Goal: Task Accomplishment & Management: Manage account settings

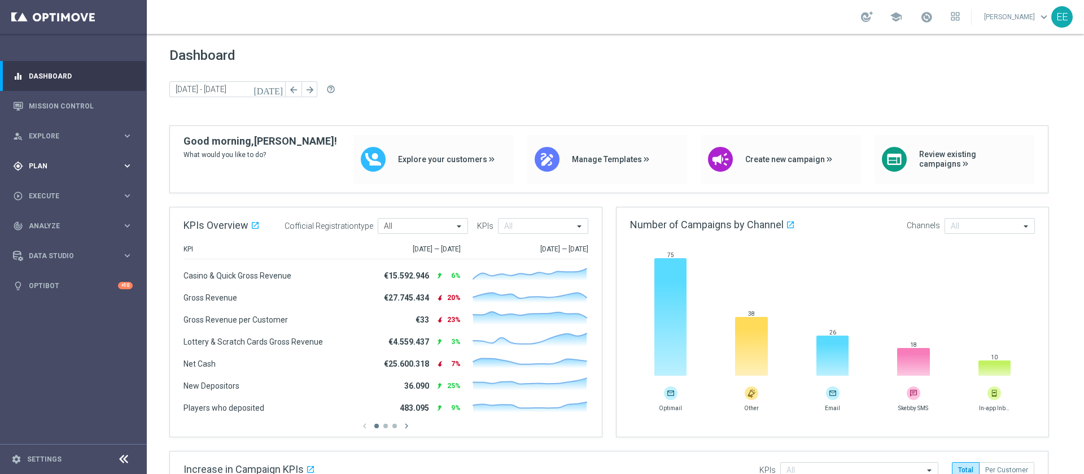
click at [36, 169] on div "gps_fixed Plan" at bounding box center [67, 166] width 109 height 10
click at [58, 187] on link "Target Groups" at bounding box center [73, 189] width 88 height 9
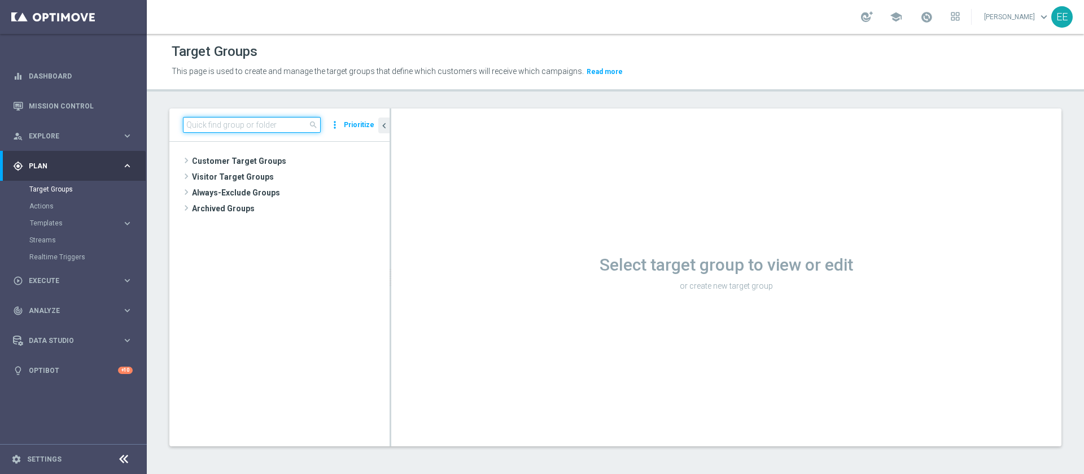
click at [240, 120] on input at bounding box center [252, 125] width 138 height 16
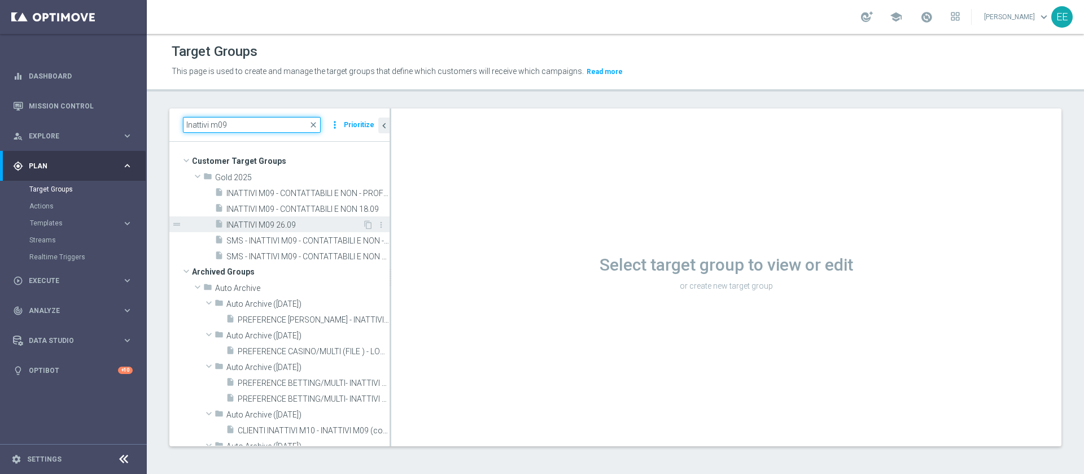
type input "Inattivi m09"
click at [303, 219] on div "insert_drive_file INATTIVI M09 26.09" at bounding box center [289, 224] width 148 height 16
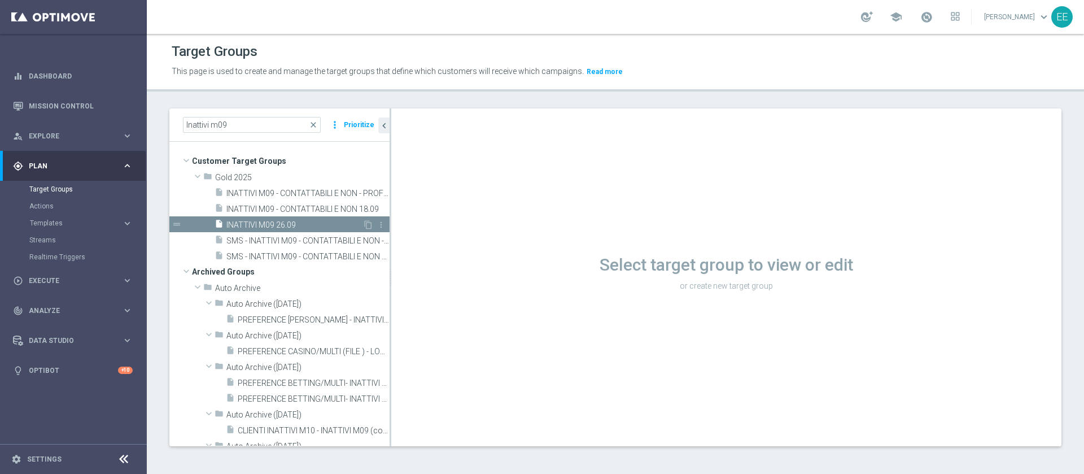
click at [303, 219] on div "insert_drive_file INATTIVI M09 26.09" at bounding box center [289, 224] width 148 height 16
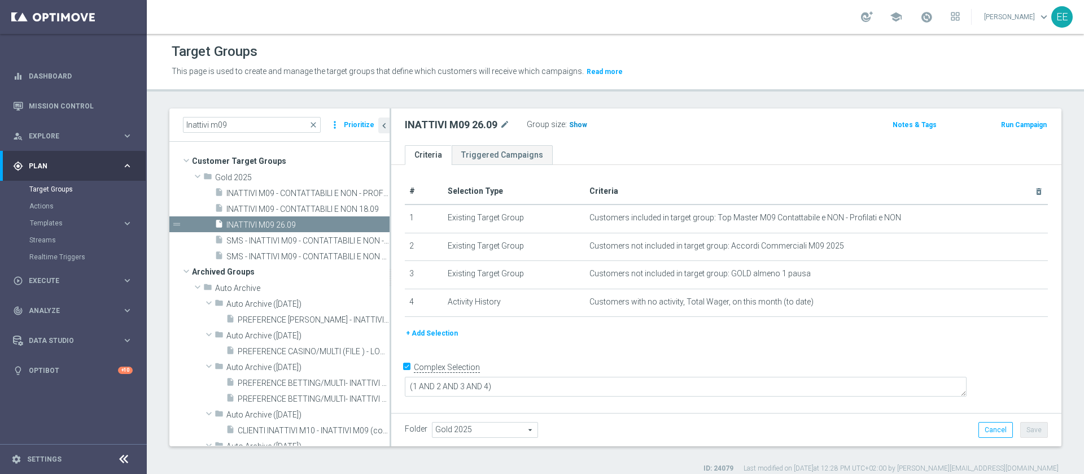
click at [584, 126] on span "Show" at bounding box center [578, 125] width 18 height 8
click at [931, 14] on span at bounding box center [926, 17] width 12 height 12
click at [744, 60] on div "Target Groups" at bounding box center [616, 52] width 888 height 22
click at [364, 222] on icon "content_copy" at bounding box center [368, 224] width 9 height 9
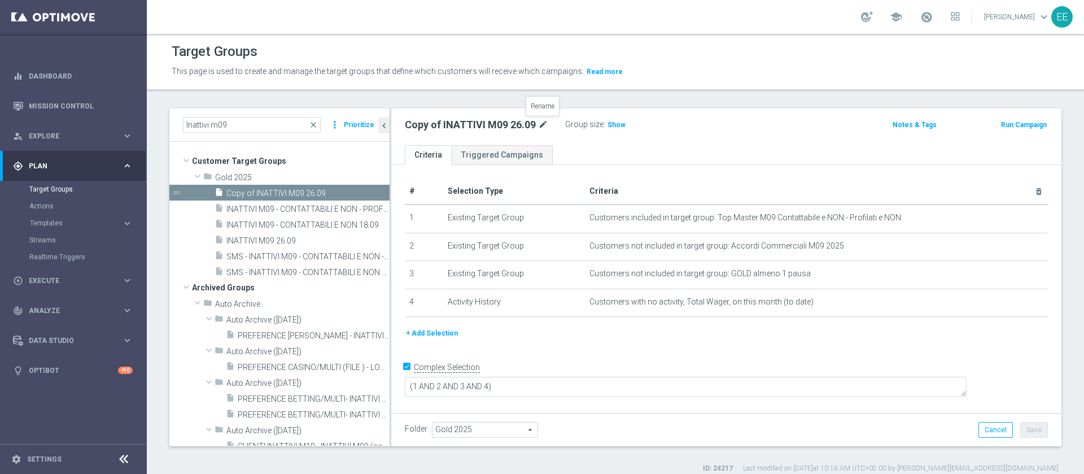
click at [541, 122] on icon "mode_edit" at bounding box center [543, 125] width 10 height 14
type input "Prova Luis Edo"
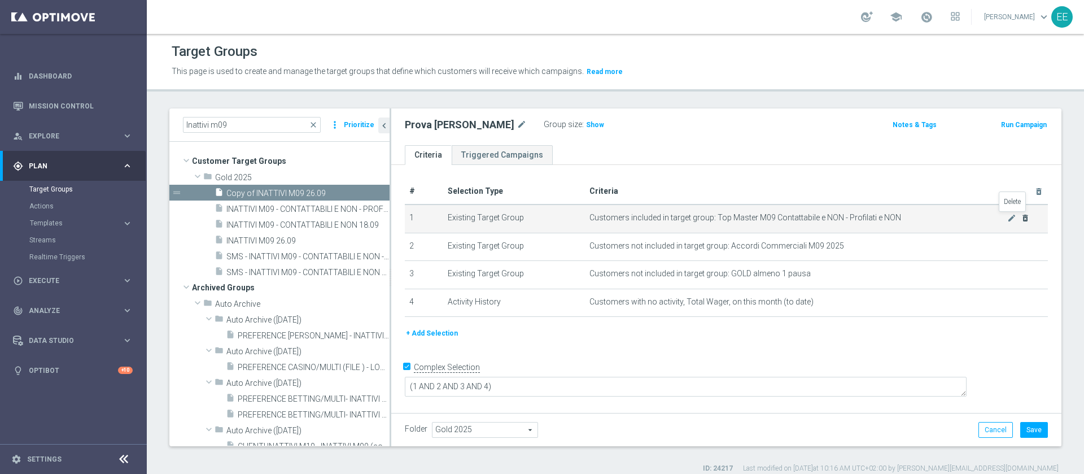
click at [1021, 220] on icon "delete_forever" at bounding box center [1025, 217] width 9 height 9
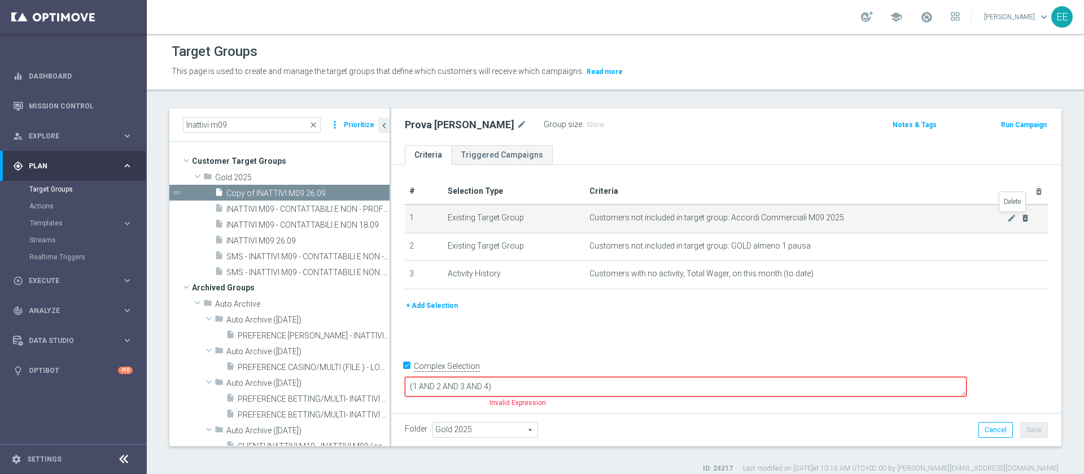
click at [1021, 220] on icon "delete_forever" at bounding box center [1025, 217] width 9 height 9
checkbox input "false"
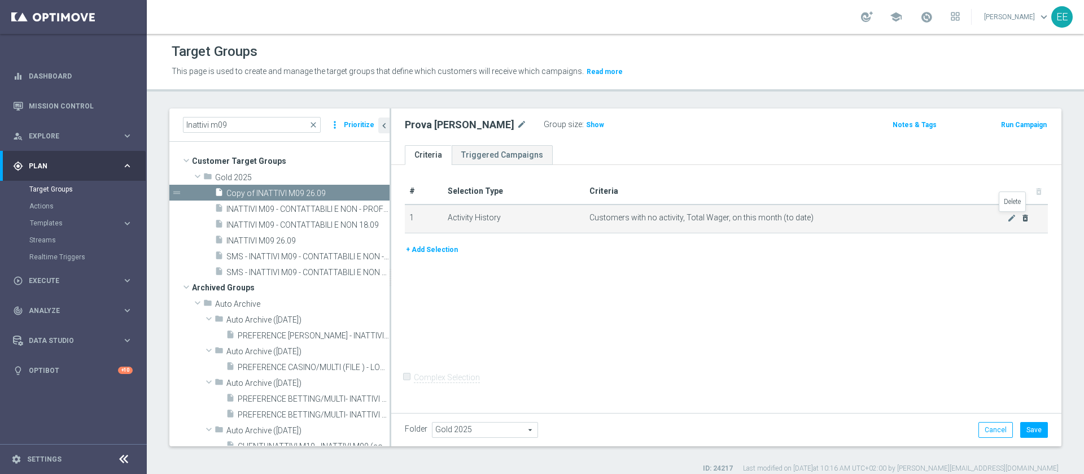
click at [1021, 220] on icon "delete_forever" at bounding box center [1025, 217] width 9 height 9
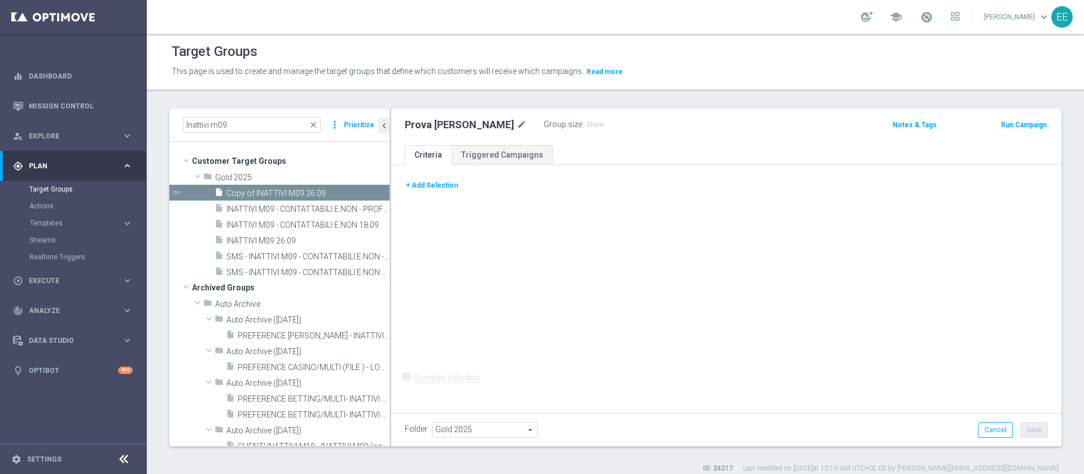
click at [424, 185] on button "+ Add Selection" at bounding box center [432, 185] width 54 height 12
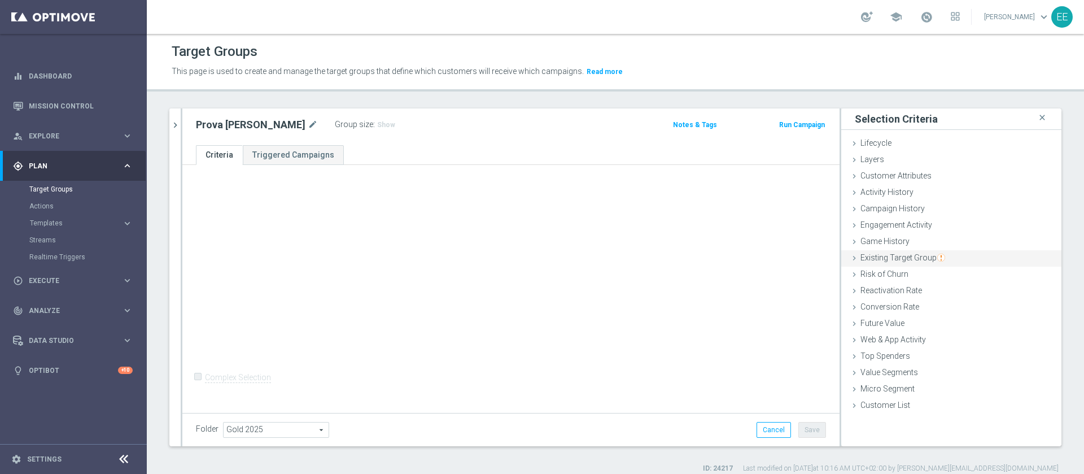
click at [906, 261] on span "Existing Target Group" at bounding box center [903, 257] width 85 height 9
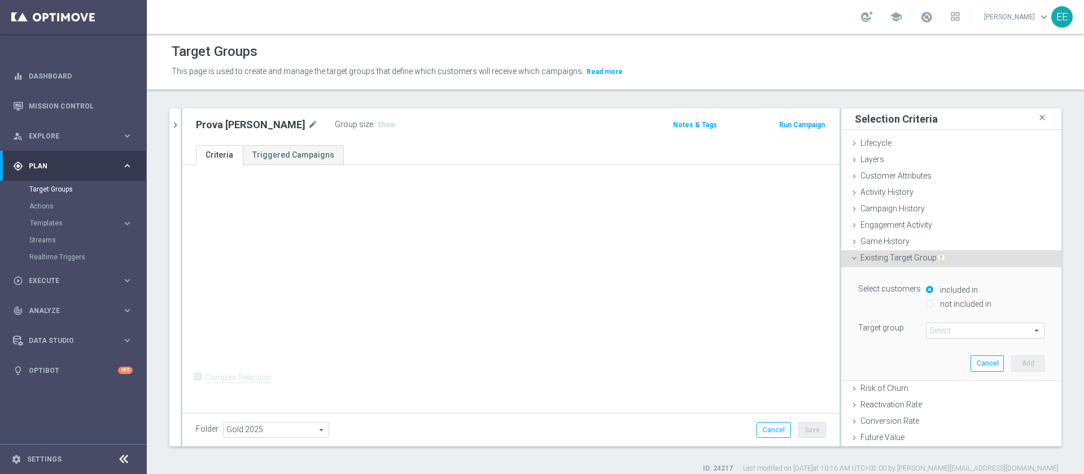
click at [927, 331] on span at bounding box center [985, 330] width 117 height 15
click at [0, 0] on input "search" at bounding box center [0, 0] width 0 height 0
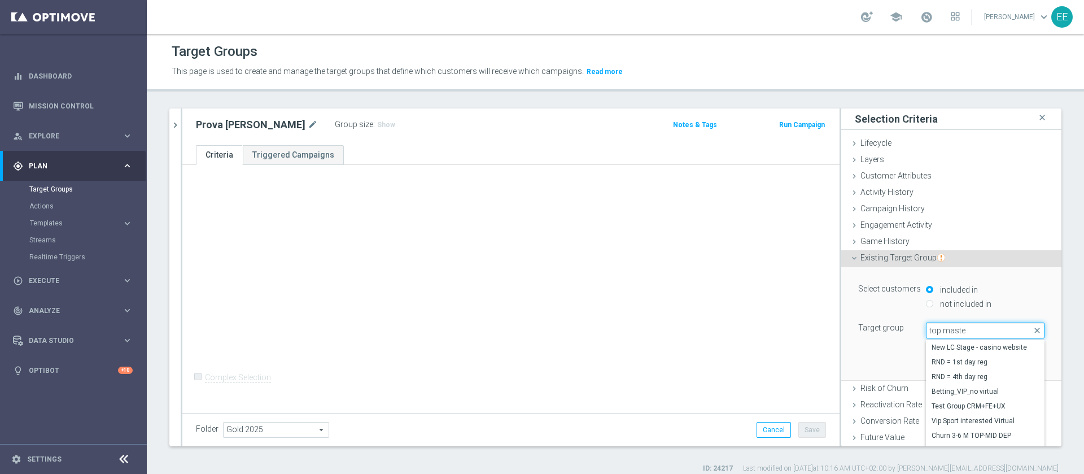
type input "top master"
click at [944, 343] on span "TOP MASTER" at bounding box center [985, 347] width 107 height 9
type input "TOP MASTER"
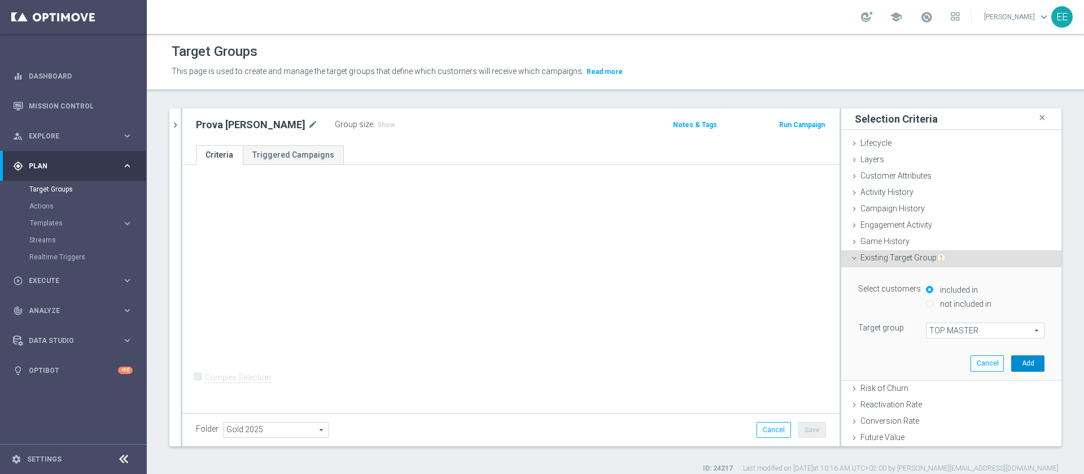
click at [1011, 359] on button "Add" at bounding box center [1027, 363] width 33 height 16
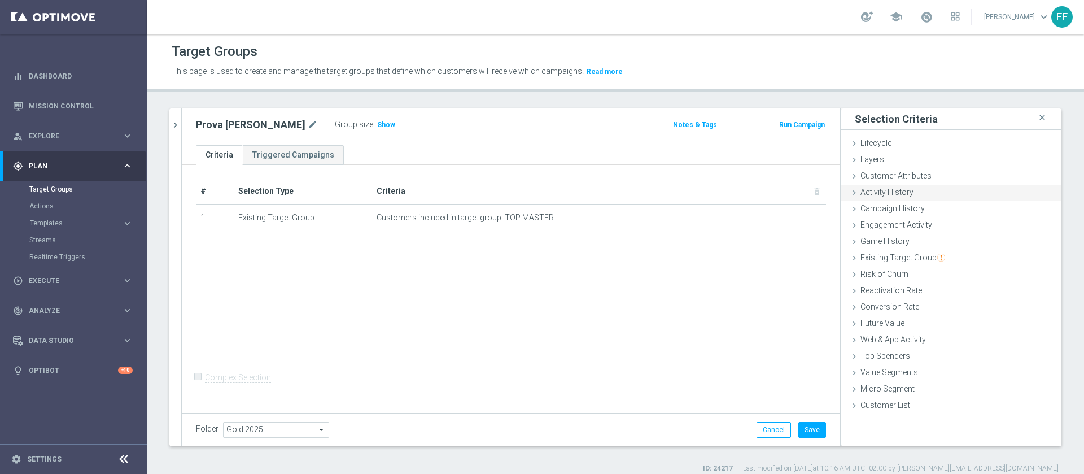
click at [905, 196] on div "Activity History done" at bounding box center [951, 193] width 220 height 17
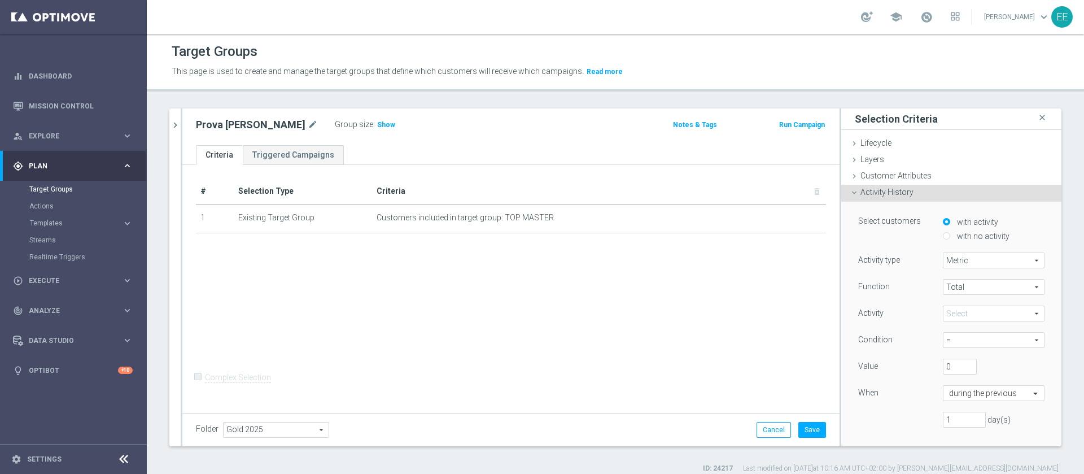
click at [954, 314] on span at bounding box center [994, 313] width 101 height 15
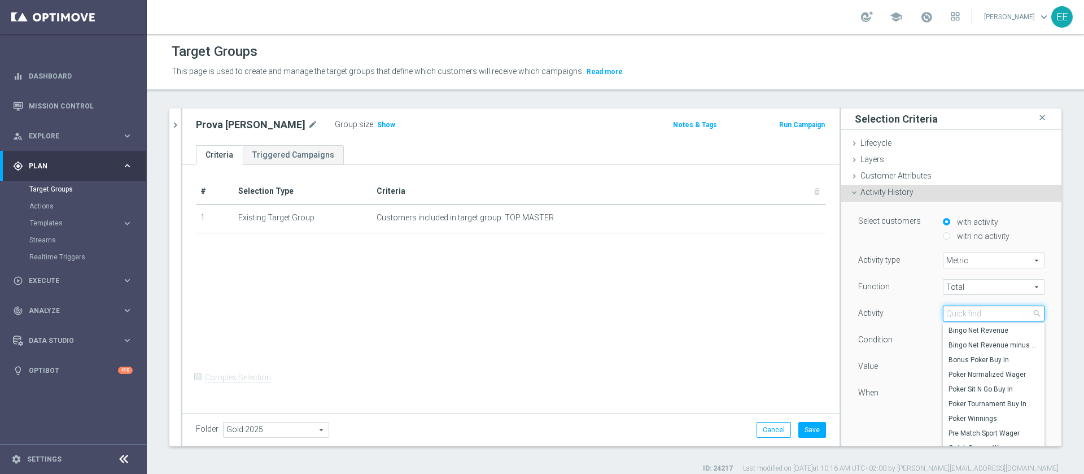
click at [954, 314] on input "search" at bounding box center [994, 313] width 102 height 16
type input "wager"
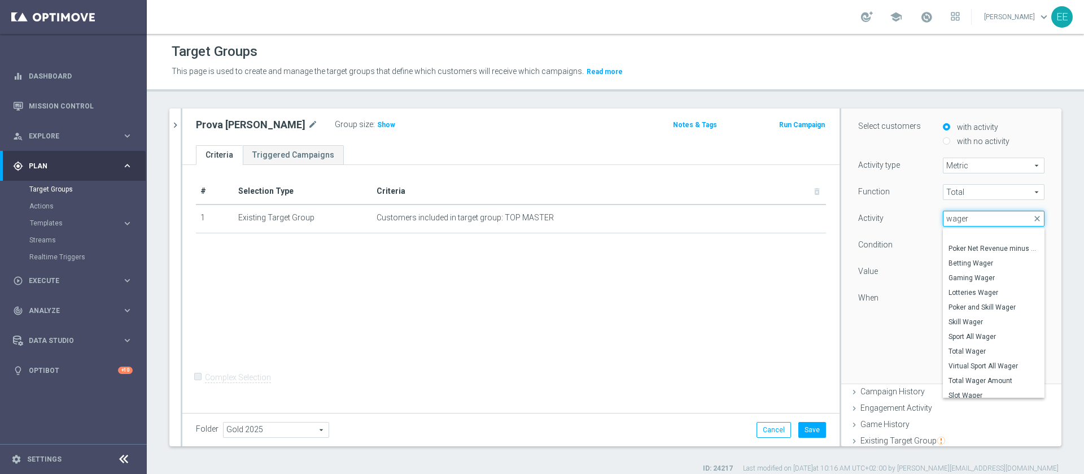
scroll to position [854, 0]
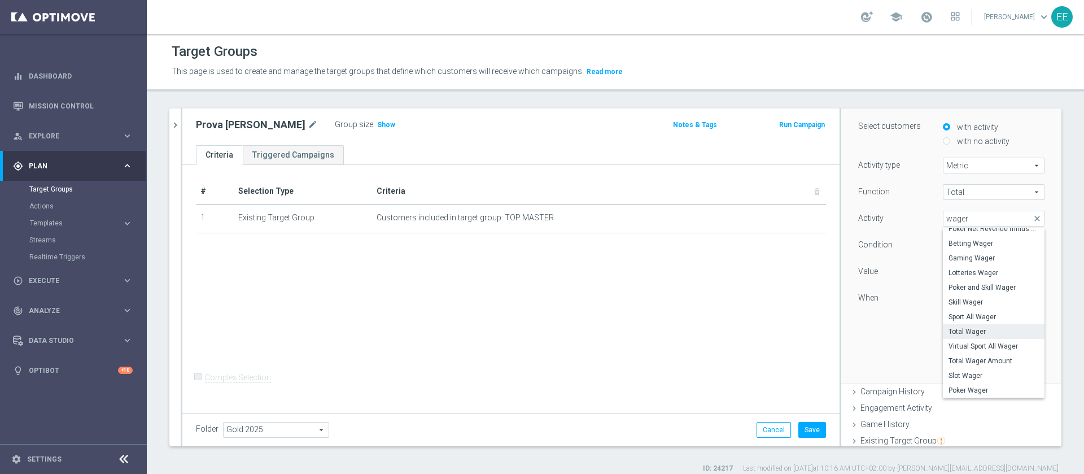
click at [976, 330] on span "Total Wager" at bounding box center [994, 331] width 90 height 9
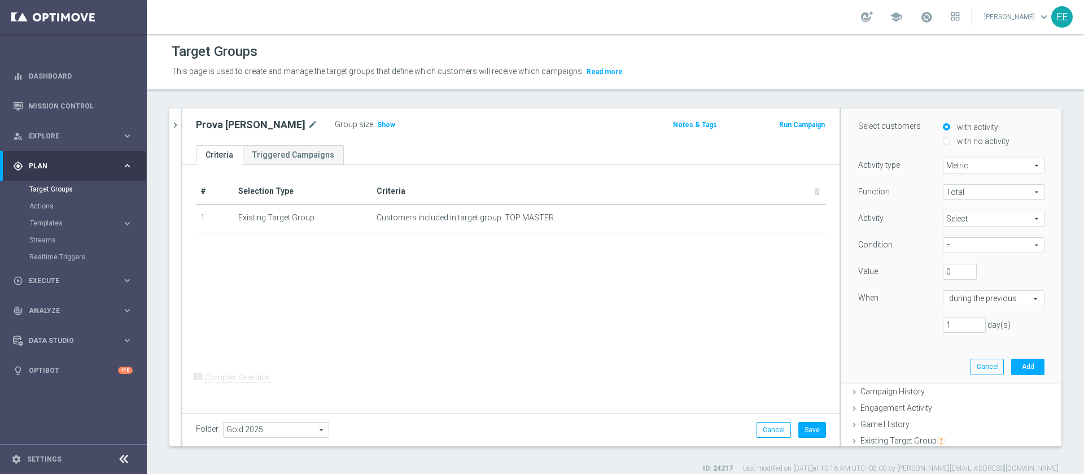
type input "Total Wager"
click at [950, 245] on span "=" at bounding box center [994, 245] width 101 height 15
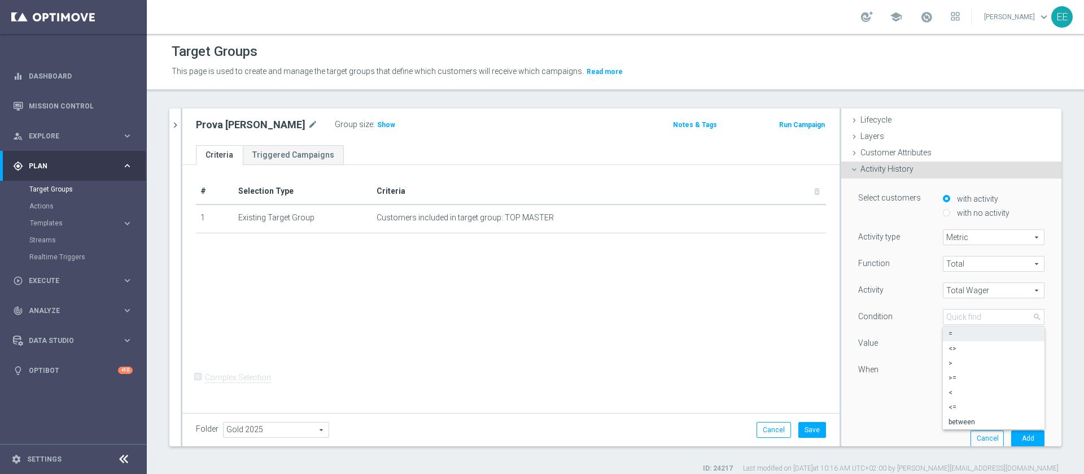
scroll to position [14, 0]
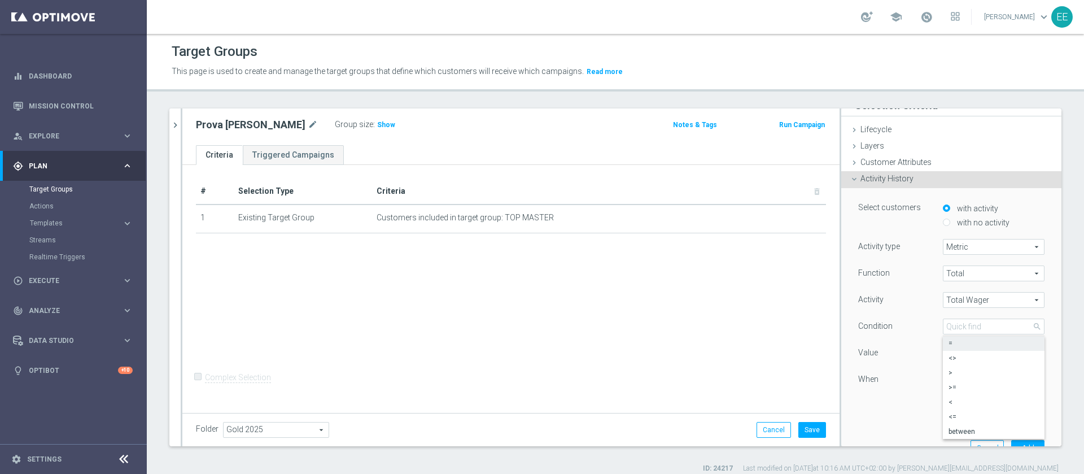
click at [959, 216] on div "with no activity" at bounding box center [994, 223] width 102 height 14
click at [962, 222] on label "with no activity" at bounding box center [981, 222] width 55 height 10
click at [950, 222] on input "with no activity" at bounding box center [946, 222] width 7 height 7
radio input "true"
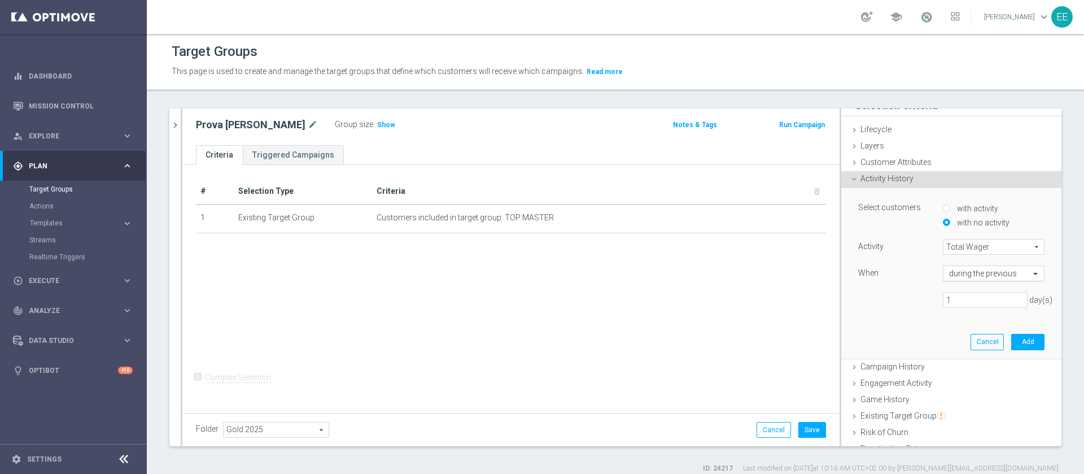
click at [971, 270] on input "text" at bounding box center [982, 274] width 67 height 10
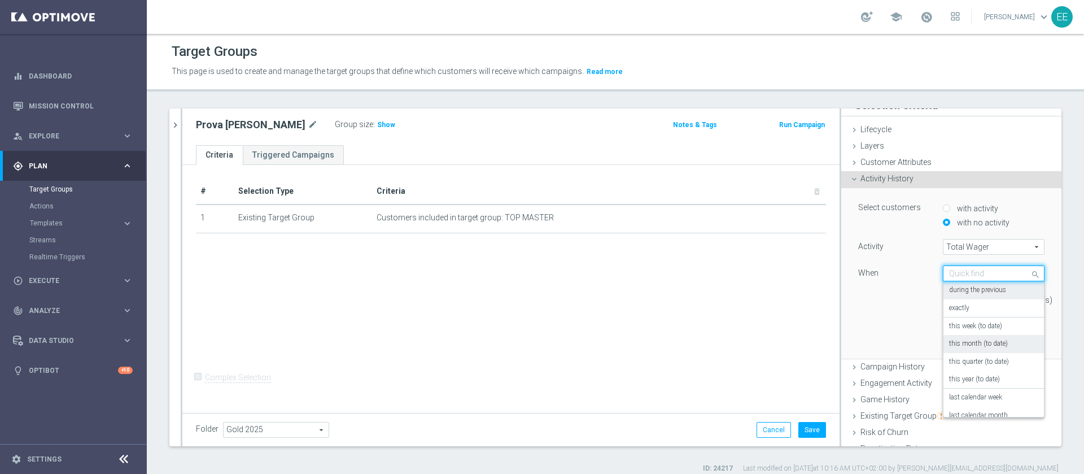
click at [984, 342] on label "this month (to date)" at bounding box center [978, 343] width 59 height 9
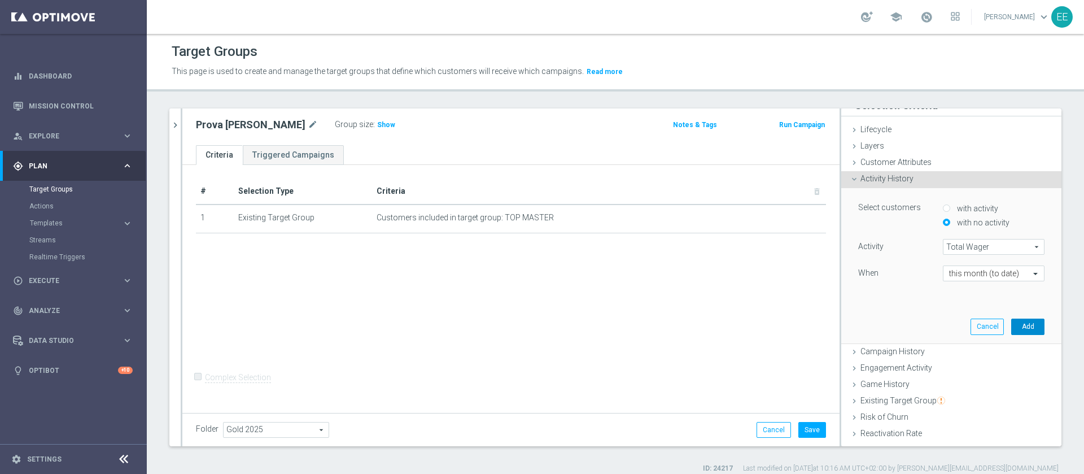
click at [1011, 325] on button "Add" at bounding box center [1027, 326] width 33 height 16
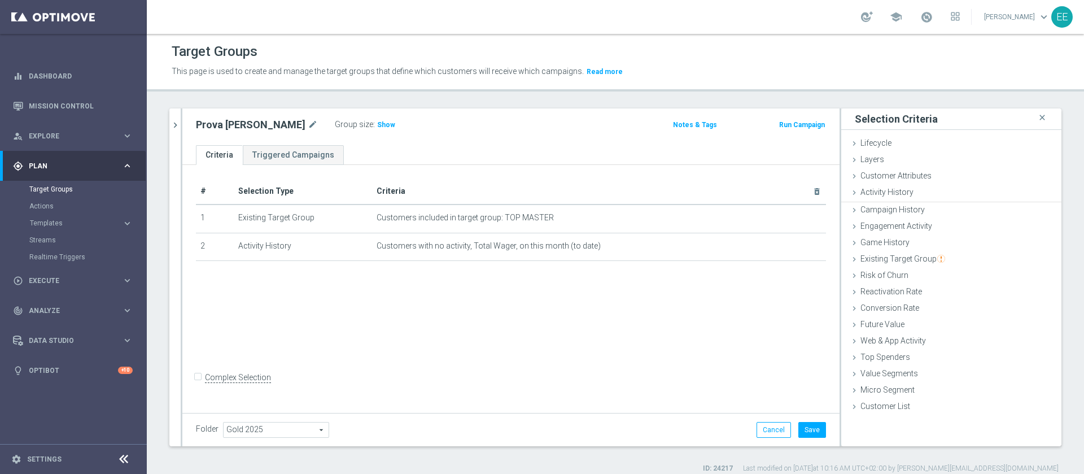
scroll to position [0, 0]
click at [377, 123] on span "Show" at bounding box center [386, 125] width 18 height 8
click at [761, 428] on button "Cancel" at bounding box center [774, 430] width 34 height 16
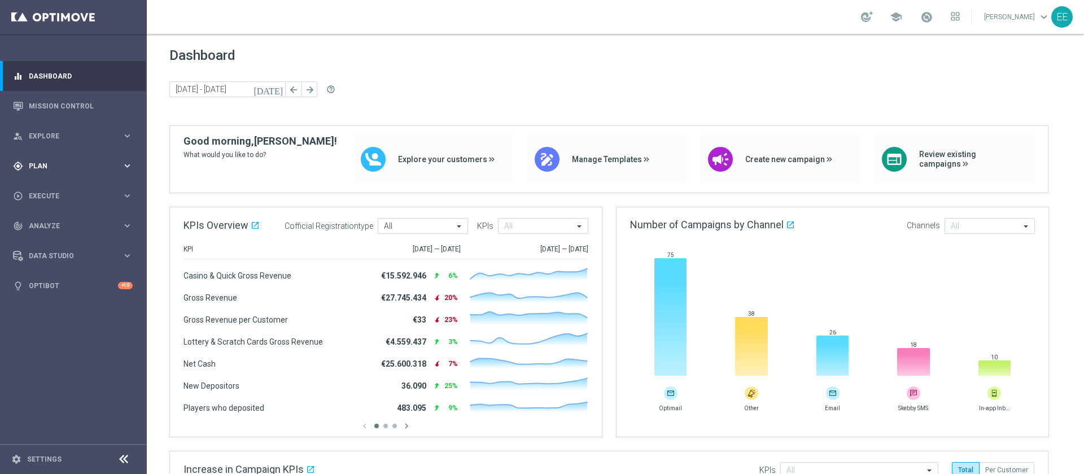
click at [33, 169] on div "gps_fixed Plan" at bounding box center [67, 166] width 109 height 10
click at [61, 185] on link "Target Groups" at bounding box center [73, 189] width 88 height 9
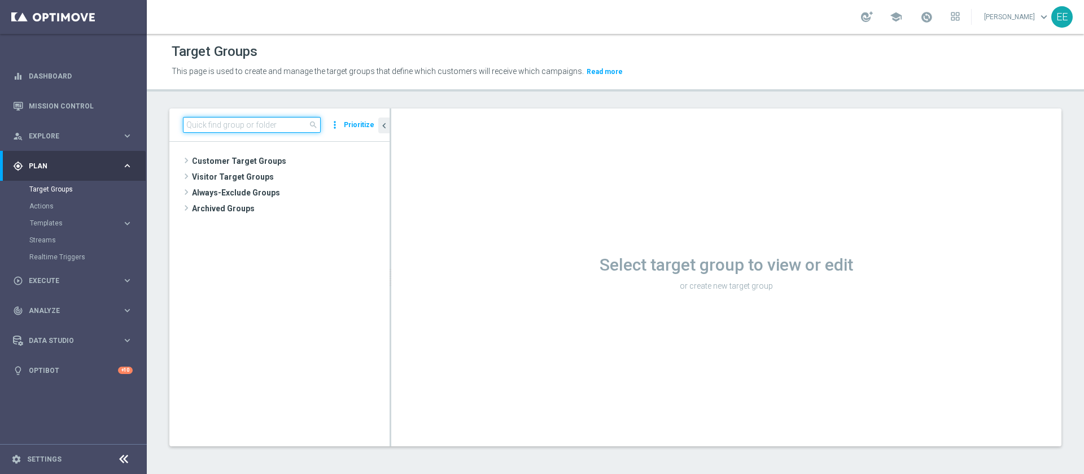
click at [262, 128] on input at bounding box center [252, 125] width 138 height 16
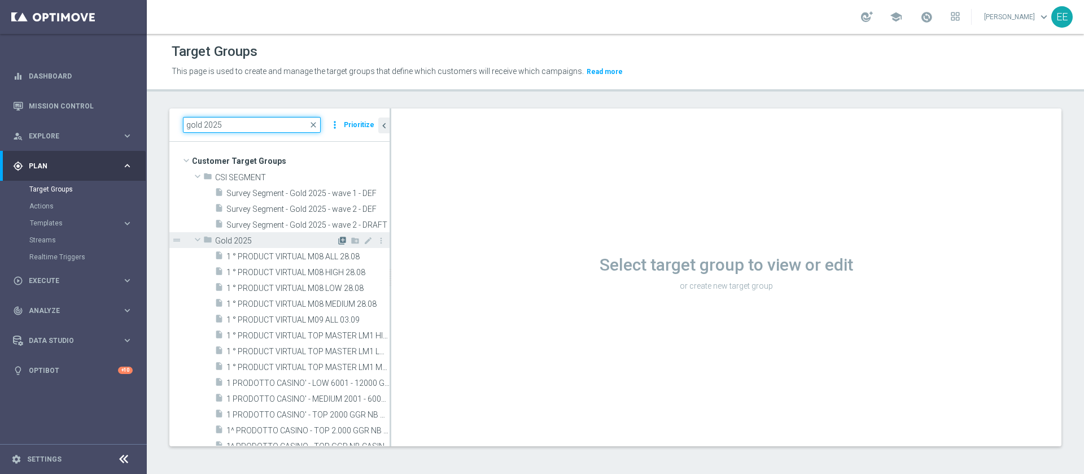
type input "gold 2025"
click at [338, 240] on icon "library_add" at bounding box center [342, 240] width 9 height 9
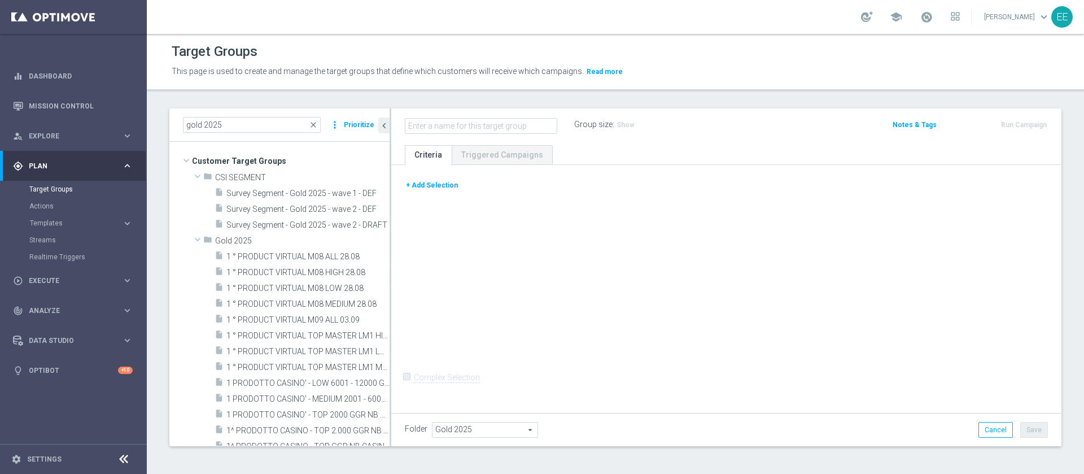
click at [496, 132] on input "text" at bounding box center [481, 126] width 152 height 16
click at [498, 125] on input "text" at bounding box center [481, 126] width 152 height 16
type input "Inattivi m09 30.09"
click at [442, 183] on button "+ Add Selection" at bounding box center [432, 185] width 54 height 12
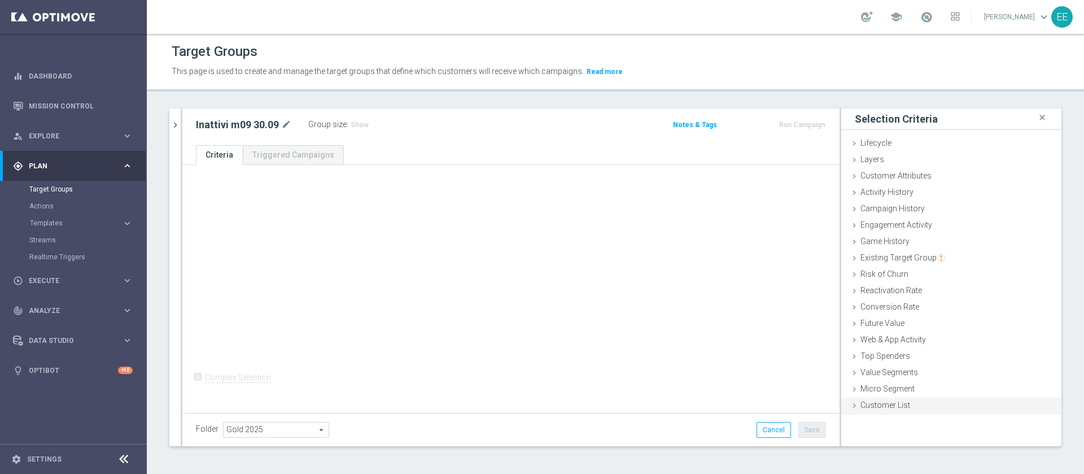
click at [888, 400] on span "Customer List" at bounding box center [886, 404] width 50 height 9
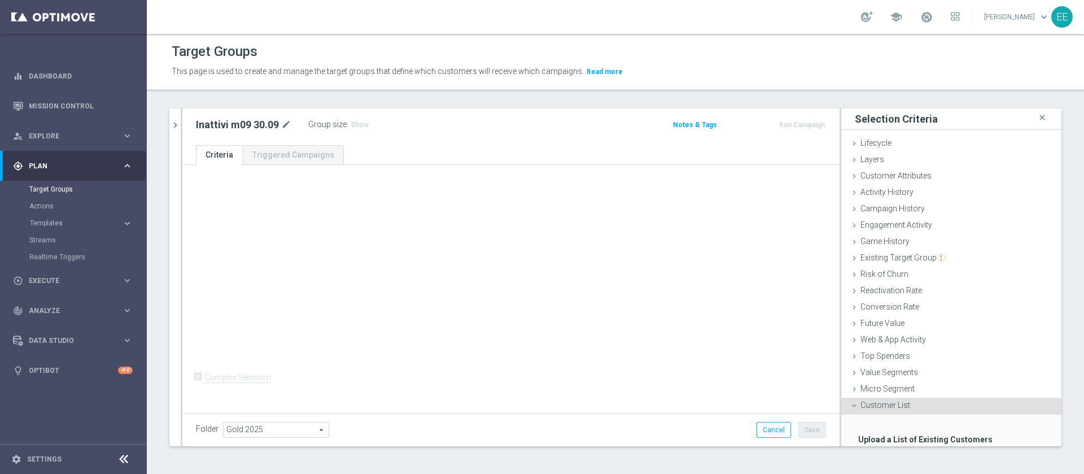
scroll to position [69, 0]
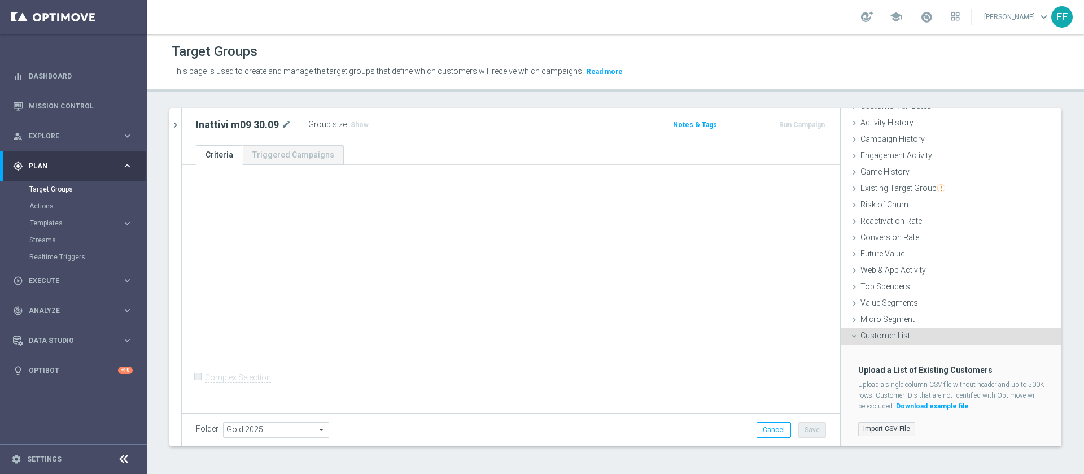
click at [874, 427] on label "Import CSV File" at bounding box center [886, 429] width 57 height 14
click at [0, 0] on input "Import CSV File" at bounding box center [0, 0] width 0 height 0
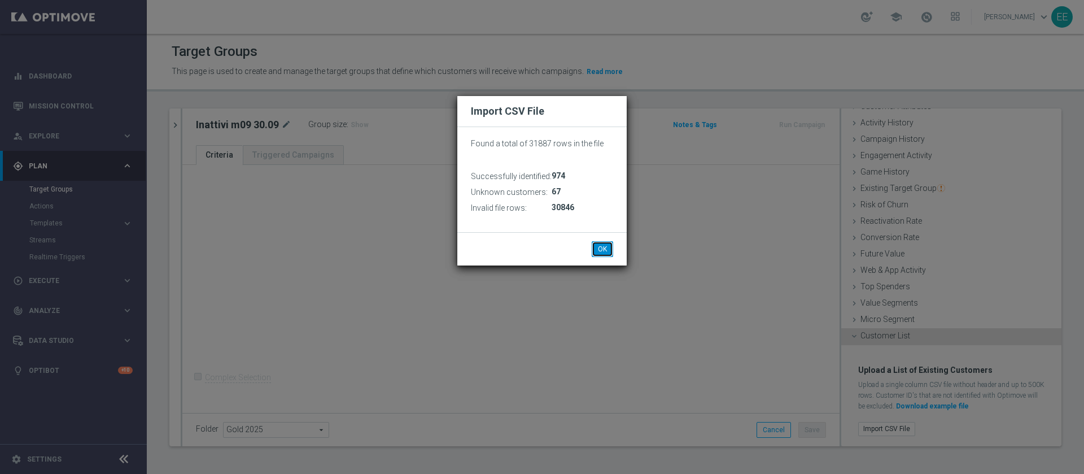
click at [607, 254] on button "OK" at bounding box center [602, 249] width 21 height 16
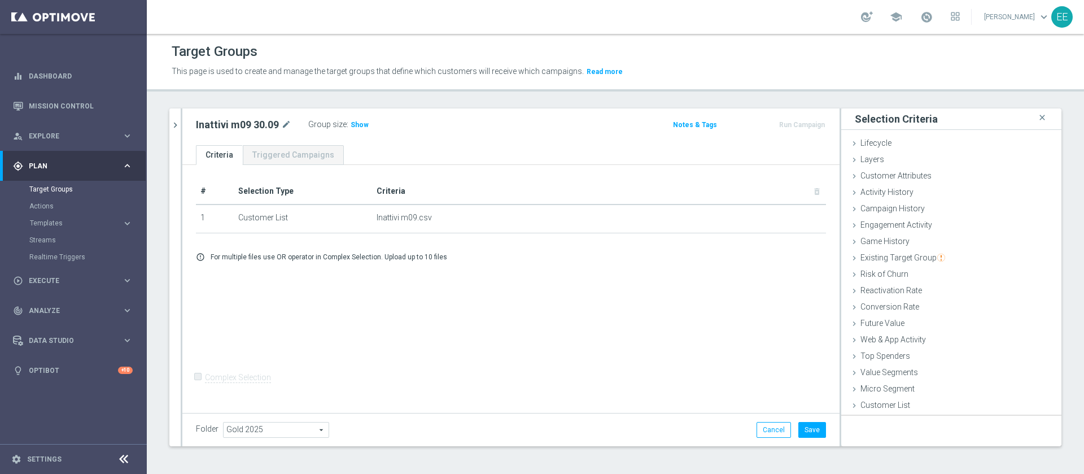
scroll to position [0, 0]
click at [787, 220] on div "delete_forever" at bounding box center [797, 218] width 23 height 10
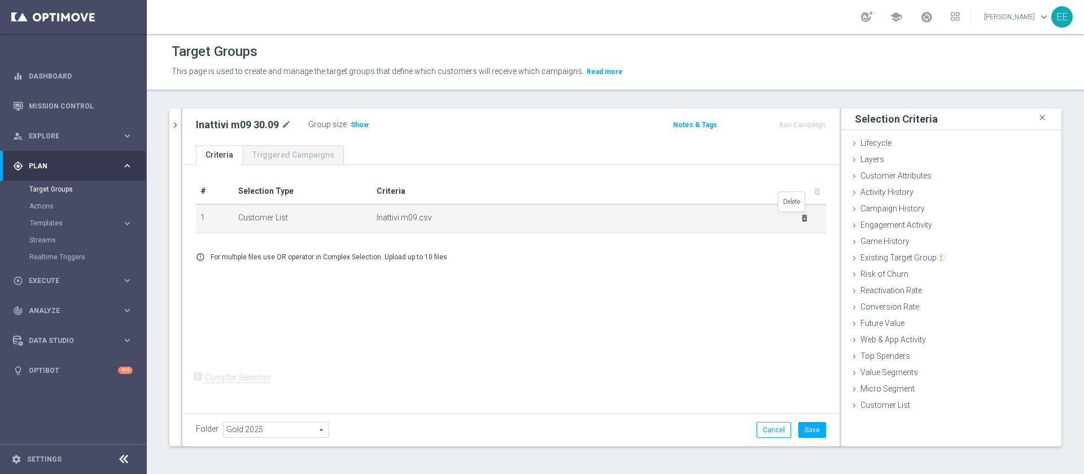
click at [800, 219] on icon "delete_forever" at bounding box center [804, 217] width 9 height 9
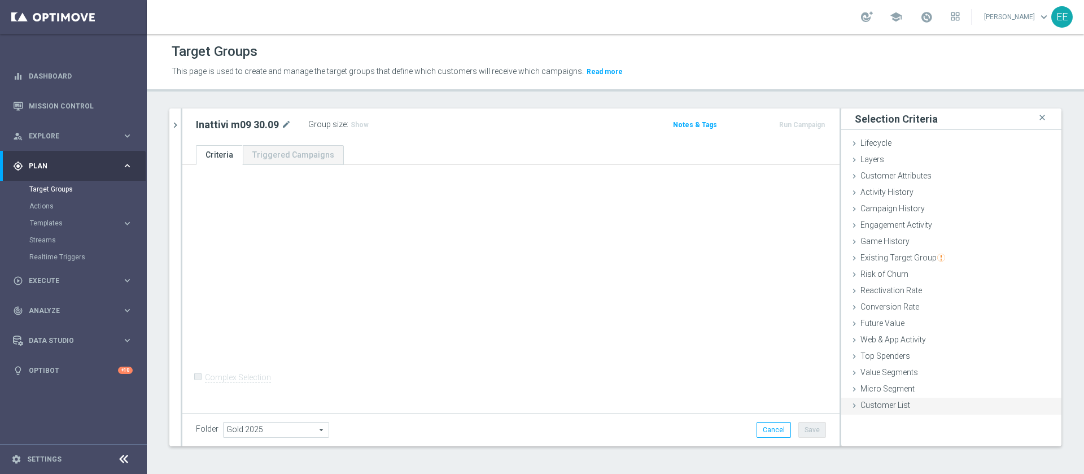
click at [877, 403] on span "Customer List" at bounding box center [886, 404] width 50 height 9
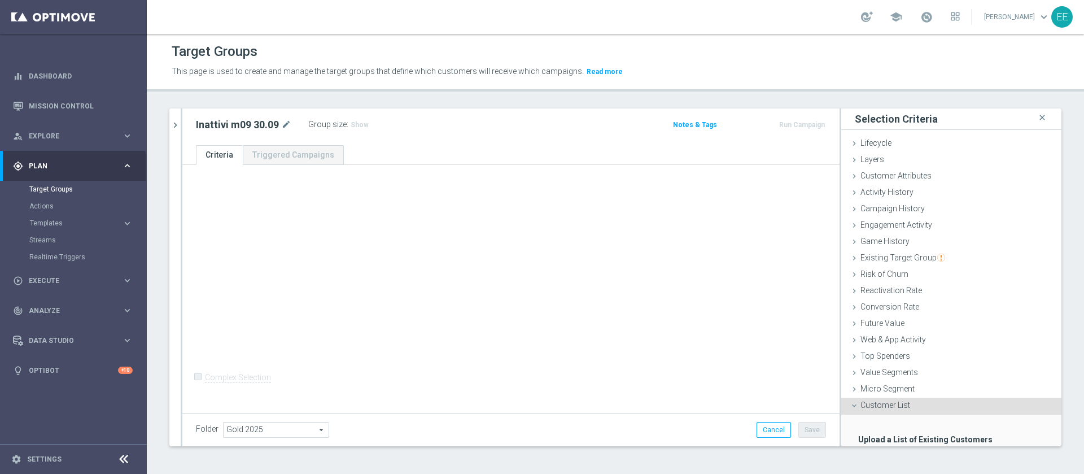
scroll to position [69, 0]
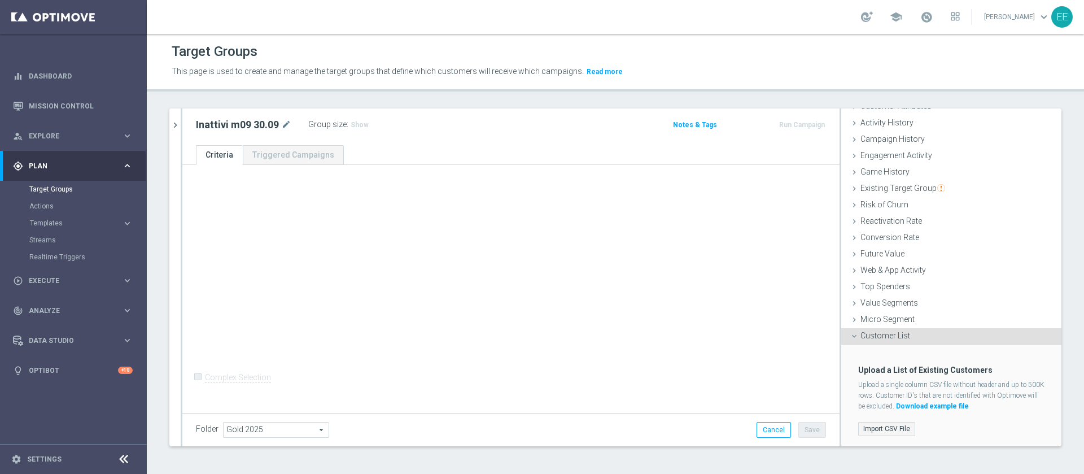
click at [900, 430] on label "Import CSV File" at bounding box center [886, 429] width 57 height 14
click at [0, 0] on input "Import CSV File" at bounding box center [0, 0] width 0 height 0
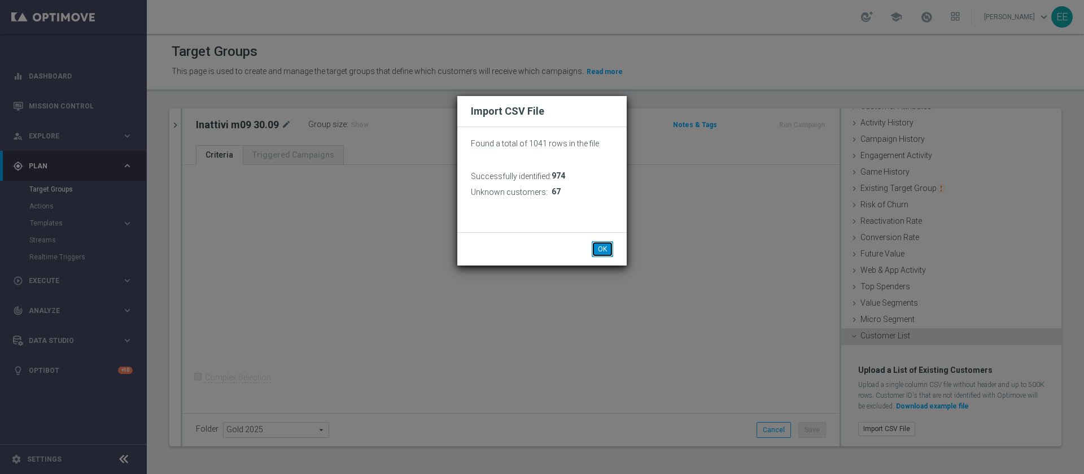
click at [604, 249] on button "OK" at bounding box center [602, 249] width 21 height 16
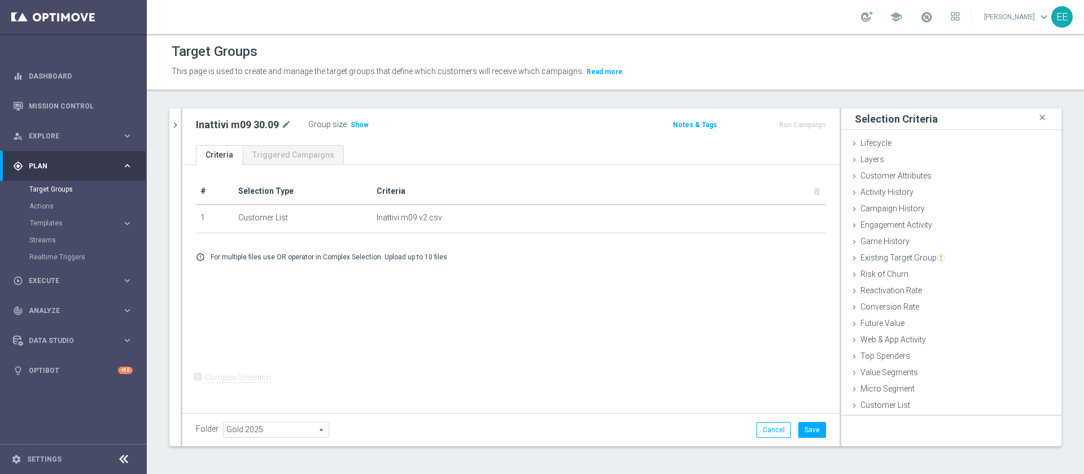
scroll to position [0, 0]
click at [919, 174] on div "Customer Attributes done" at bounding box center [951, 176] width 220 height 17
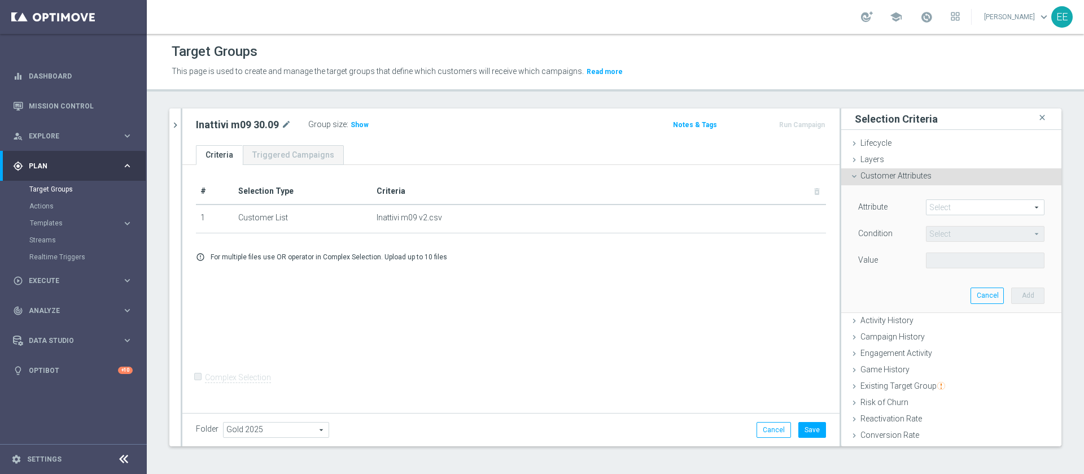
click at [938, 200] on span at bounding box center [985, 207] width 117 height 15
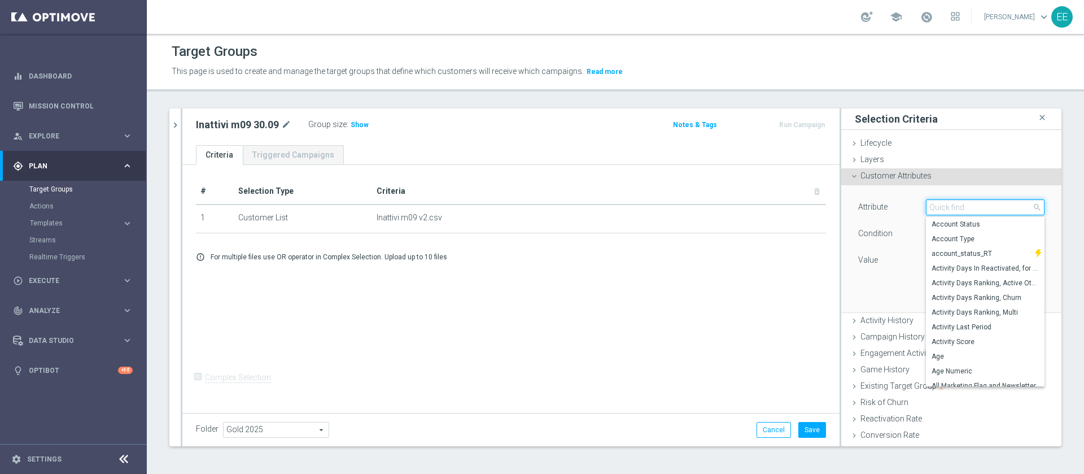
click at [956, 204] on input "search" at bounding box center [985, 207] width 119 height 16
type input "flag"
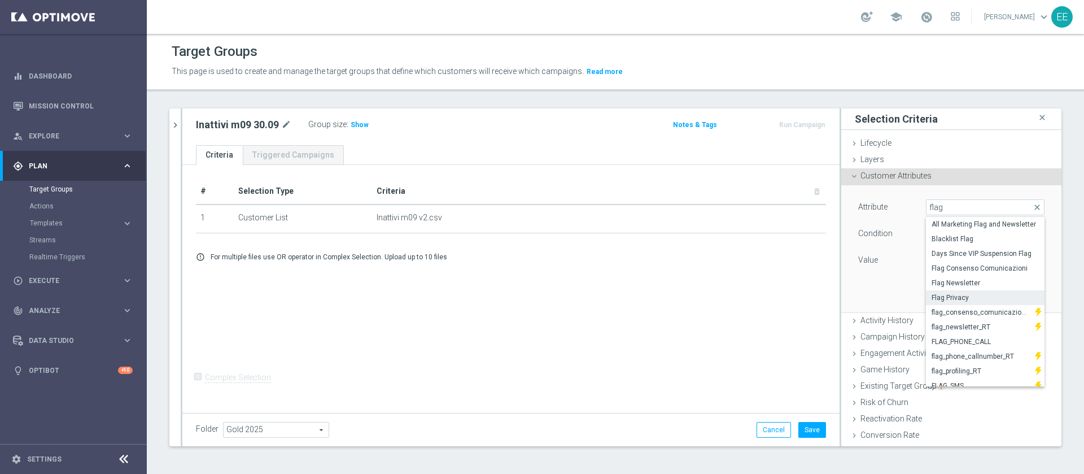
click at [944, 297] on span "Flag Privacy" at bounding box center [985, 297] width 107 height 9
type input "Flag Privacy"
type input "="
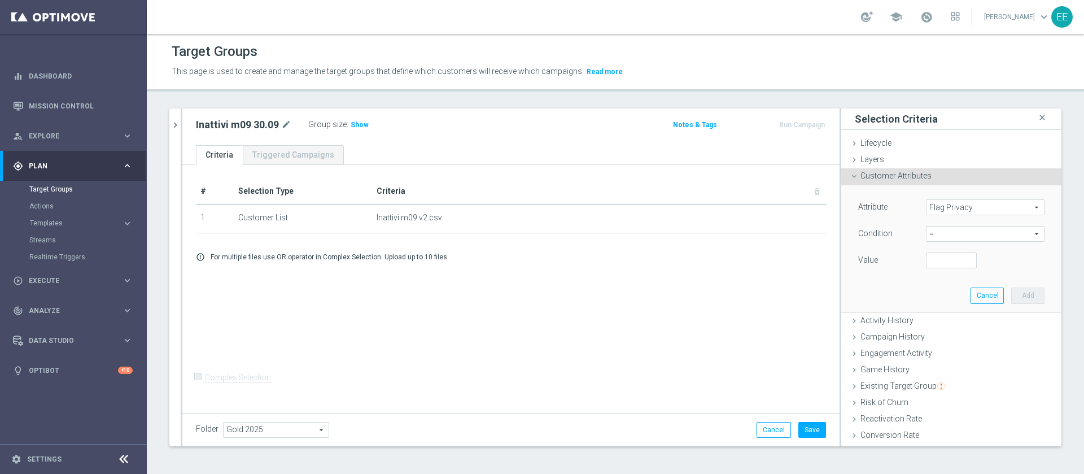
click at [927, 251] on div "Attribute Flag Privacy Flag Privacy arrow_drop_down search Condition = = arrow_…" at bounding box center [951, 234] width 186 height 71
click at [926, 259] on input "number" at bounding box center [951, 260] width 51 height 16
type input "1"
click at [1011, 292] on button "Add" at bounding box center [1027, 295] width 33 height 16
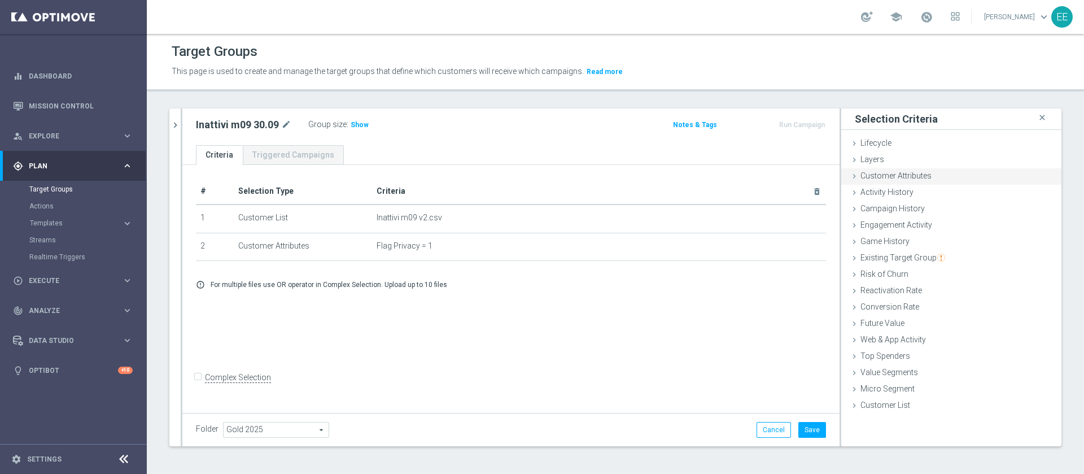
click at [902, 178] on span "Customer Attributes" at bounding box center [896, 175] width 71 height 9
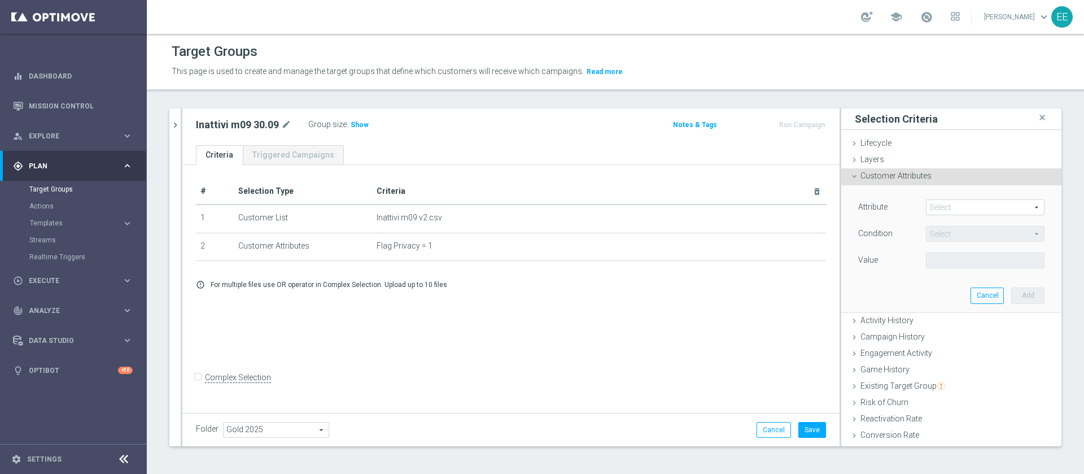
click at [960, 205] on span at bounding box center [985, 207] width 117 height 15
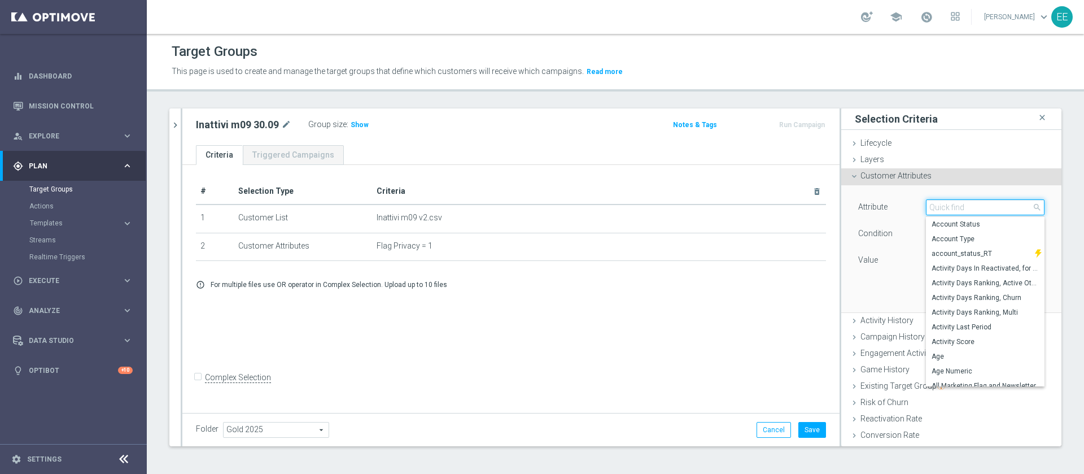
click at [960, 205] on input "search" at bounding box center [985, 207] width 119 height 16
type input "self e"
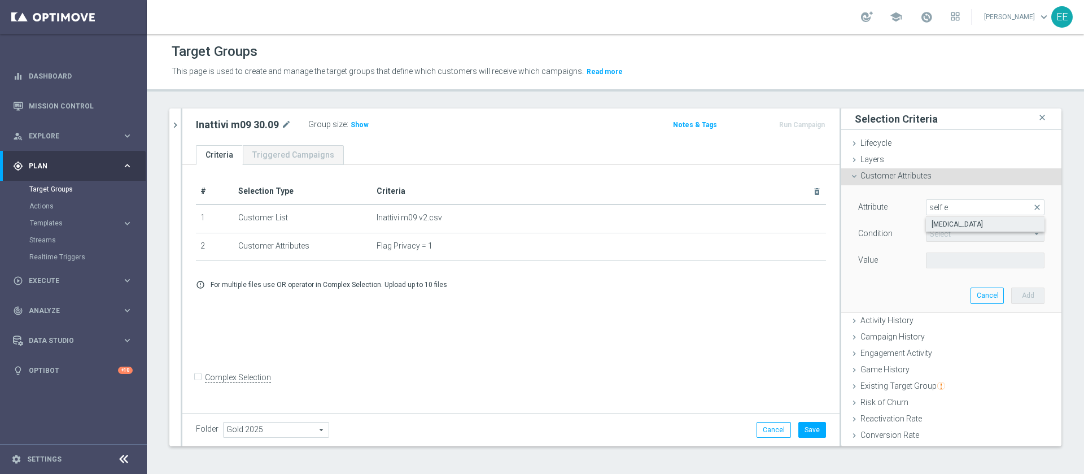
click at [944, 224] on span "Self Exclusion" at bounding box center [985, 224] width 107 height 9
type input "Self Exclusion"
type input "Equals"
click at [936, 260] on span at bounding box center [985, 260] width 117 height 15
click at [932, 274] on span "NO" at bounding box center [985, 277] width 107 height 9
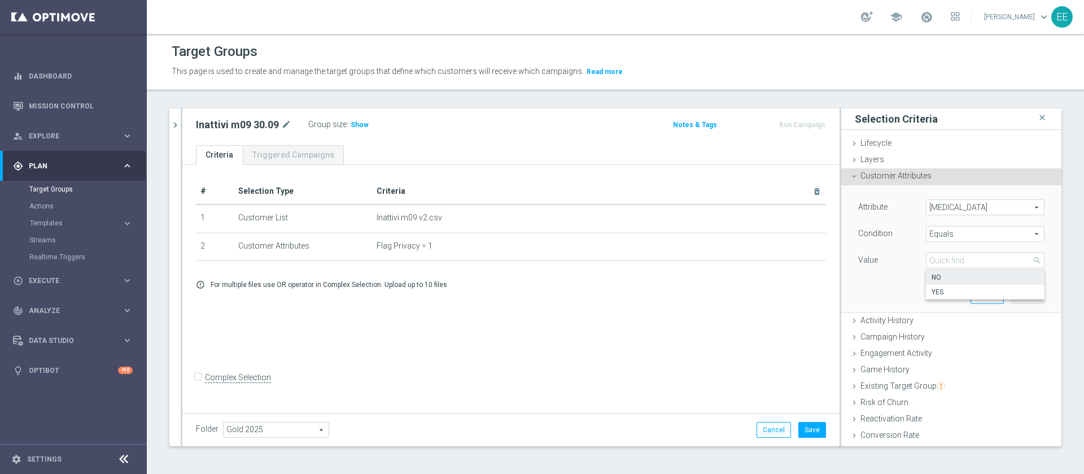
type input "NO"
click at [1014, 298] on button "Add" at bounding box center [1027, 295] width 33 height 16
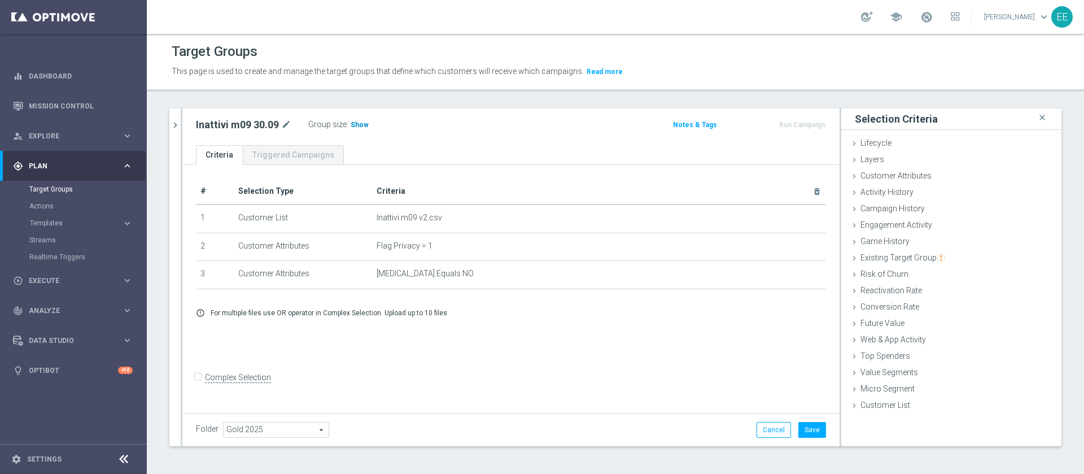
click at [366, 128] on h3 "Show" at bounding box center [360, 125] width 20 height 12
click at [906, 171] on span "Customer Attributes" at bounding box center [896, 175] width 71 height 9
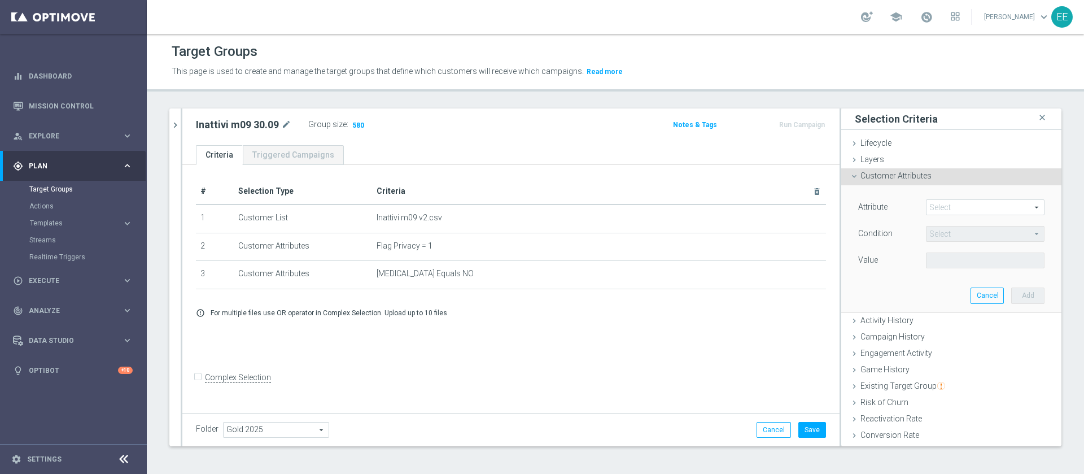
click at [955, 203] on span at bounding box center [985, 207] width 117 height 15
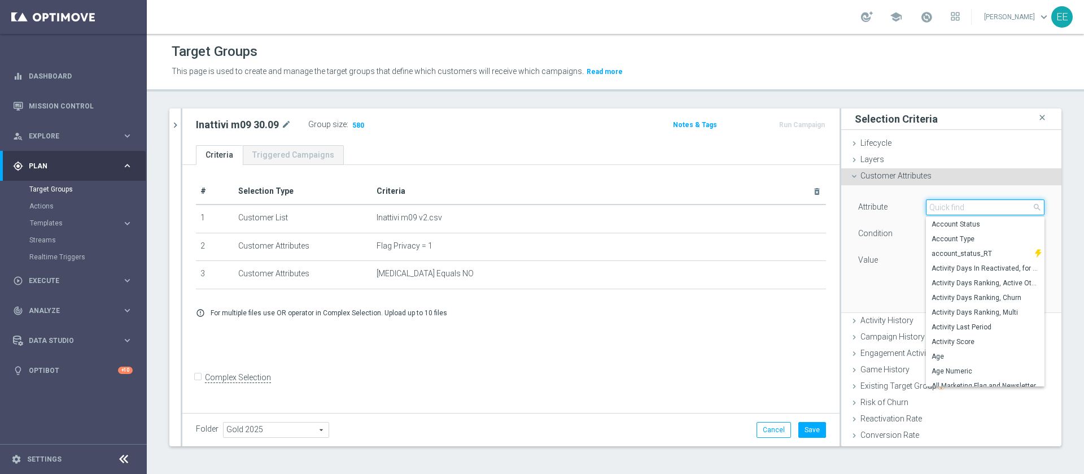
click at [955, 203] on input "search" at bounding box center [985, 207] width 119 height 16
type input "CLUST"
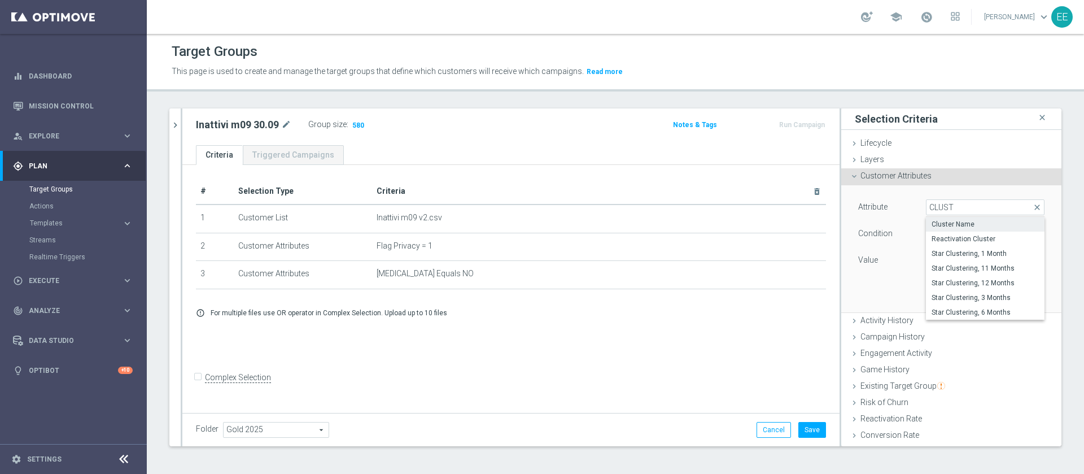
click at [972, 221] on span "Cluster Name" at bounding box center [985, 224] width 107 height 9
type input "Cluster Name"
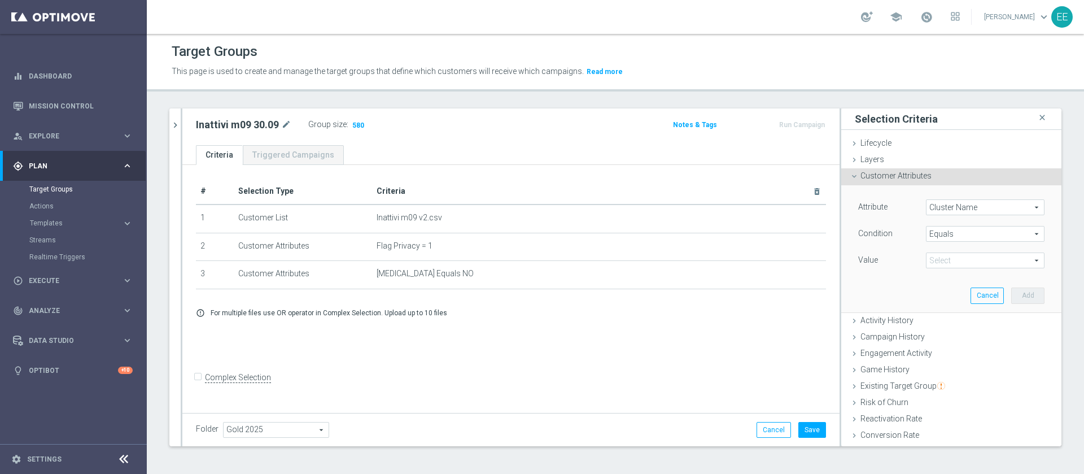
click at [941, 237] on span "Equals" at bounding box center [985, 233] width 117 height 15
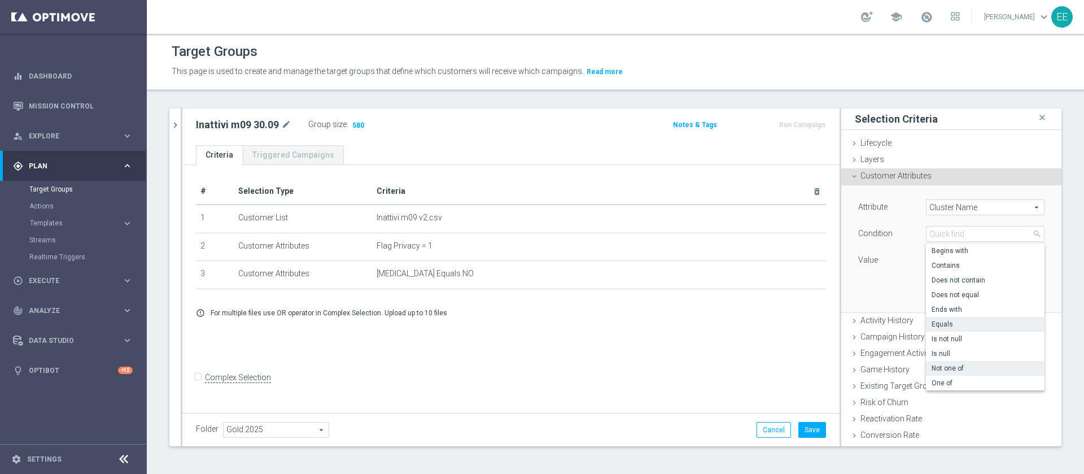
click at [955, 366] on span "Not one of" at bounding box center [985, 368] width 107 height 9
type input "Not one of"
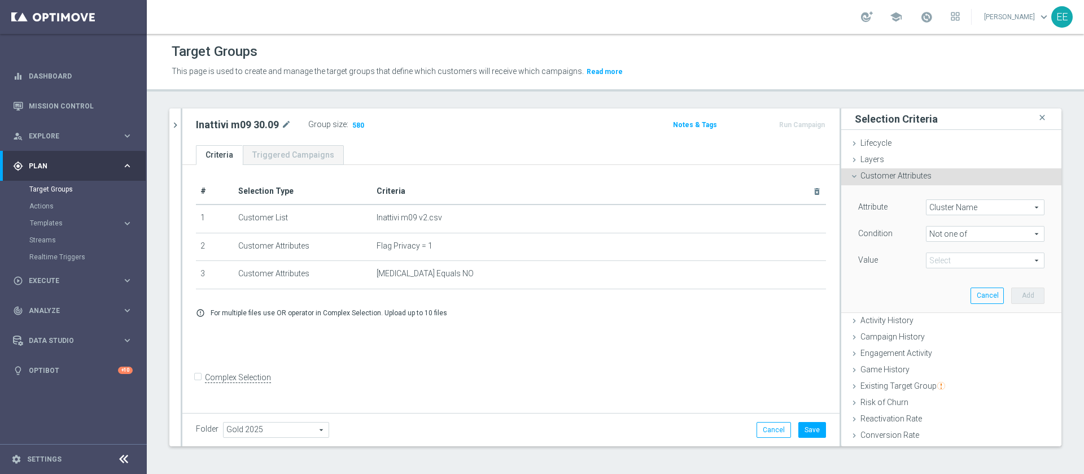
click at [936, 263] on span at bounding box center [985, 260] width 117 height 15
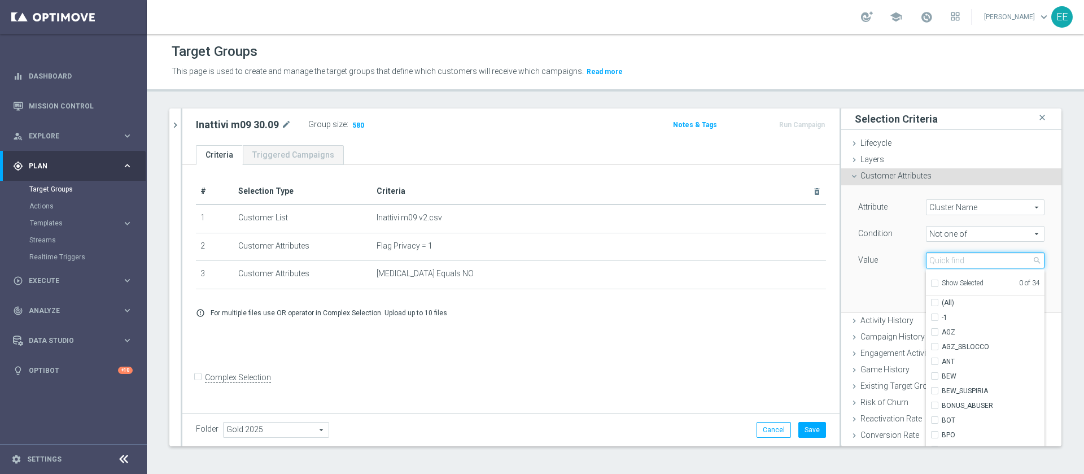
click at [966, 260] on input "search" at bounding box center [985, 260] width 119 height 16
type input "MFX"
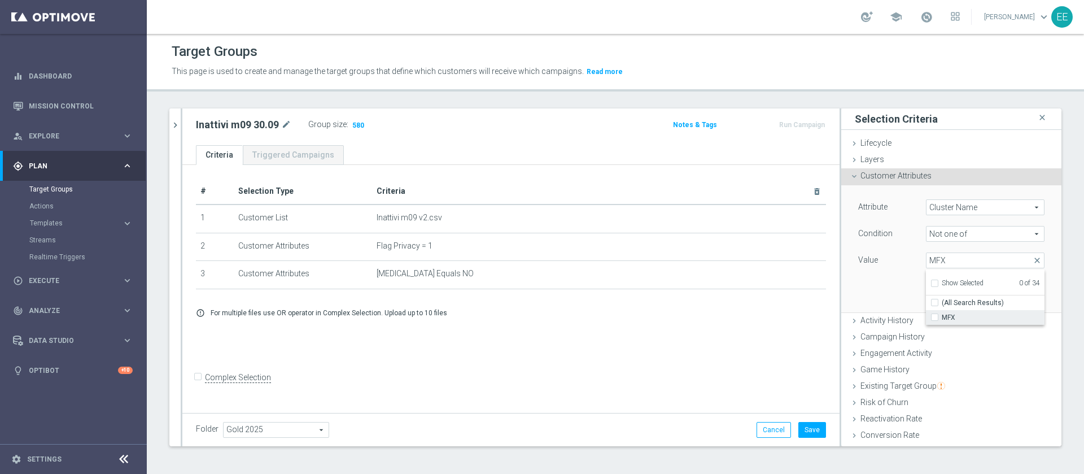
click at [964, 321] on span "MFX" at bounding box center [993, 317] width 103 height 9
click at [942, 321] on input "MFX" at bounding box center [938, 317] width 7 height 7
checkbox input "true"
type input "MFX"
checkbox input "true"
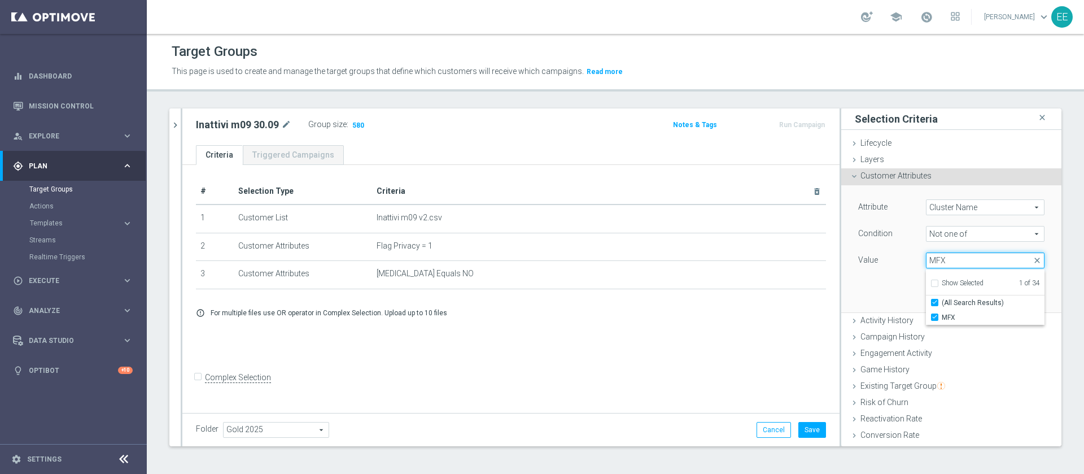
click at [942, 260] on input "MFX" at bounding box center [985, 260] width 119 height 16
type input "SPC"
click at [942, 320] on span "SPC" at bounding box center [993, 317] width 103 height 9
click at [942, 320] on input "SPC" at bounding box center [938, 317] width 7 height 7
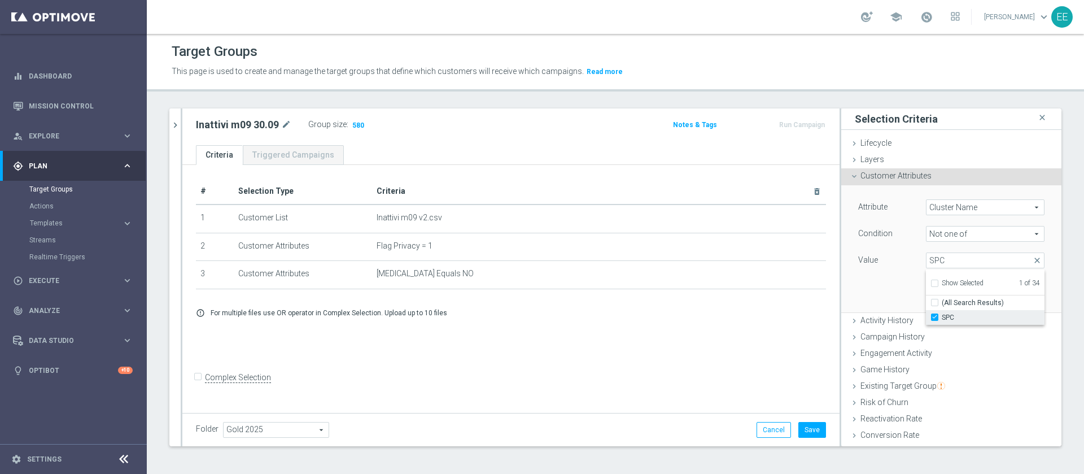
checkbox input "true"
type input "Selected 2 of 34"
checkbox input "false"
click at [953, 263] on input "SPC" at bounding box center [985, 260] width 119 height 16
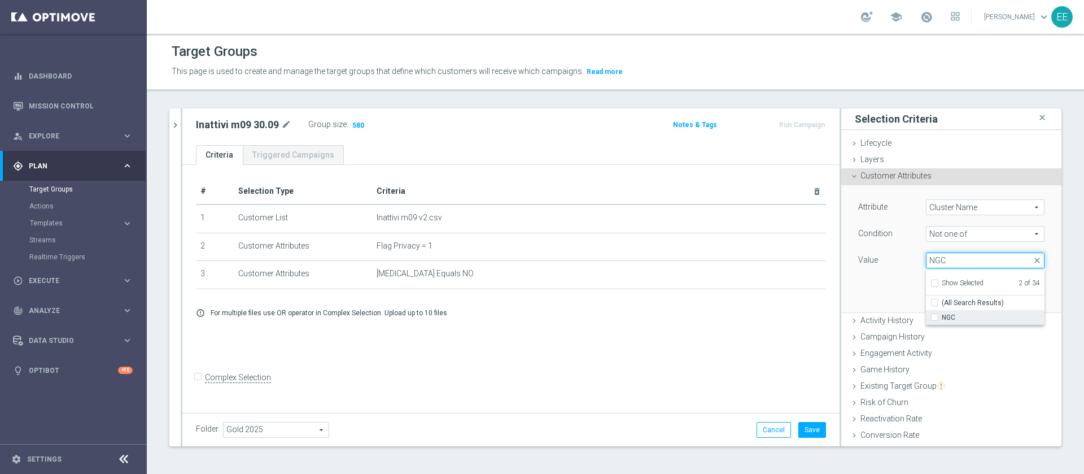
type input "NGC"
click at [963, 311] on label "NGC" at bounding box center [993, 317] width 103 height 15
click at [942, 314] on input "NGC" at bounding box center [938, 317] width 7 height 7
checkbox input "true"
type input "Selected 3 of 34"
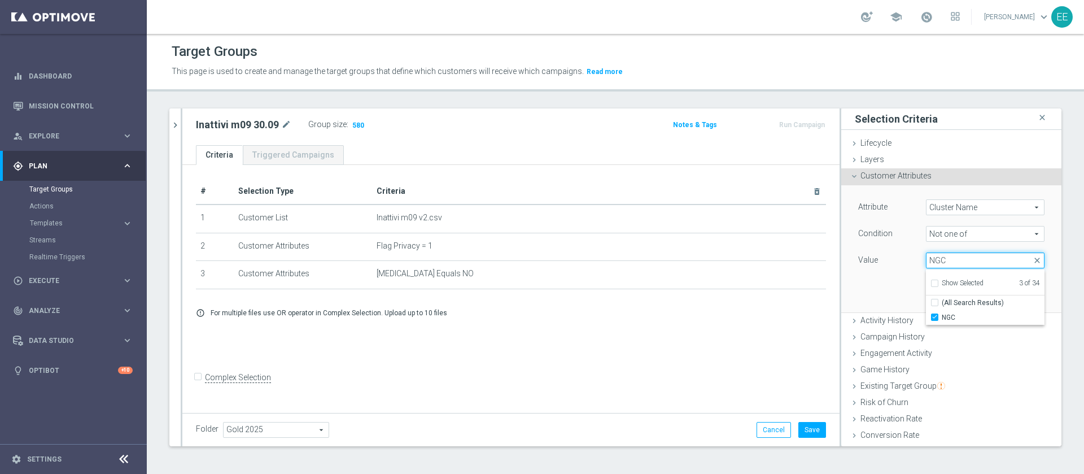
click at [941, 263] on input "NGC" at bounding box center [985, 260] width 119 height 16
type input "DGR"
click at [942, 320] on span "DGR" at bounding box center [993, 317] width 103 height 9
click at [941, 320] on input "DGR" at bounding box center [938, 317] width 7 height 7
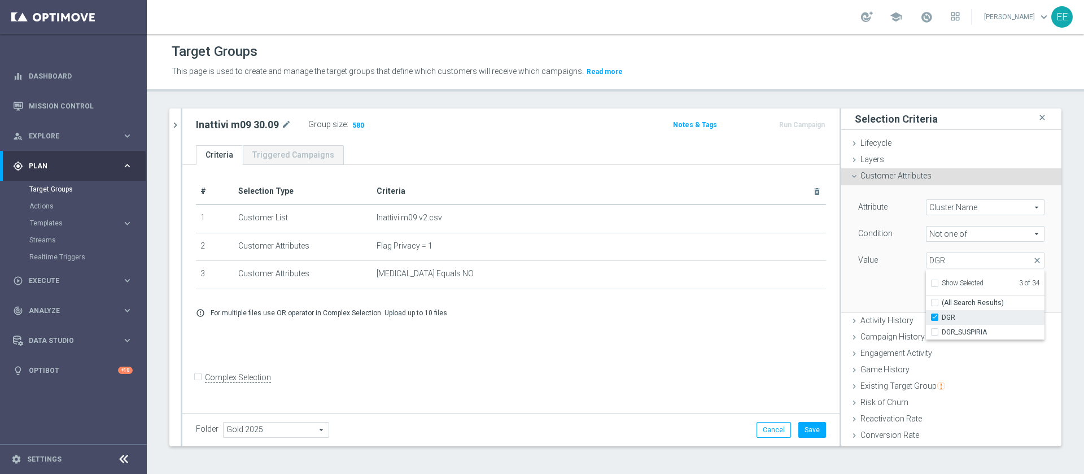
checkbox input "true"
type input "Selected 4 of 34"
click at [948, 333] on span "DGR_SUSPIRIA" at bounding box center [993, 332] width 103 height 9
click at [942, 333] on input "DGR_SUSPIRIA" at bounding box center [938, 332] width 7 height 7
checkbox input "true"
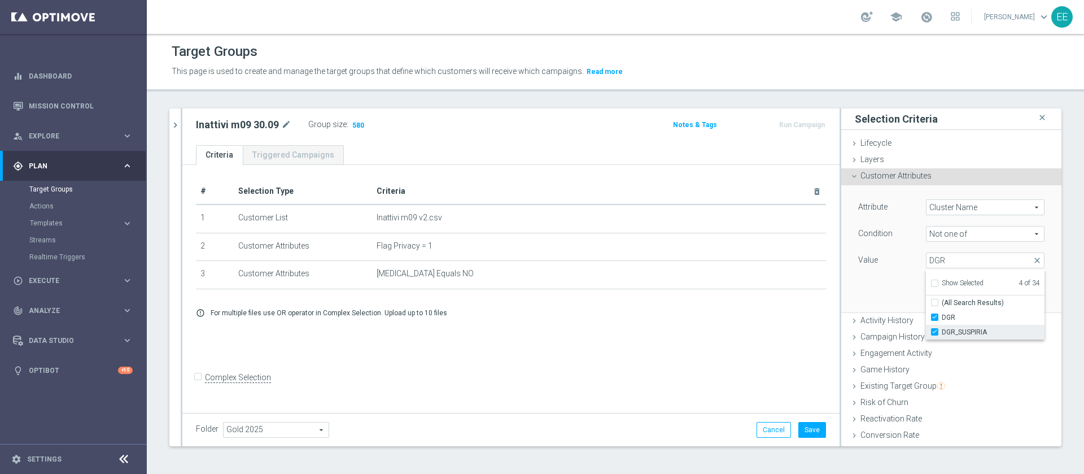
type input "Selected 5 of 34"
click at [955, 252] on input "DGR" at bounding box center [985, 260] width 119 height 16
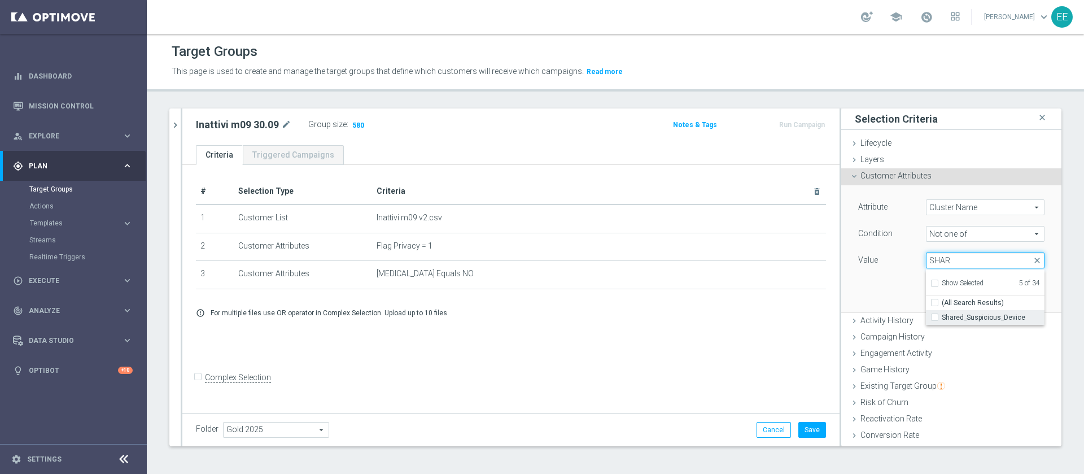
type input "SHAR"
click at [973, 316] on span "Shared_Suspicious_Device" at bounding box center [993, 317] width 103 height 9
click at [942, 316] on input "Shared_Suspicious_Device" at bounding box center [938, 317] width 7 height 7
checkbox input "true"
type input "Selected 6 of 34"
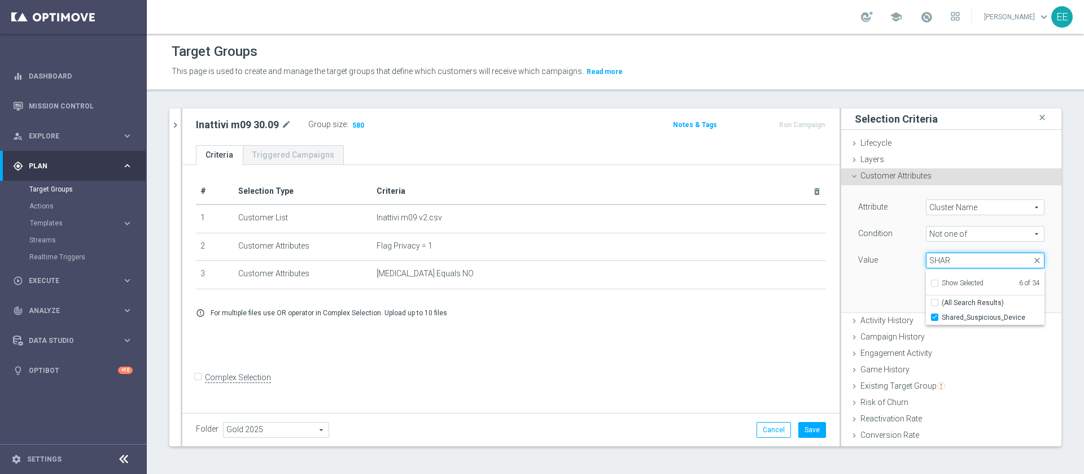
click at [959, 259] on input "SHAR" at bounding box center [985, 260] width 119 height 16
type input "WAL"
click at [944, 315] on span "WALLET_ABUSER" at bounding box center [993, 317] width 103 height 9
click at [942, 315] on input "WALLET_ABUSER" at bounding box center [938, 317] width 7 height 7
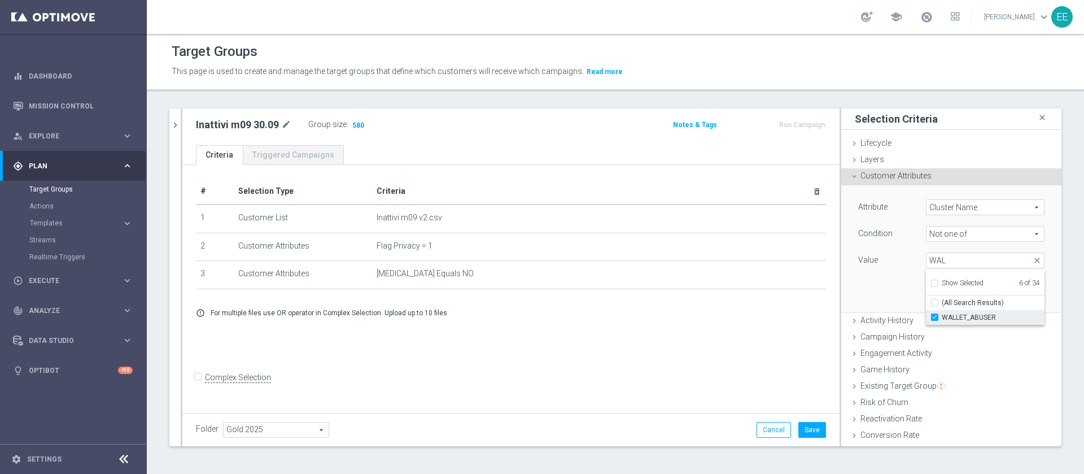
checkbox input "true"
type input "Selected 7 of 34"
click at [955, 267] on input "WAL" at bounding box center [985, 260] width 119 height 16
type input "BA"
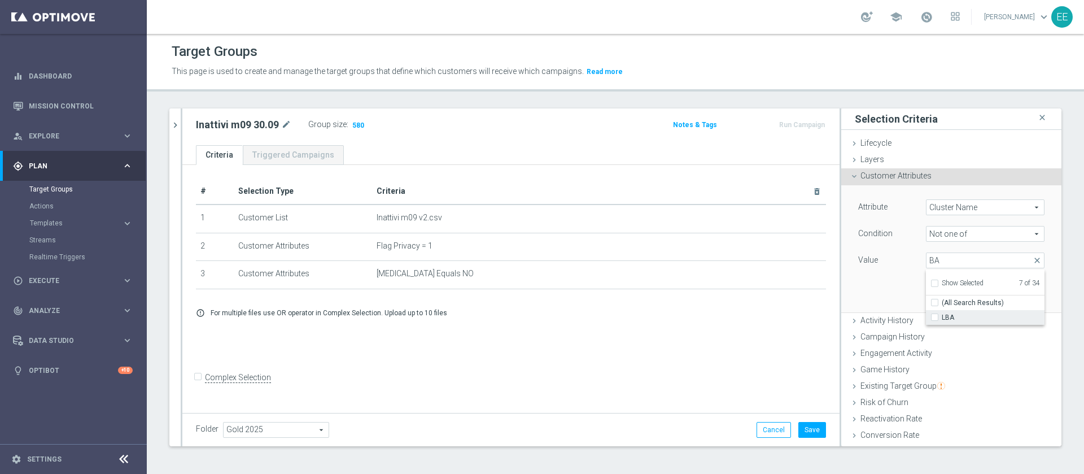
click at [942, 311] on label "LBA" at bounding box center [993, 317] width 103 height 15
click at [937, 314] on input "LBA" at bounding box center [938, 317] width 7 height 7
checkbox input "true"
type input "Selected 8 of 34"
click at [955, 261] on input "BA" at bounding box center [985, 260] width 119 height 16
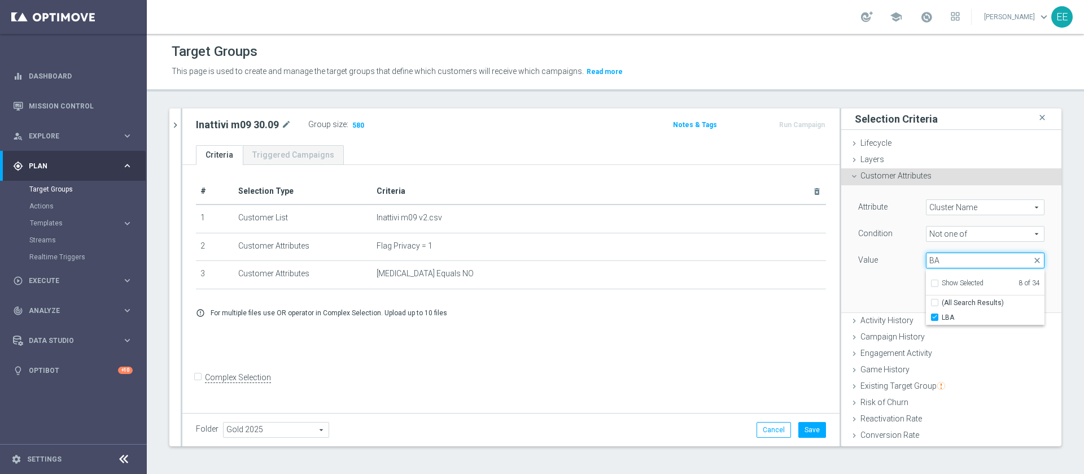
click at [955, 261] on input "BA" at bounding box center [985, 260] width 119 height 16
type input "BONU"
click at [951, 318] on span "BONUS_ABUSER" at bounding box center [993, 317] width 103 height 9
click at [942, 318] on input "BONUS_ABUSER" at bounding box center [938, 317] width 7 height 7
checkbox input "true"
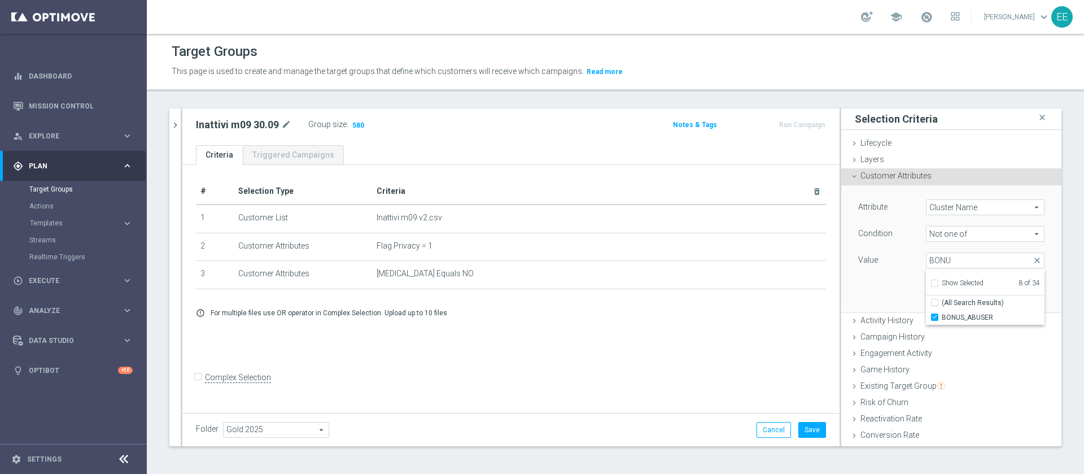
type input "Selected 9 of 34"
click at [881, 275] on div "Attribute Cluster Name Cluster Name arrow_drop_down search Condition Not one of…" at bounding box center [951, 248] width 203 height 126
click at [1011, 299] on button "Add" at bounding box center [1027, 295] width 33 height 16
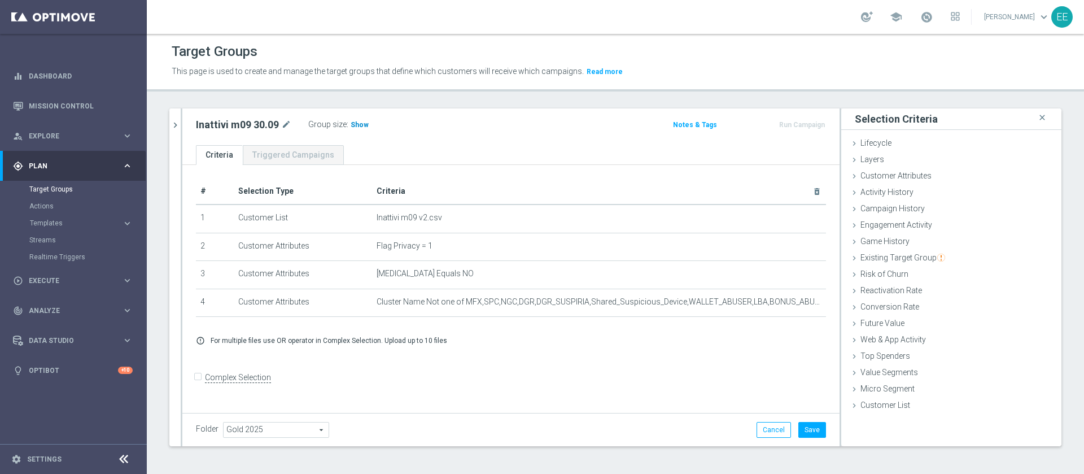
click at [351, 124] on span "Show" at bounding box center [360, 125] width 18 height 8
click at [916, 180] on span "Customer Attributes" at bounding box center [896, 175] width 71 height 9
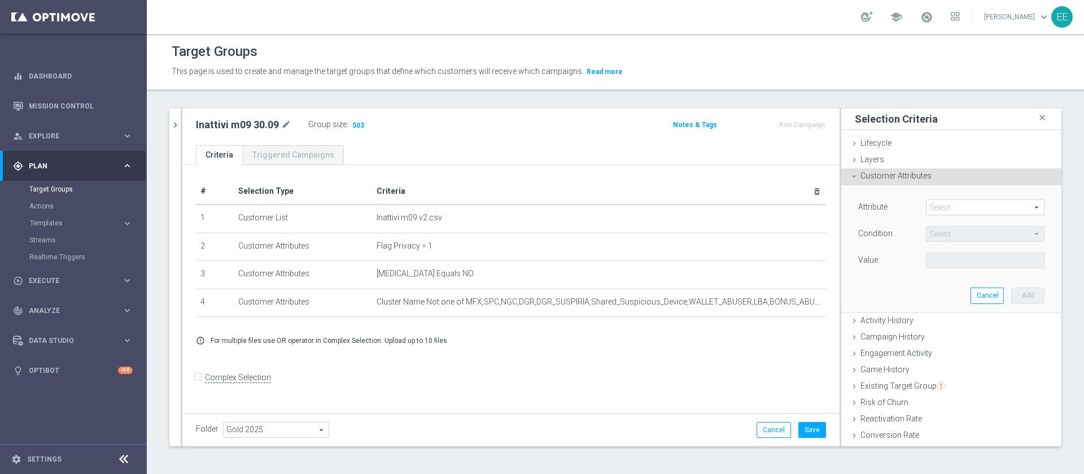
click at [948, 206] on span at bounding box center [985, 207] width 117 height 15
click at [0, 0] on input "search" at bounding box center [0, 0] width 0 height 0
type input "ACCOUNT"
click at [967, 225] on span "Account Status" at bounding box center [985, 224] width 107 height 9
type input "Account Status"
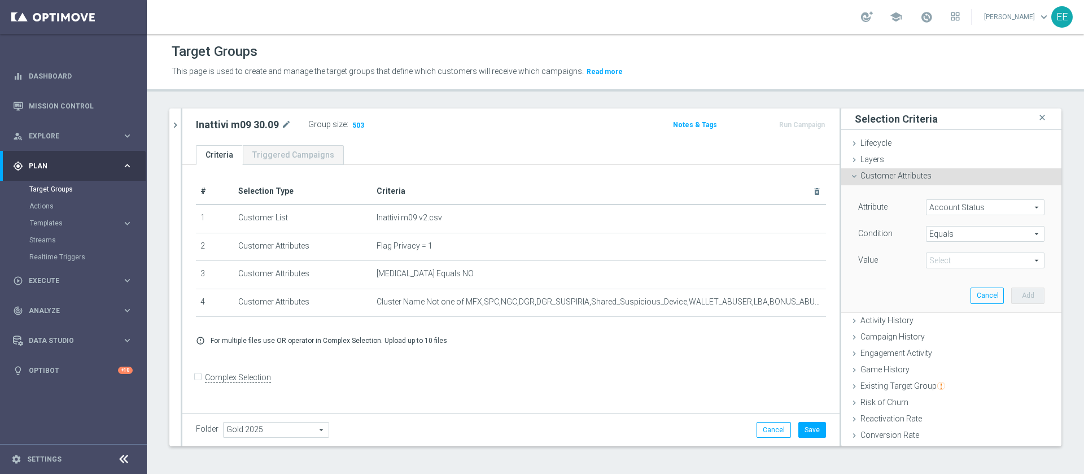
click at [944, 235] on span "Equals" at bounding box center [985, 233] width 117 height 15
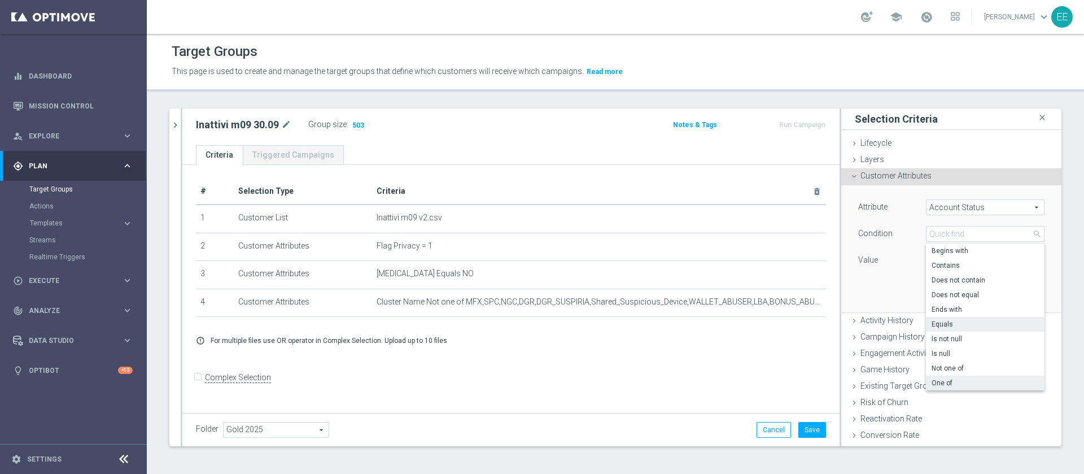
click at [932, 376] on label "One of" at bounding box center [985, 383] width 119 height 15
type input "One of"
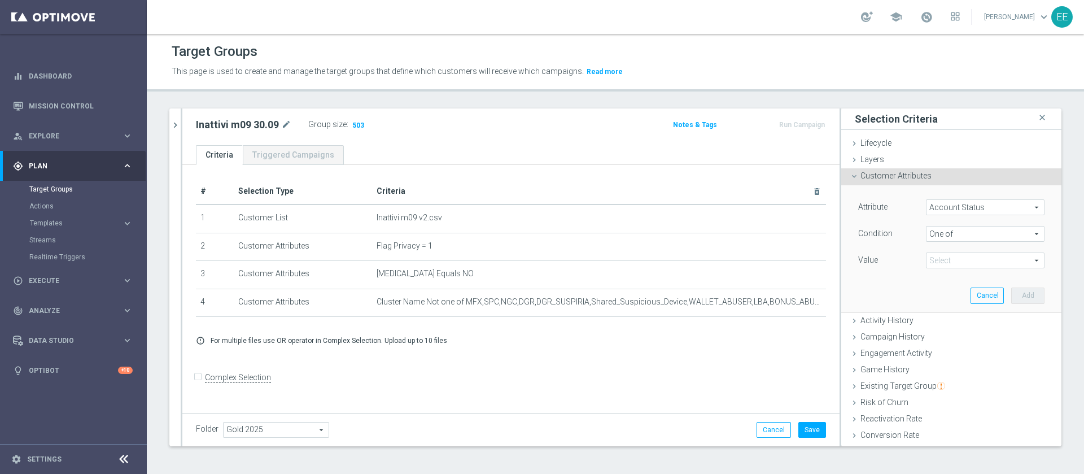
click at [959, 262] on span at bounding box center [985, 260] width 117 height 15
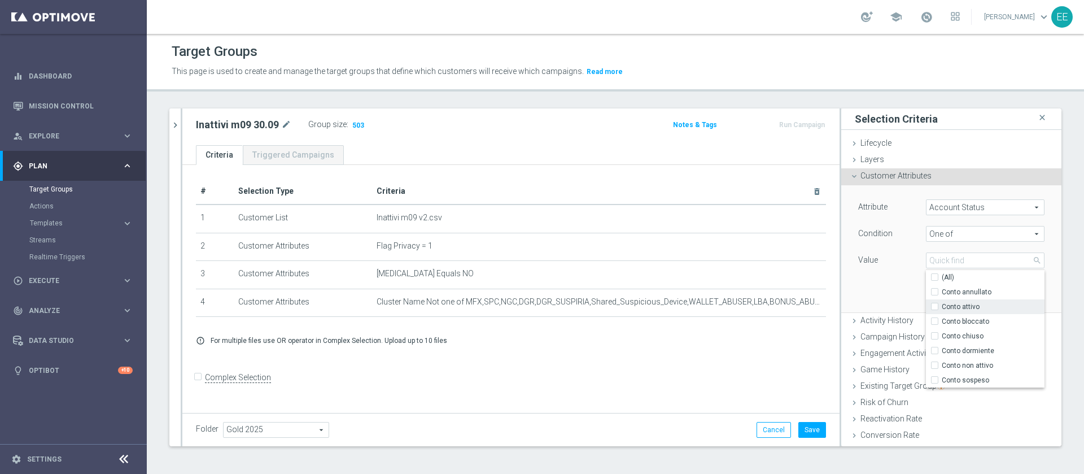
click at [975, 301] on label "Conto attivo" at bounding box center [993, 306] width 103 height 15
click at [942, 303] on input "Conto attivo" at bounding box center [938, 306] width 7 height 7
checkbox input "true"
type input "Conto attivo"
click at [979, 320] on span "Conto bloccato" at bounding box center [993, 321] width 103 height 9
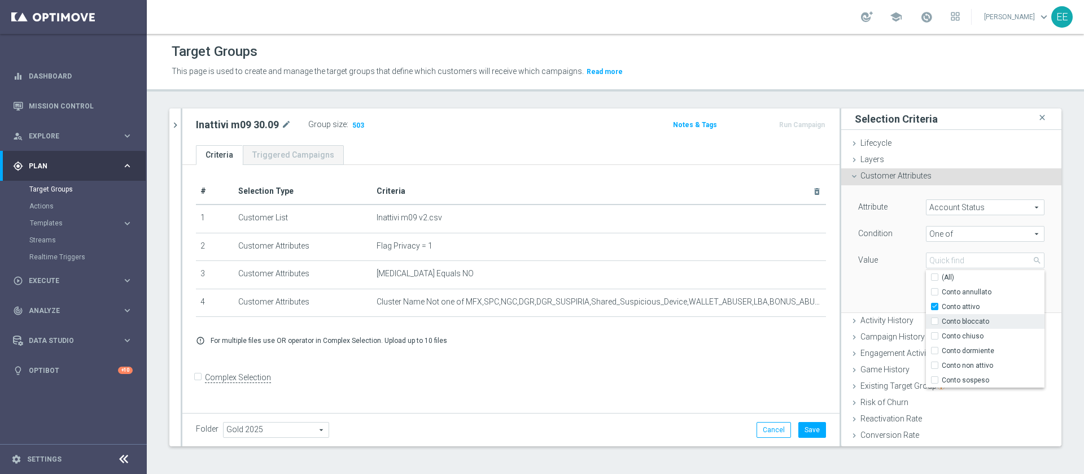
click at [942, 320] on input "Conto bloccato" at bounding box center [938, 321] width 7 height 7
checkbox input "true"
type input "Selected 2 of 7"
click at [890, 295] on div "Attribute Account Status Account Status arrow_drop_down search Condition One of…" at bounding box center [951, 248] width 203 height 126
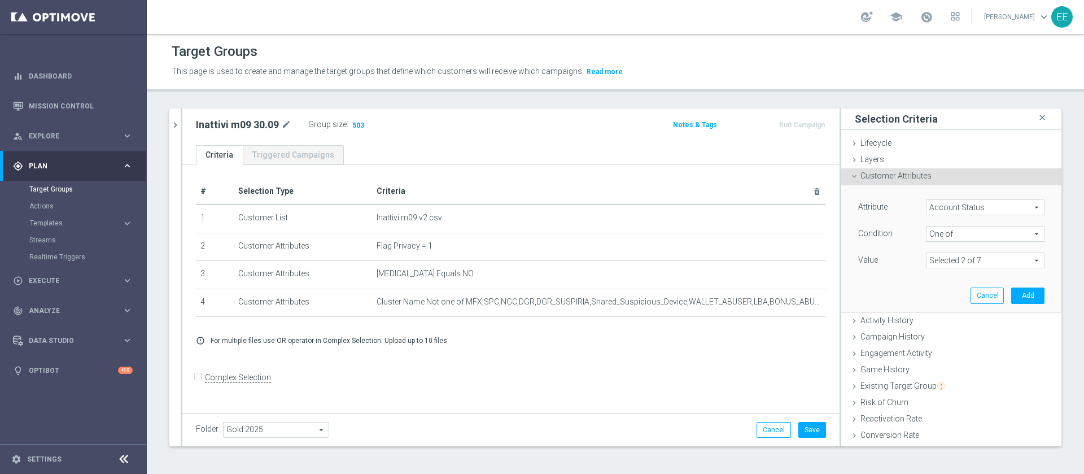
click at [995, 286] on div "Attribute Account Status Account Status arrow_drop_down search Condition One of…" at bounding box center [951, 248] width 203 height 126
click at [1011, 298] on button "Add" at bounding box center [1027, 295] width 33 height 16
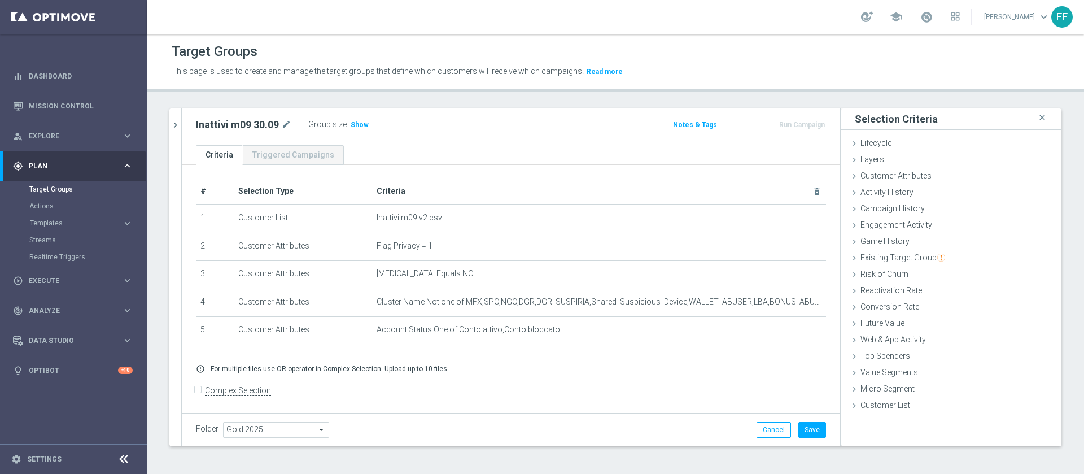
click at [370, 130] on div "Group size : Show" at bounding box center [364, 124] width 113 height 14
click at [358, 126] on span "Show" at bounding box center [360, 125] width 18 height 8
click at [902, 173] on span "Customer Attributes" at bounding box center [896, 175] width 71 height 9
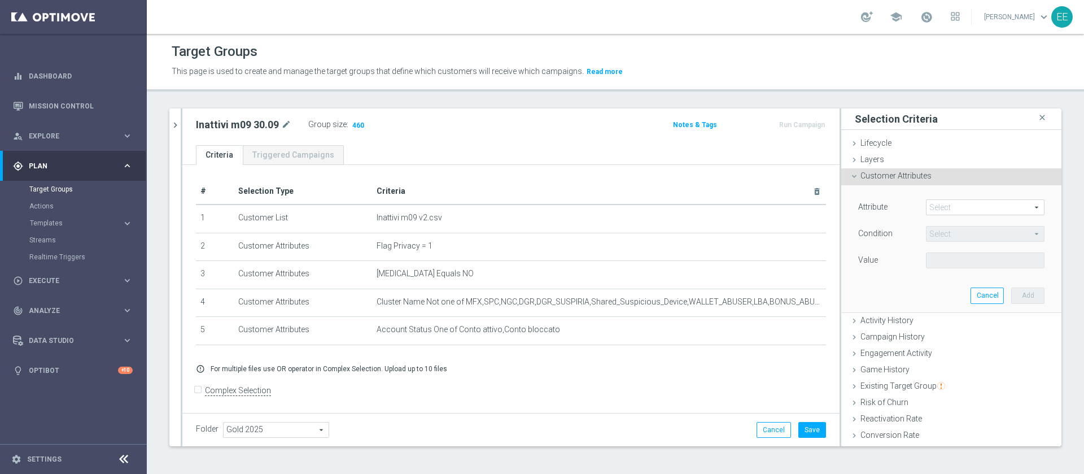
click at [946, 202] on span at bounding box center [985, 207] width 117 height 15
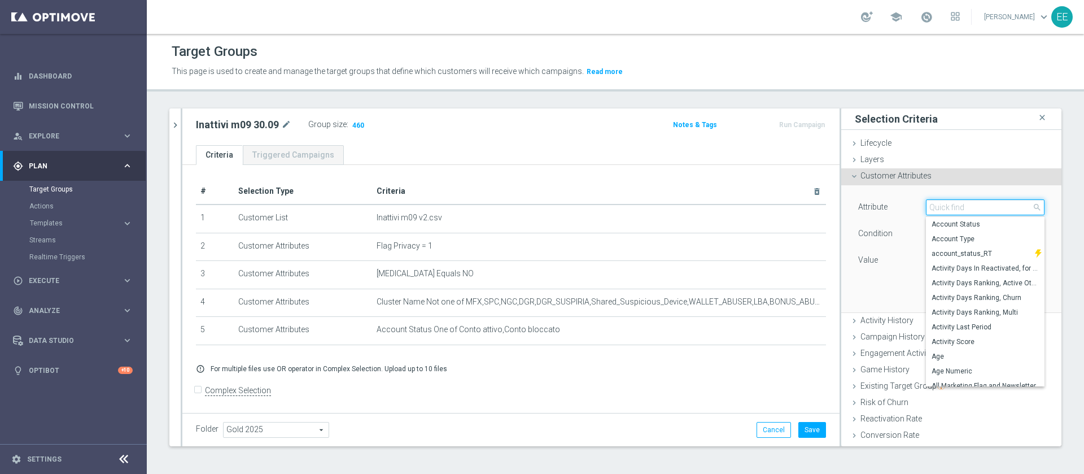
click at [946, 202] on input "search" at bounding box center [985, 207] width 119 height 16
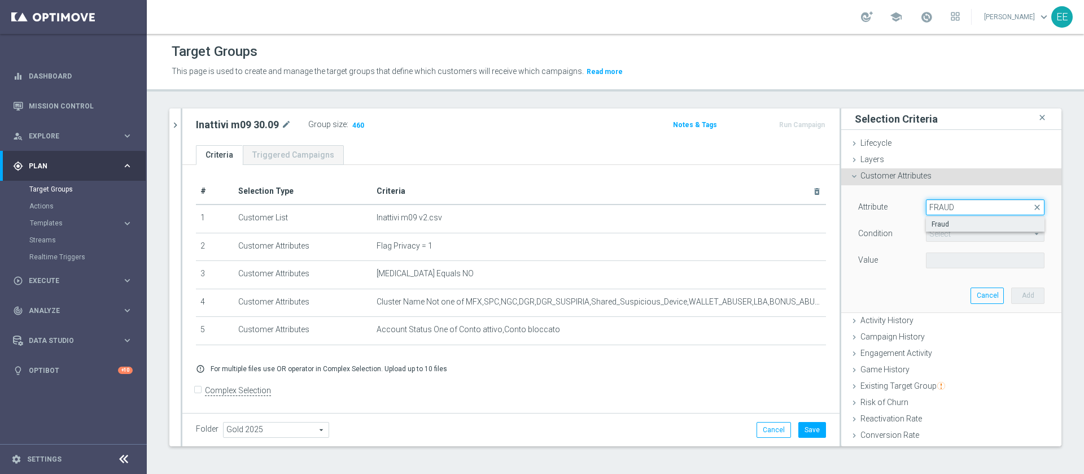
type input "FRAUD"
click at [952, 218] on label "Fraud" at bounding box center [985, 224] width 119 height 15
type input "Fraud"
type input "="
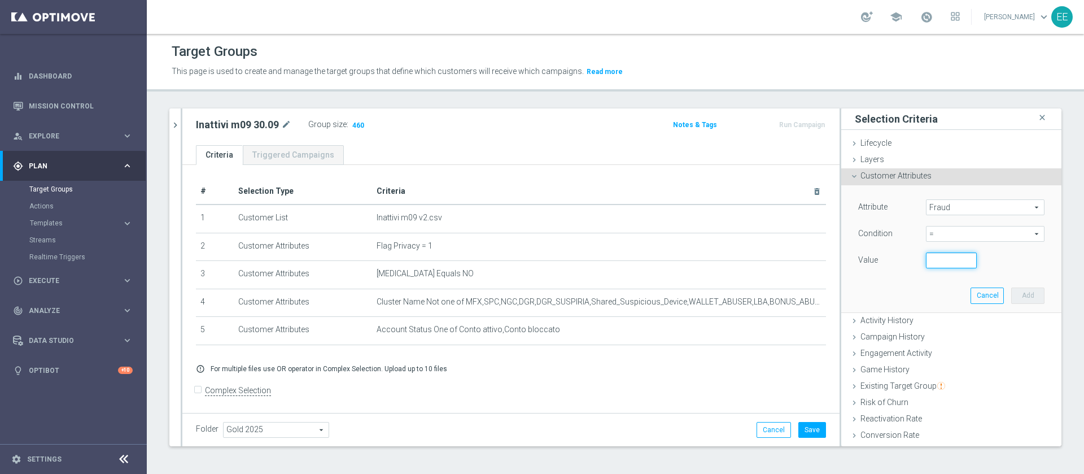
click at [939, 254] on input "number" at bounding box center [951, 260] width 51 height 16
type input "0"
click at [1011, 290] on button "Add" at bounding box center [1027, 295] width 33 height 16
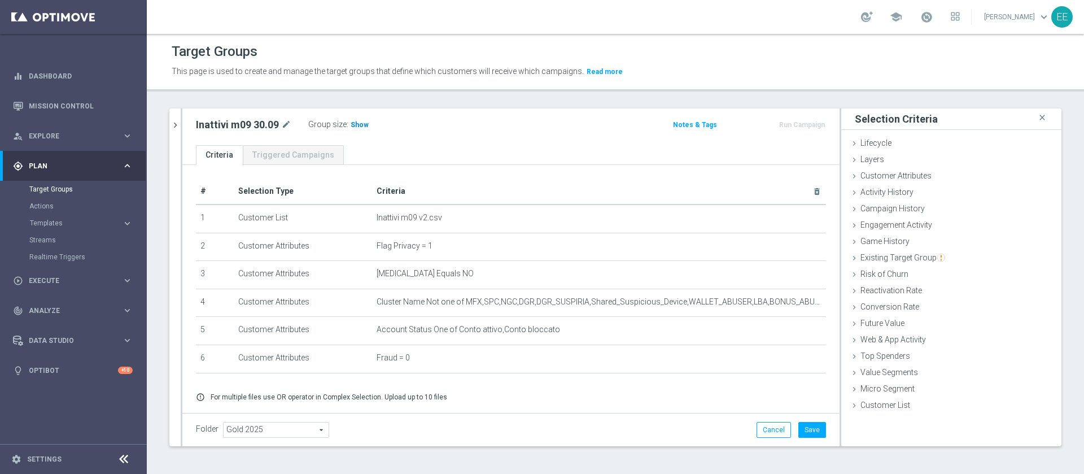
click at [360, 121] on span "Show" at bounding box center [360, 125] width 18 height 8
click at [911, 179] on span "Customer Attributes" at bounding box center [896, 175] width 71 height 9
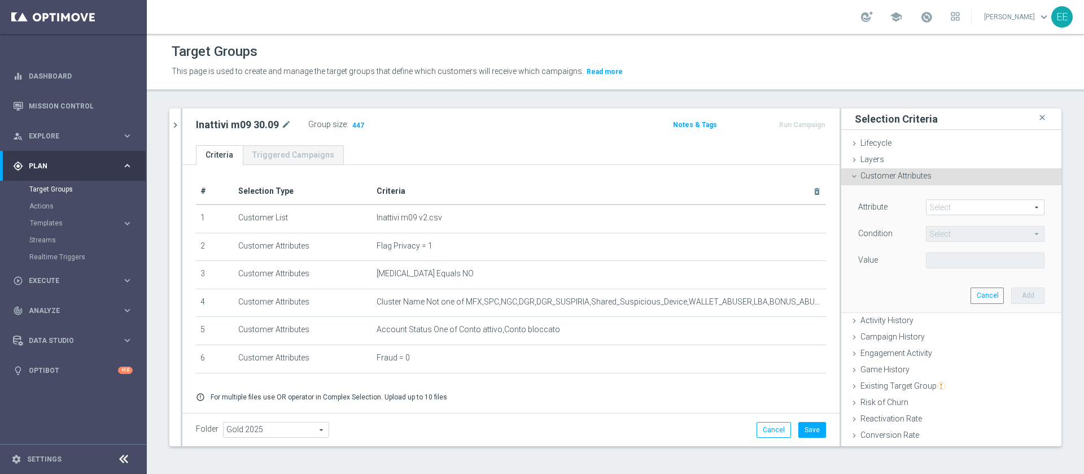
click at [953, 205] on span at bounding box center [985, 207] width 117 height 15
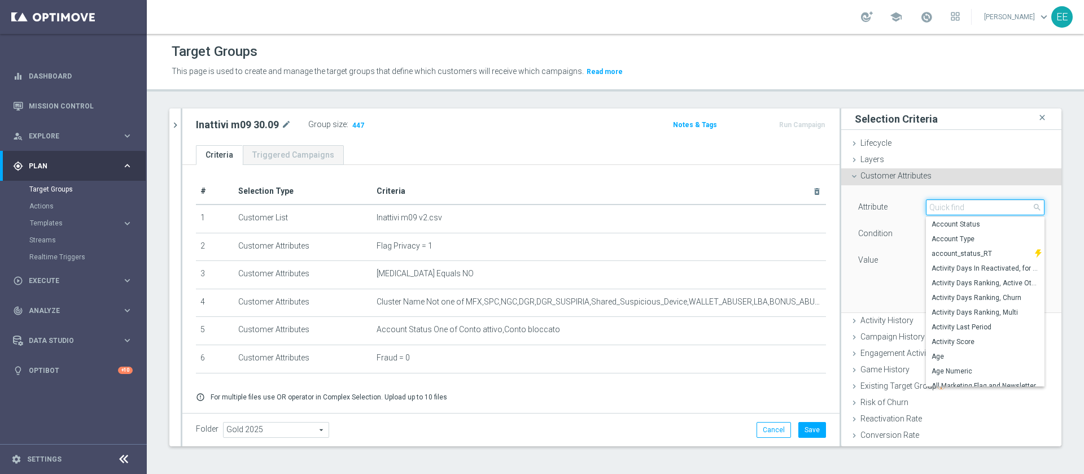
click at [953, 205] on input "search" at bounding box center [985, 207] width 119 height 16
type input "DAYS SINCE LAS"
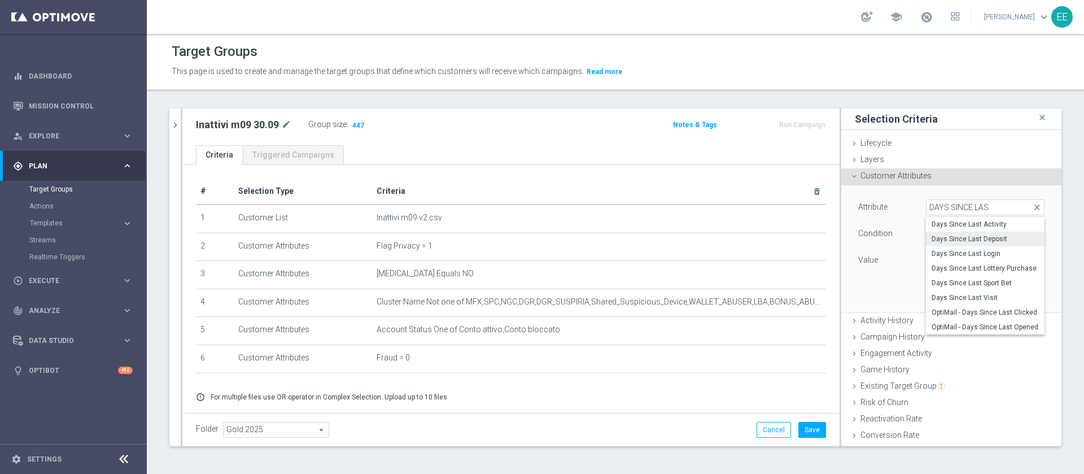
click at [975, 243] on label "Days Since Last Deposit" at bounding box center [985, 239] width 119 height 15
type input "Days Since Last Deposit"
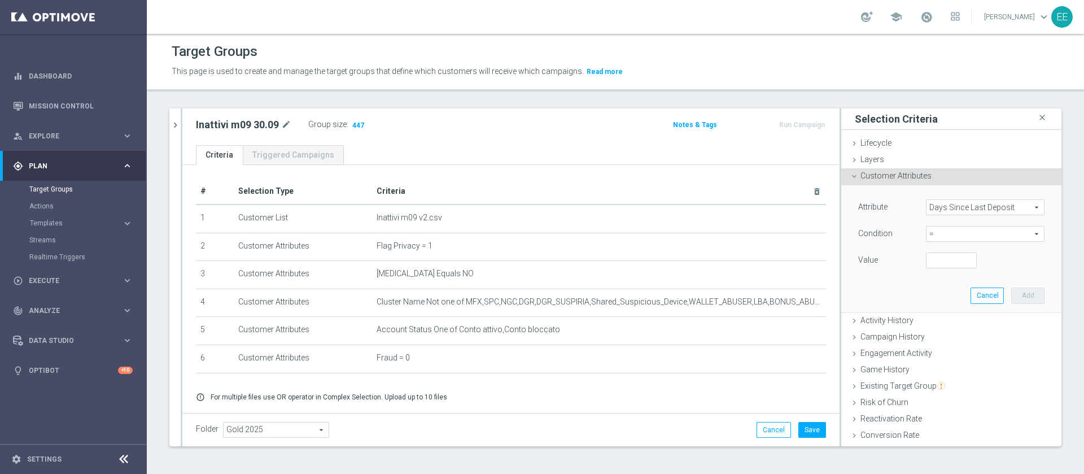
click at [935, 235] on span "=" at bounding box center [985, 233] width 117 height 15
click at [935, 247] on span "<" at bounding box center [985, 250] width 107 height 9
click at [937, 226] on span "<" at bounding box center [985, 233] width 117 height 15
click at [932, 311] on span ">" at bounding box center [985, 309] width 107 height 9
type input ">"
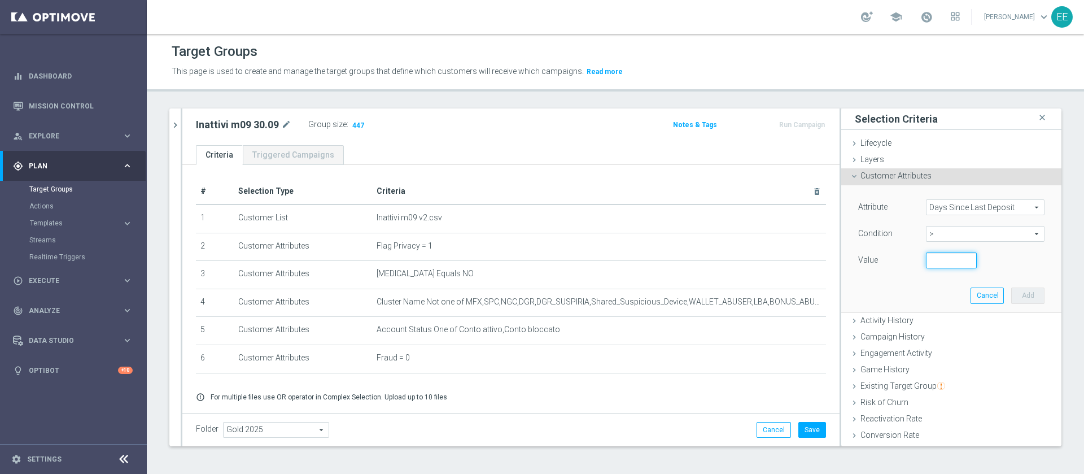
click at [926, 263] on input "number" at bounding box center [951, 260] width 51 height 16
type input "22"
click at [992, 283] on div "Attribute Days Since Last Deposit Days Since Last Deposit arrow_drop_down searc…" at bounding box center [951, 248] width 203 height 126
click at [993, 285] on div "Attribute Days Since Last Deposit Days Since Last Deposit arrow_drop_down searc…" at bounding box center [951, 248] width 203 height 126
click at [994, 286] on div "Attribute Days Since Last Deposit Days Since Last Deposit arrow_drop_down searc…" at bounding box center [951, 248] width 203 height 126
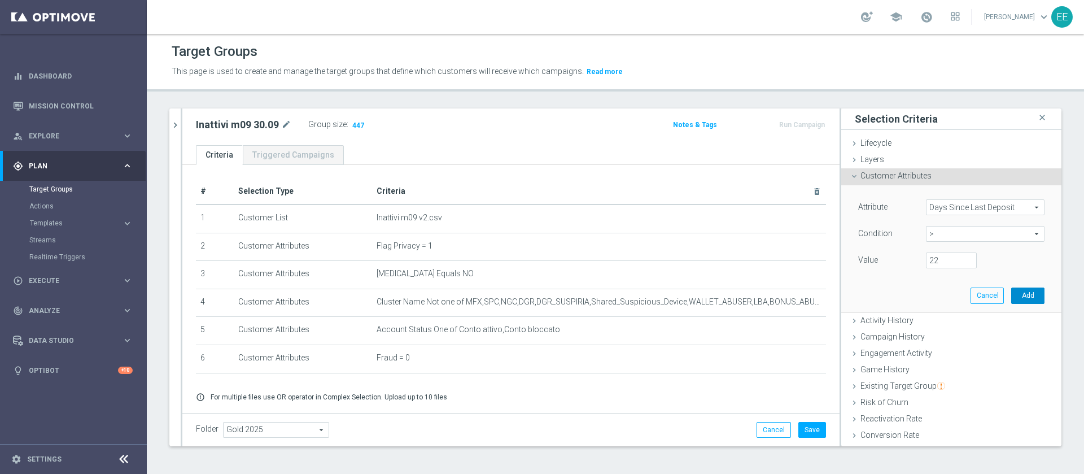
click at [1011, 296] on button "Add" at bounding box center [1027, 295] width 33 height 16
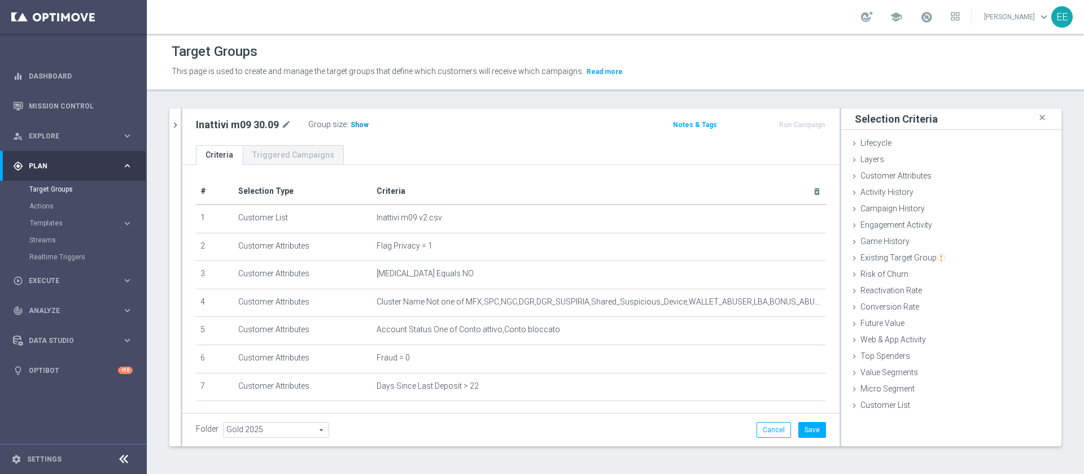
click at [362, 124] on span "Show" at bounding box center [360, 125] width 18 height 8
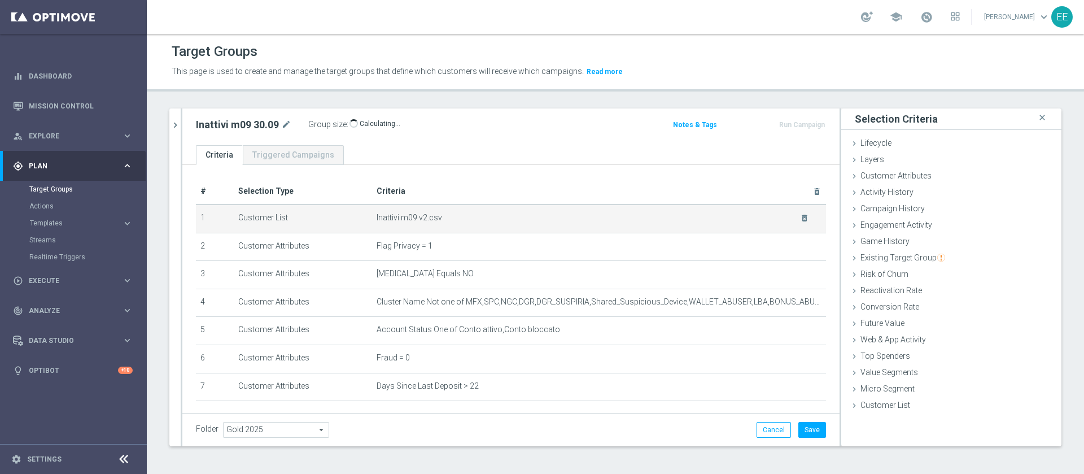
scroll to position [61, 0]
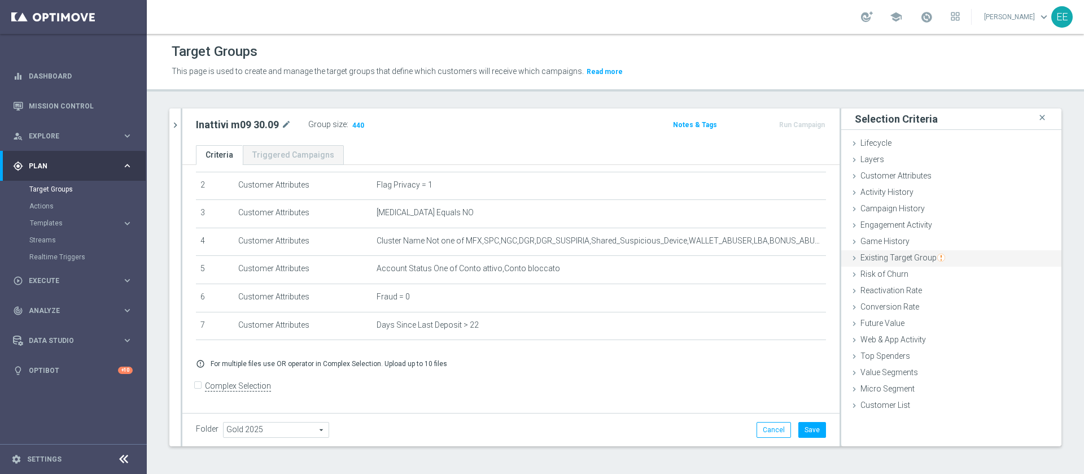
click at [936, 258] on div "Existing Target Group done" at bounding box center [951, 258] width 220 height 17
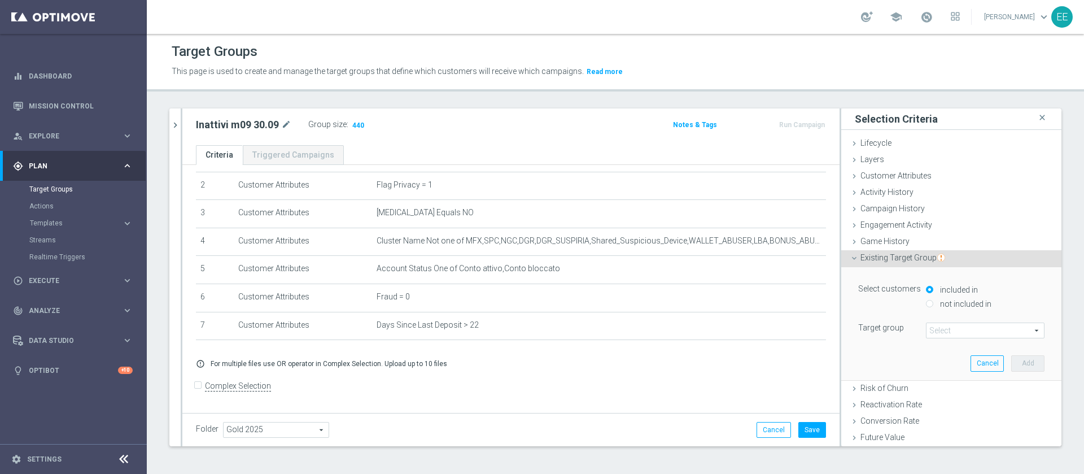
click at [966, 308] on div "not included in" at bounding box center [985, 305] width 119 height 14
click at [951, 302] on label "not included in" at bounding box center [964, 304] width 54 height 10
click at [933, 302] on input "not included in" at bounding box center [929, 303] width 7 height 7
radio input "true"
drag, startPoint x: 951, startPoint y: 318, endPoint x: 949, endPoint y: 327, distance: 9.3
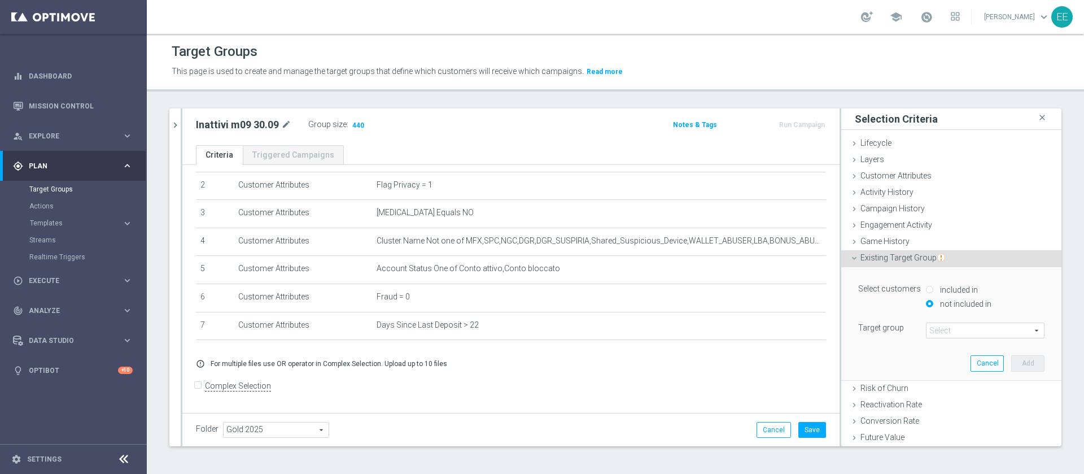
click at [949, 327] on div "Select customers included in not included in Target group Select arrow_drop_dow…" at bounding box center [951, 309] width 186 height 57
click at [949, 327] on span at bounding box center [985, 330] width 117 height 15
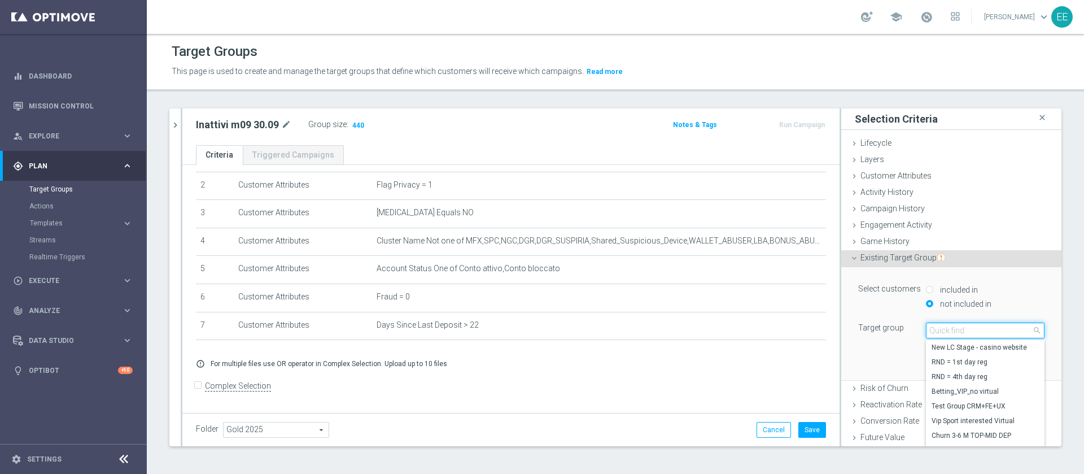
click at [949, 327] on input "search" at bounding box center [985, 330] width 119 height 16
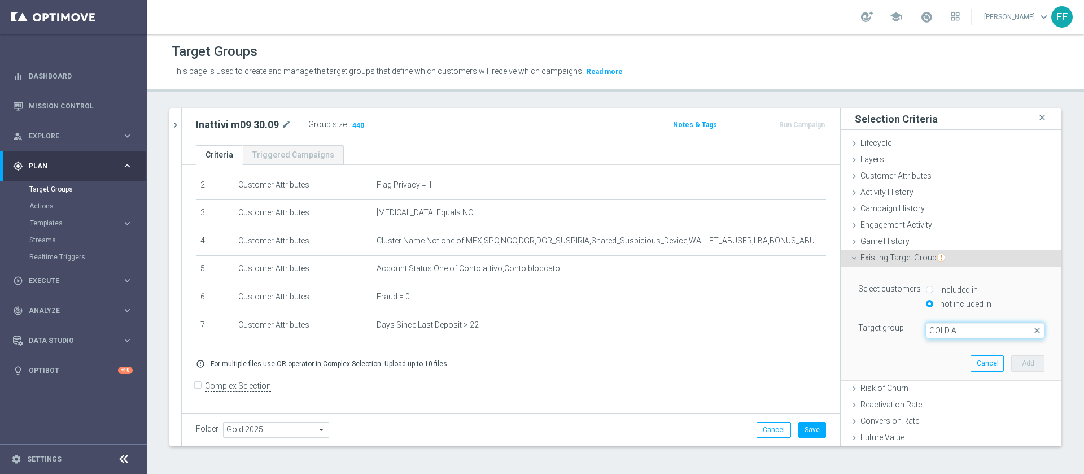
type input "GOLD AL"
click at [969, 347] on span "GOLD almeno 1 pausa" at bounding box center [985, 347] width 107 height 9
type input "GOLD almeno 1 pausa"
click at [1011, 359] on button "Add" at bounding box center [1027, 363] width 33 height 16
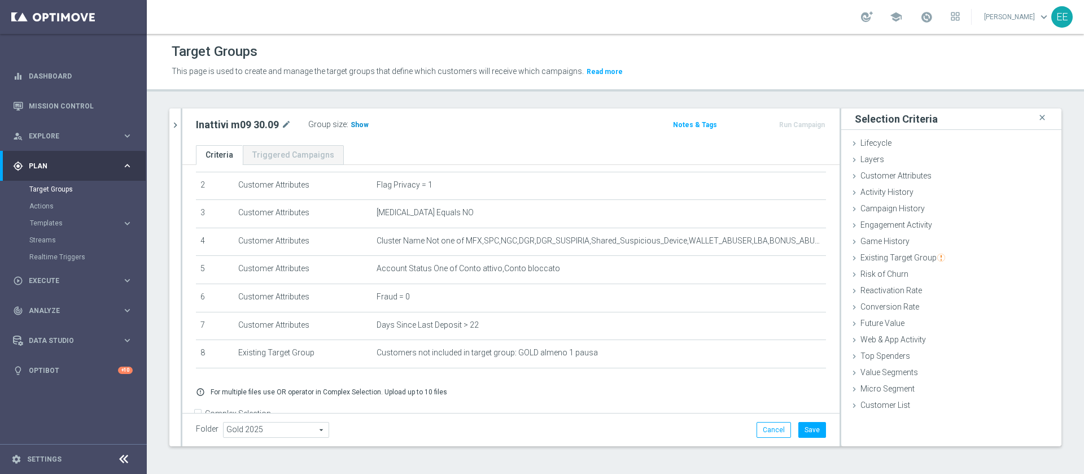
click at [365, 130] on h3 "Show" at bounding box center [360, 125] width 20 height 12
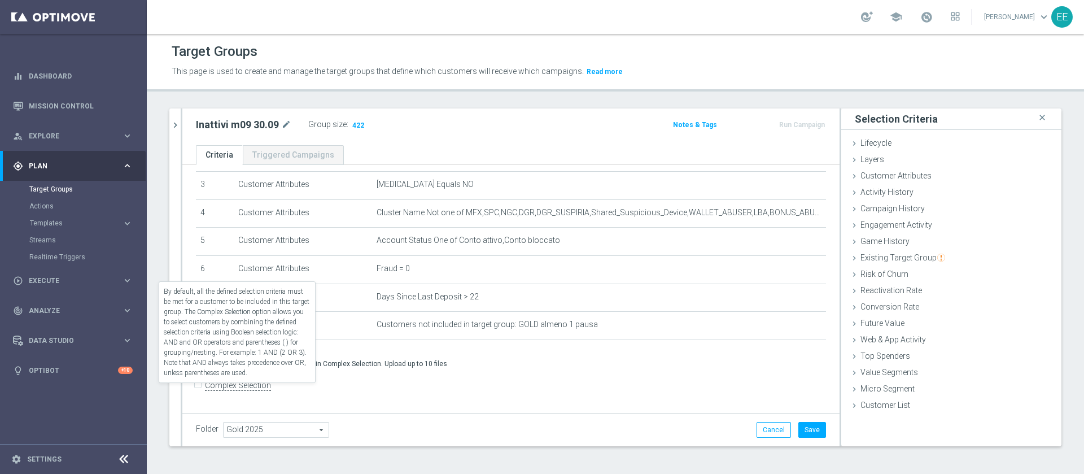
click at [206, 390] on label "Complex Selection" at bounding box center [238, 385] width 66 height 11
click at [203, 390] on input "Complex Selection" at bounding box center [199, 387] width 7 height 16
checkbox input "true"
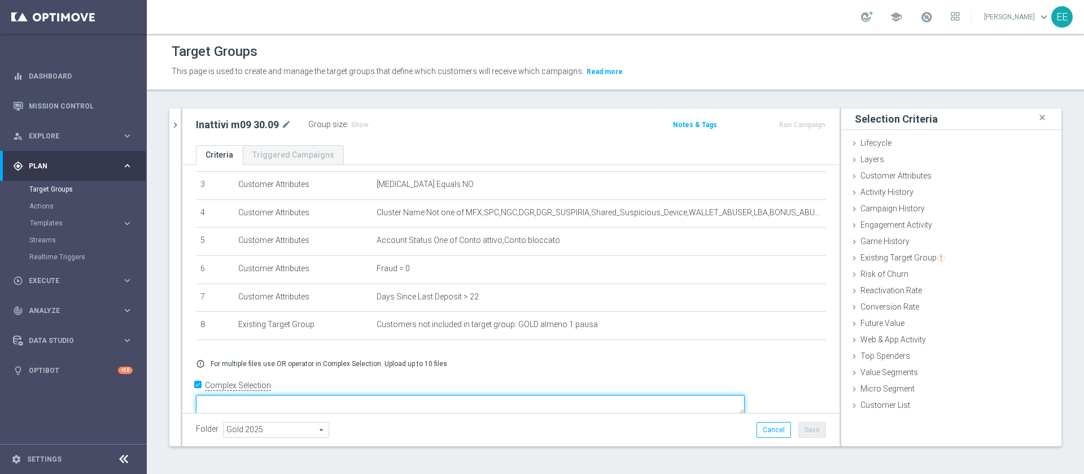
click at [321, 396] on textarea at bounding box center [470, 405] width 549 height 20
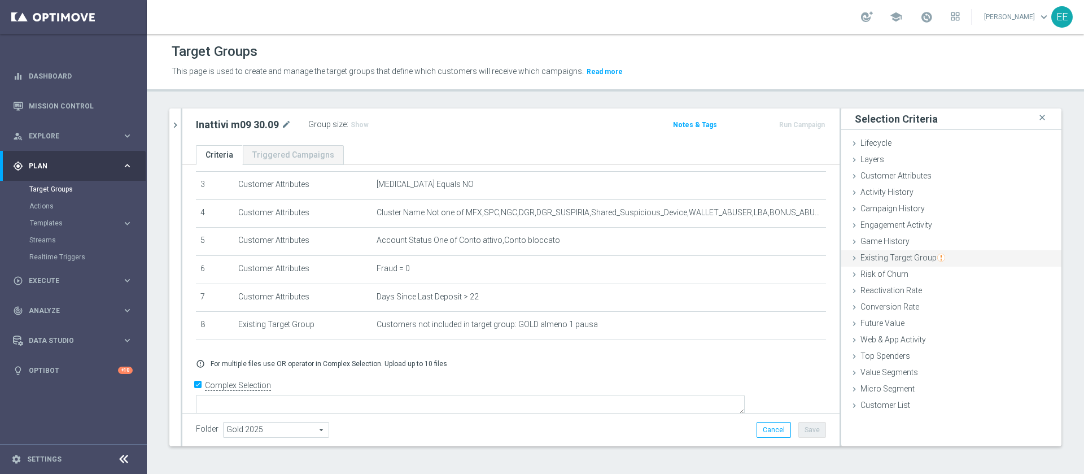
click at [912, 255] on span "Existing Target Group" at bounding box center [903, 257] width 85 height 9
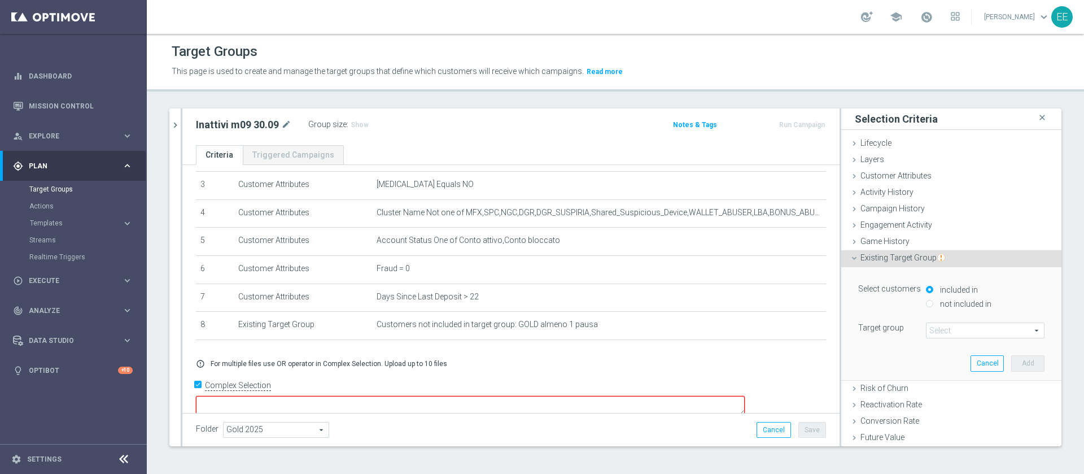
click at [939, 300] on label "not included in" at bounding box center [964, 304] width 54 height 10
click at [933, 300] on input "not included in" at bounding box center [929, 303] width 7 height 7
radio input "true"
click at [945, 325] on span at bounding box center [985, 330] width 117 height 15
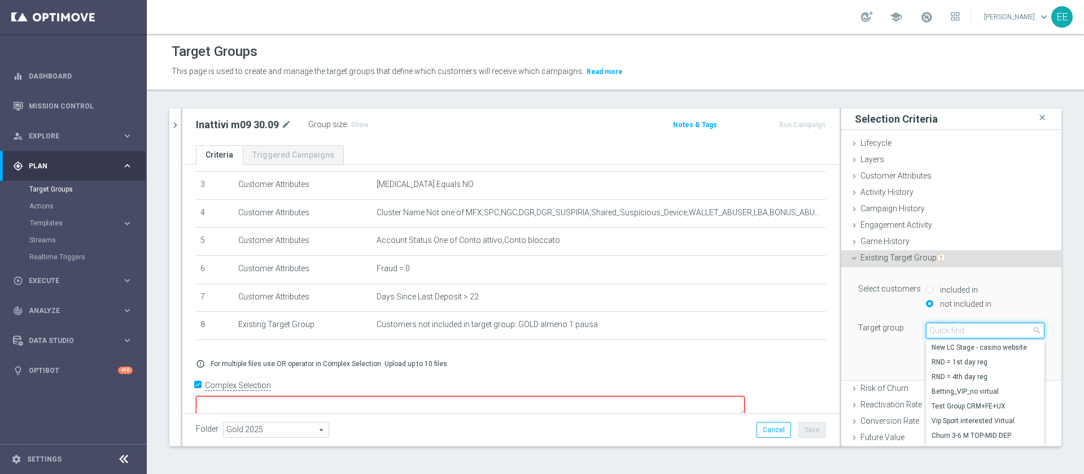
click at [945, 325] on input "search" at bounding box center [985, 330] width 119 height 16
type input "accordi"
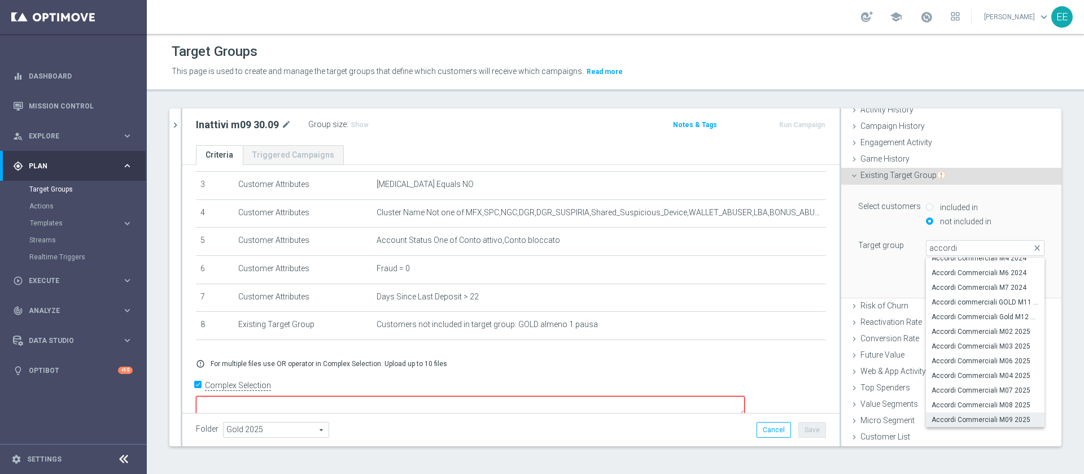
click at [992, 420] on span "Accordi Commerciali M09 2025" at bounding box center [985, 419] width 107 height 9
type input "Accordi Commerciali M09 2025"
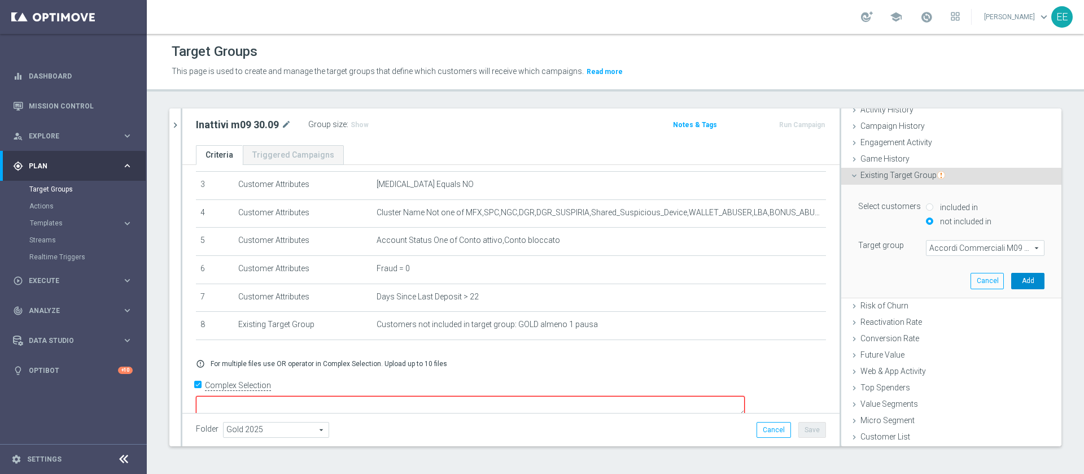
click at [1011, 284] on button "Add" at bounding box center [1027, 281] width 33 height 16
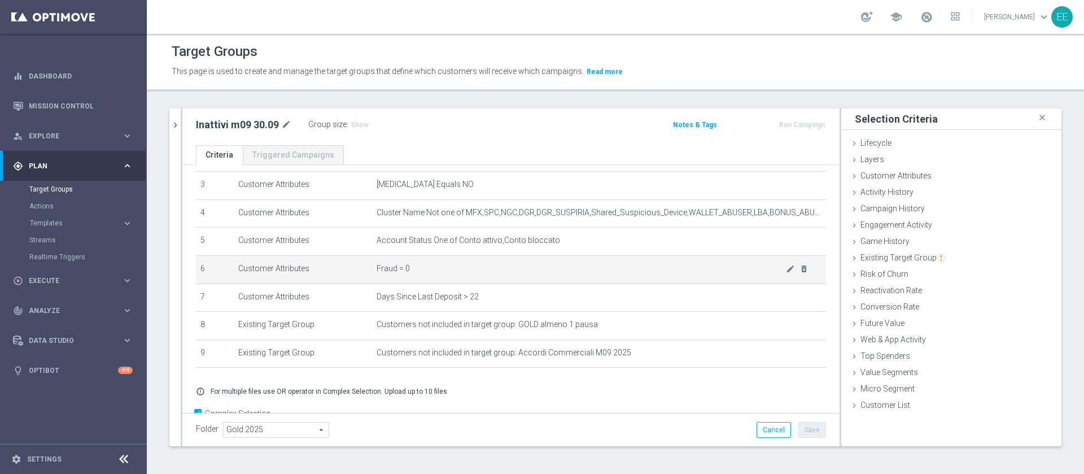
scroll to position [121, 0]
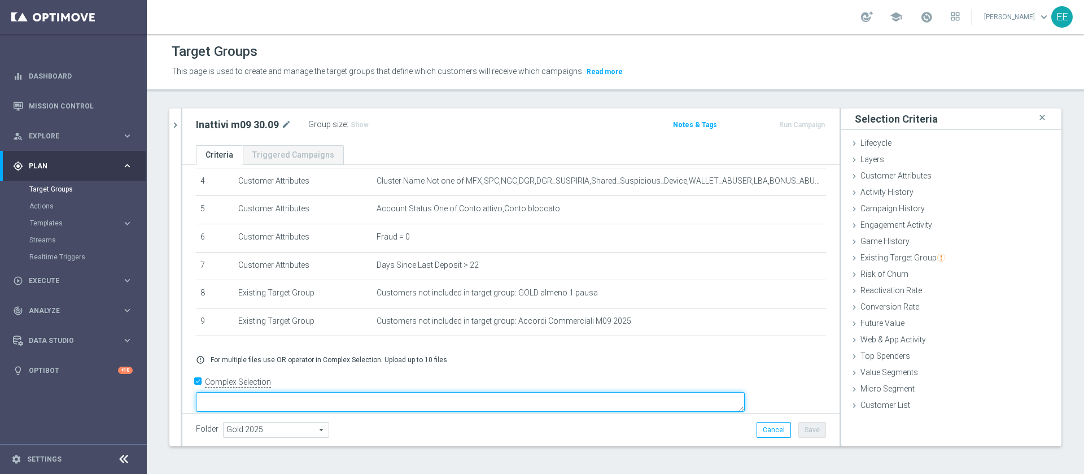
click at [318, 392] on textarea at bounding box center [470, 402] width 549 height 20
type textarea "1"
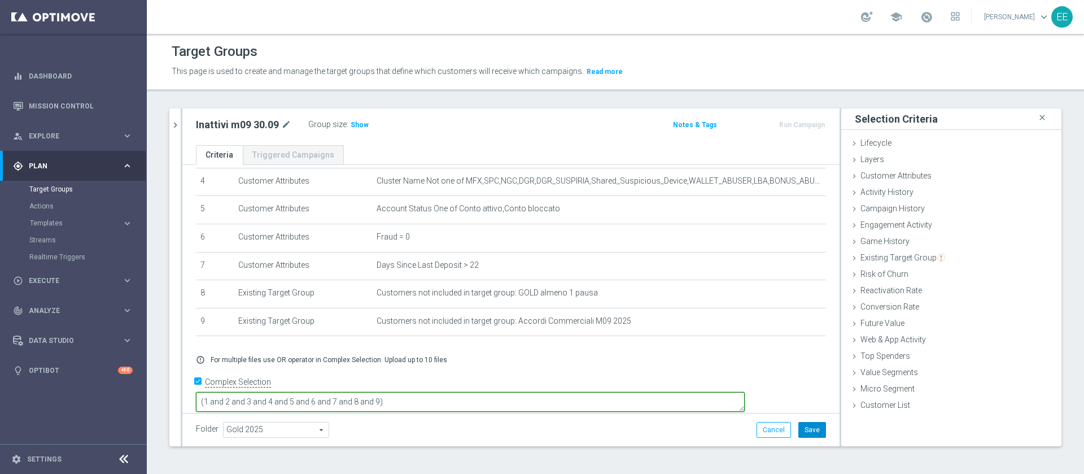
type textarea "(1 and 2 and 3 and 4 and 5 and 6 and 7 and 8 and 9)"
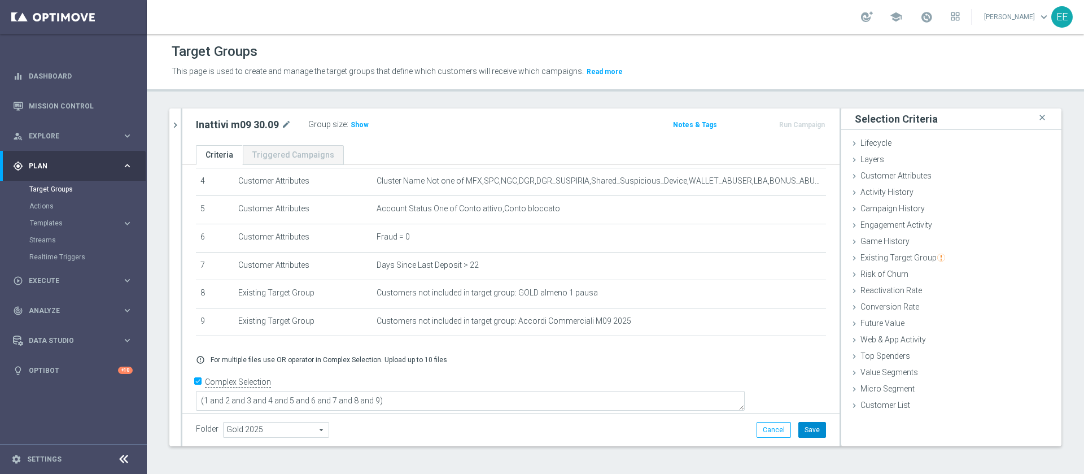
click at [808, 430] on button "Save" at bounding box center [812, 430] width 28 height 16
click at [361, 127] on span "Show" at bounding box center [360, 125] width 18 height 8
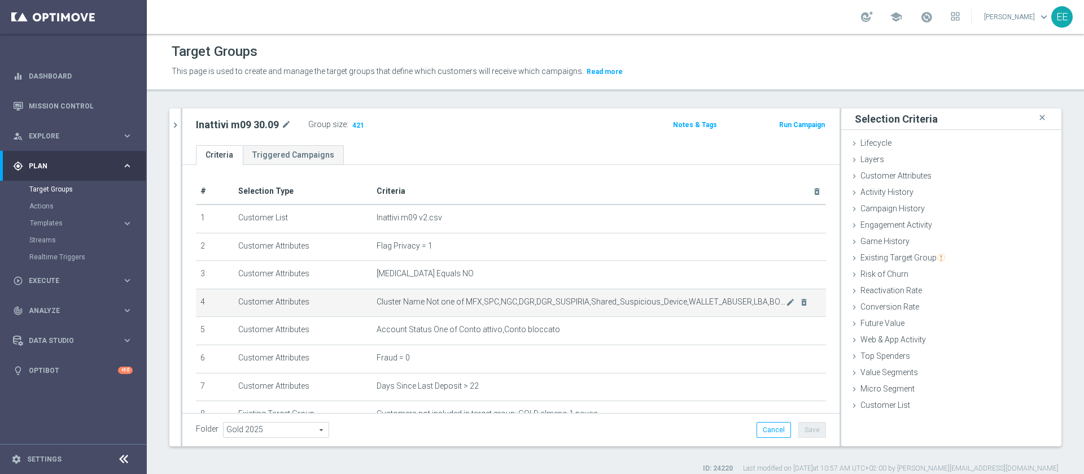
scroll to position [120, 0]
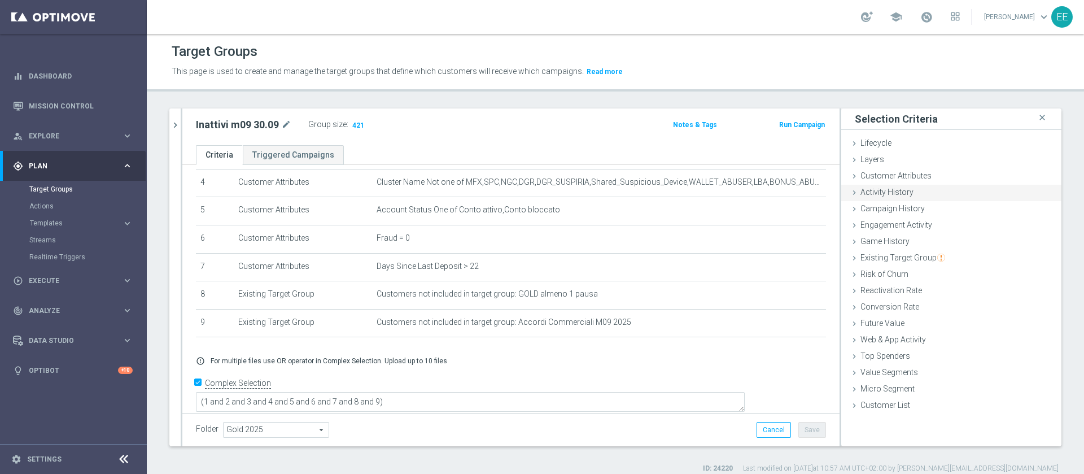
click at [919, 195] on div "Activity History done" at bounding box center [951, 193] width 220 height 17
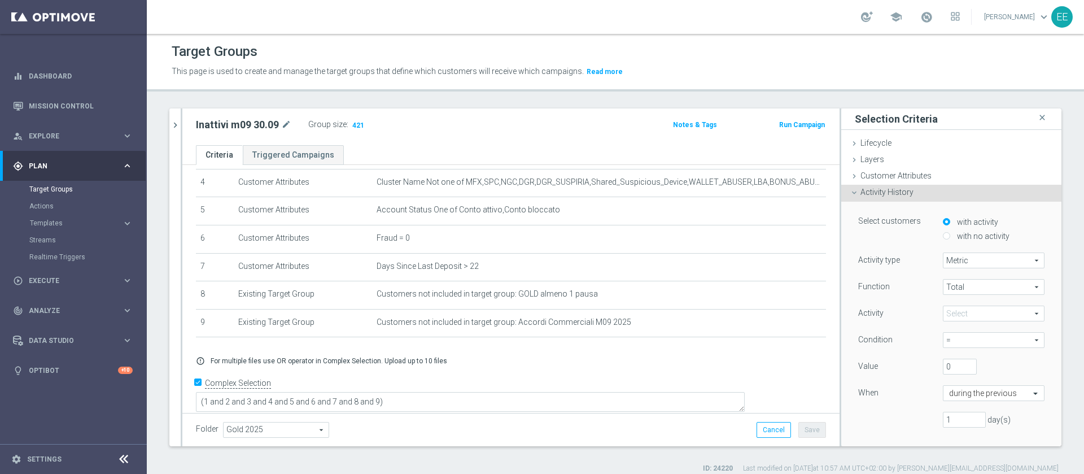
click at [970, 235] on label "with no activity" at bounding box center [981, 236] width 55 height 10
click at [950, 235] on input "with no activity" at bounding box center [946, 235] width 7 height 7
radio input "true"
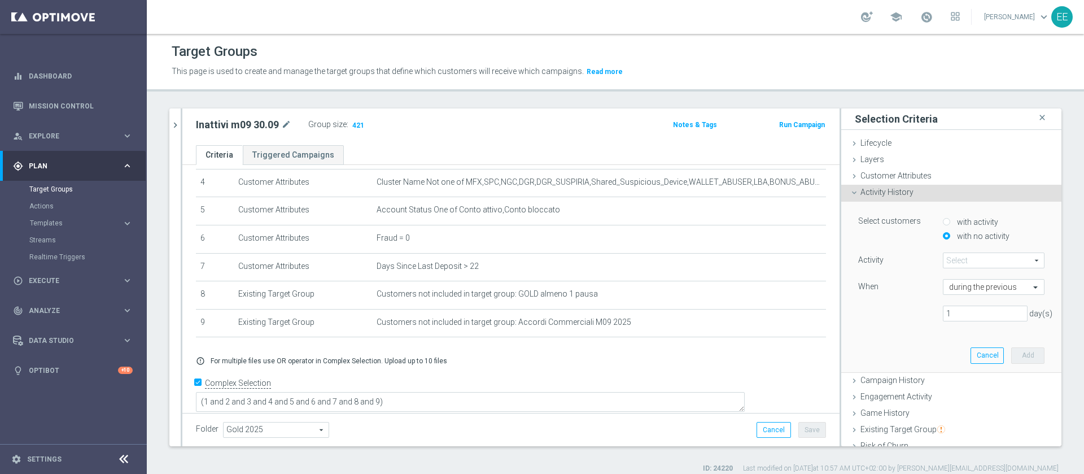
click at [984, 264] on span at bounding box center [994, 260] width 101 height 15
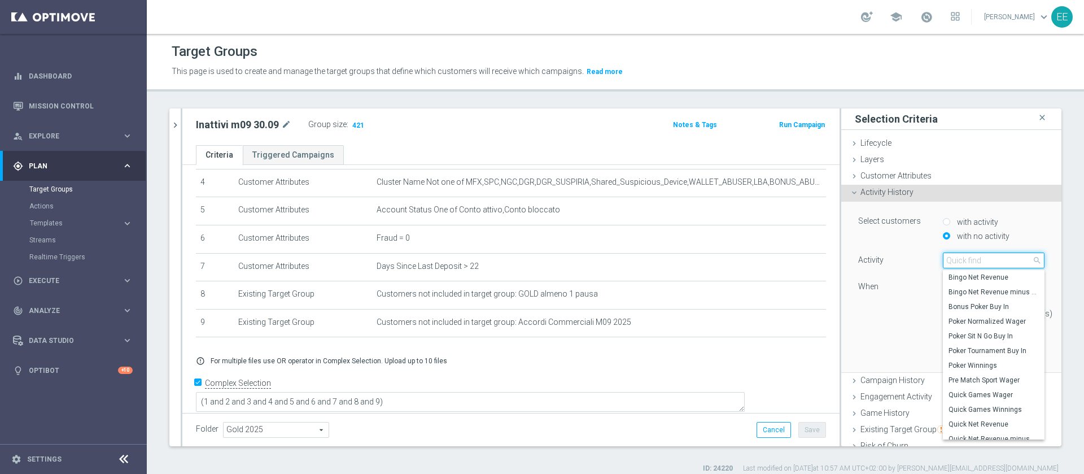
click at [984, 264] on input "search" at bounding box center [994, 260] width 102 height 16
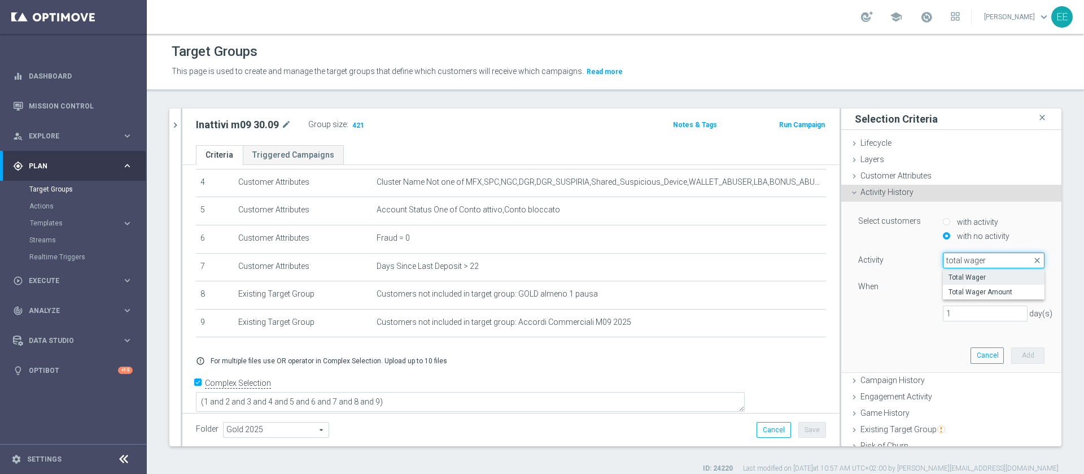
type input "total wager"
click at [978, 271] on label "Total Wager" at bounding box center [994, 277] width 102 height 15
type input "Total Wager"
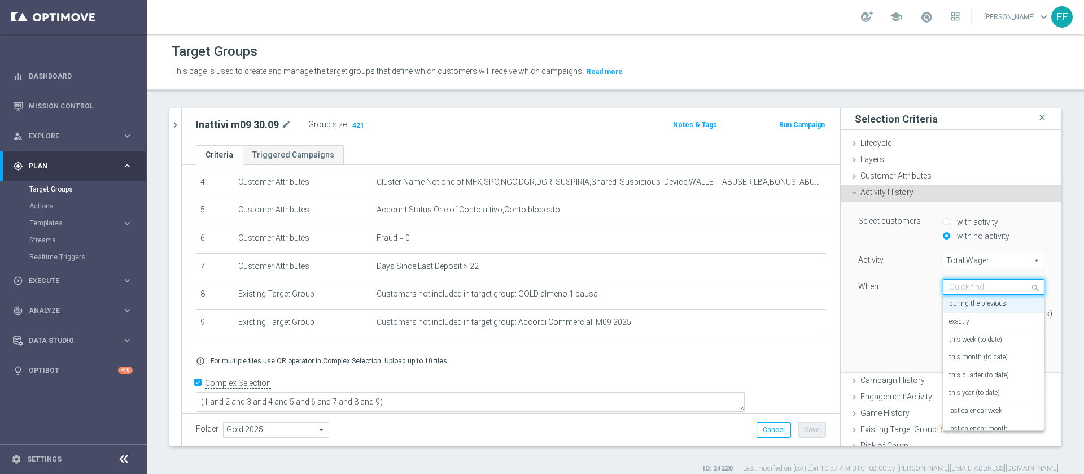
click at [979, 286] on input "text" at bounding box center [982, 287] width 67 height 10
click at [991, 353] on div "this month (to date)" at bounding box center [993, 357] width 89 height 18
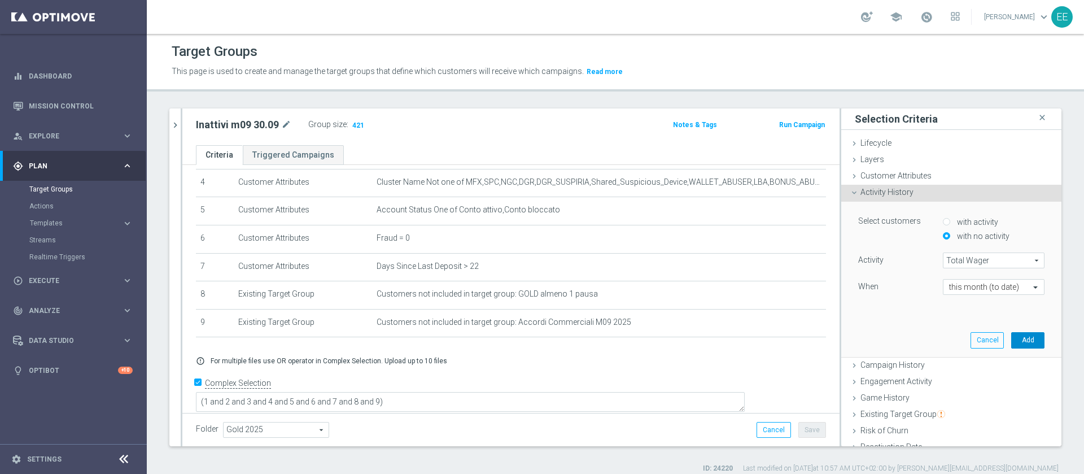
click at [1011, 337] on button "Add" at bounding box center [1027, 340] width 33 height 16
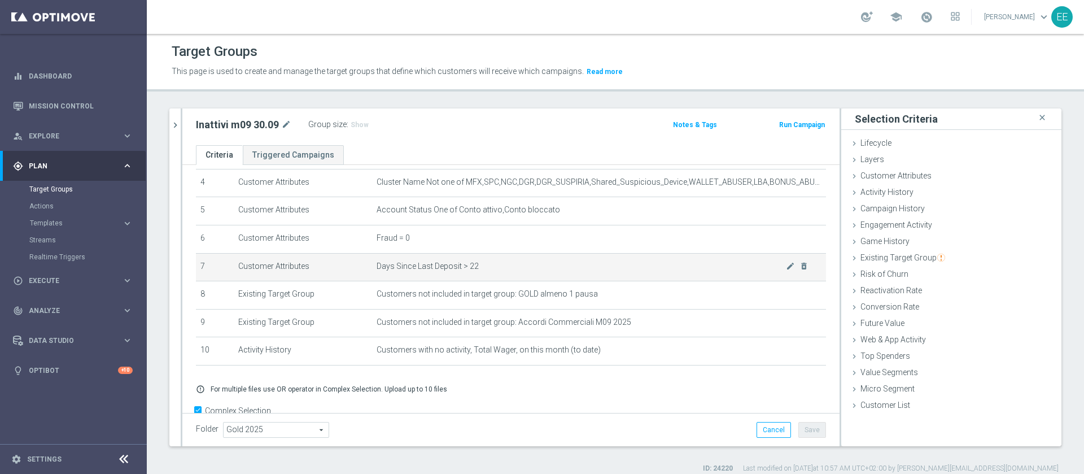
scroll to position [149, 0]
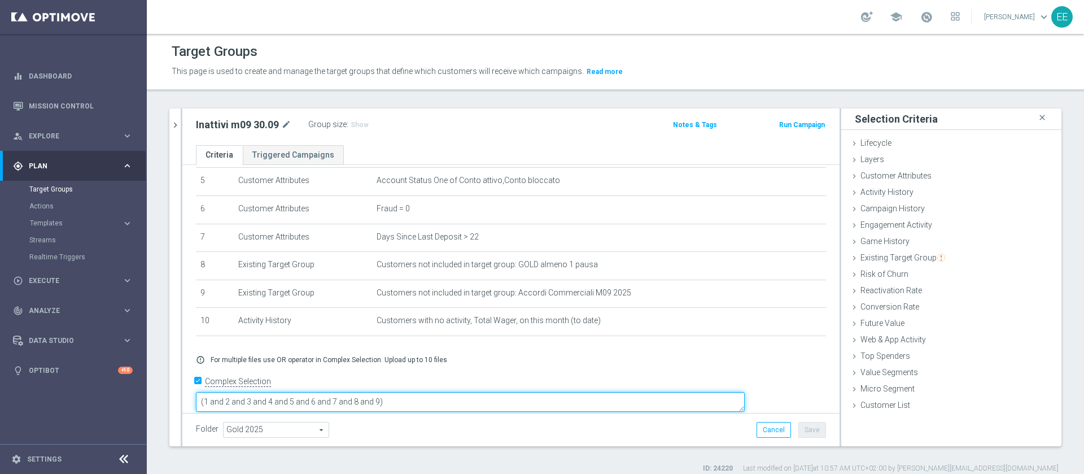
click at [459, 392] on textarea "(1 and 2 and 3 and 4 and 5 and 6 and 7 and 8 and 9)" at bounding box center [470, 402] width 549 height 20
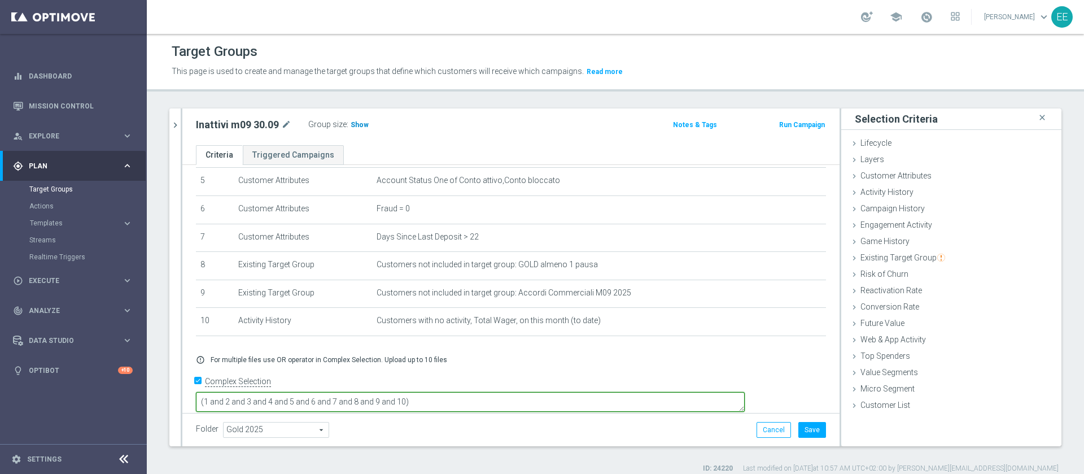
type textarea "(1 and 2 and 3 and 4 and 5 and 6 and 7 and 8 and 9 and 10)"
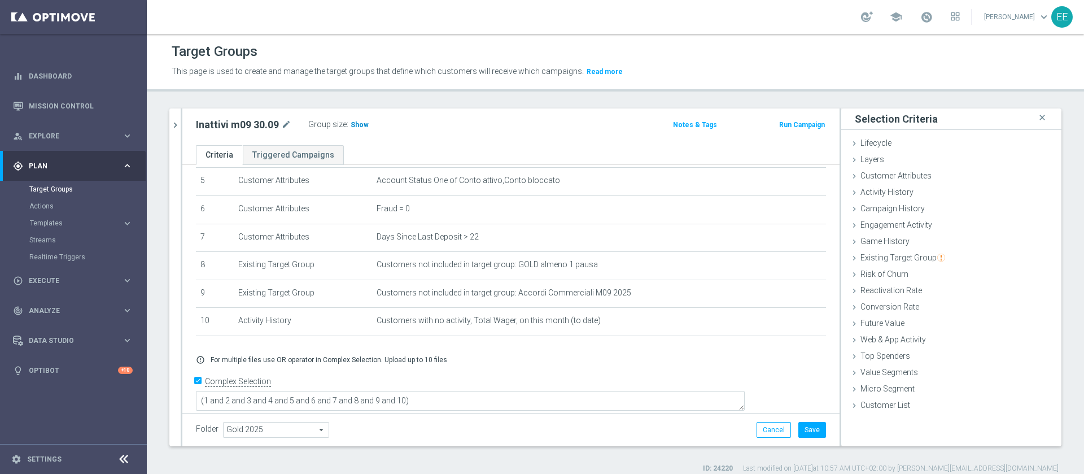
click at [356, 129] on h3 "Show" at bounding box center [360, 125] width 20 height 12
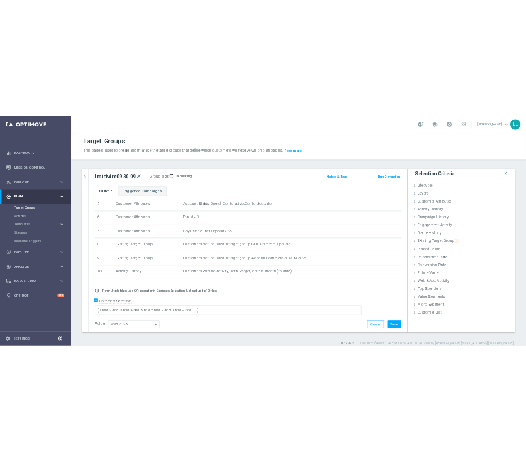
scroll to position [148, 0]
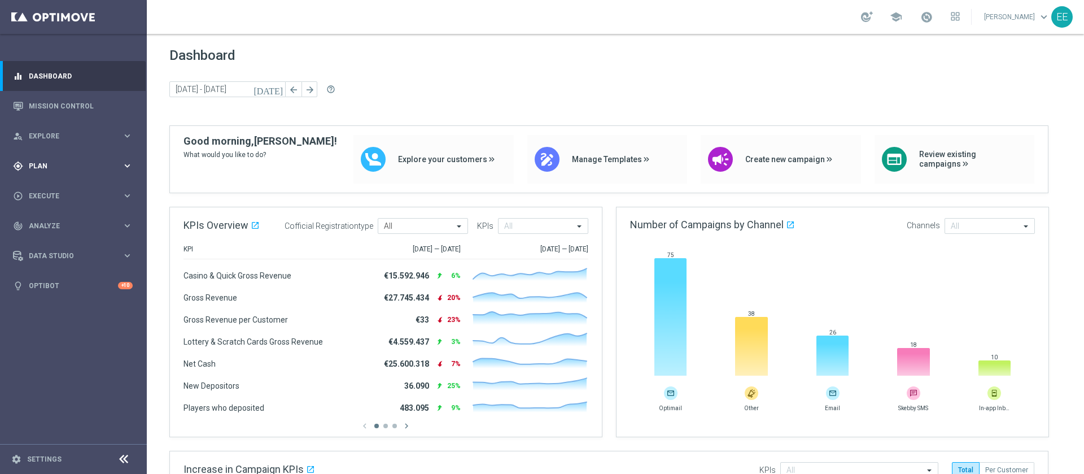
click at [49, 169] on div "gps_fixed Plan" at bounding box center [67, 166] width 109 height 10
click at [60, 190] on link "Target Groups" at bounding box center [73, 189] width 88 height 9
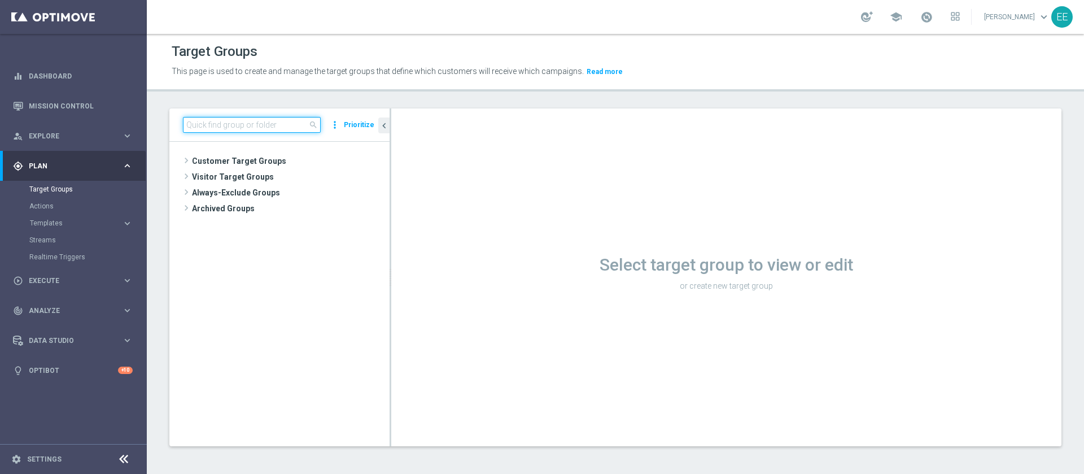
click at [253, 131] on input at bounding box center [252, 125] width 138 height 16
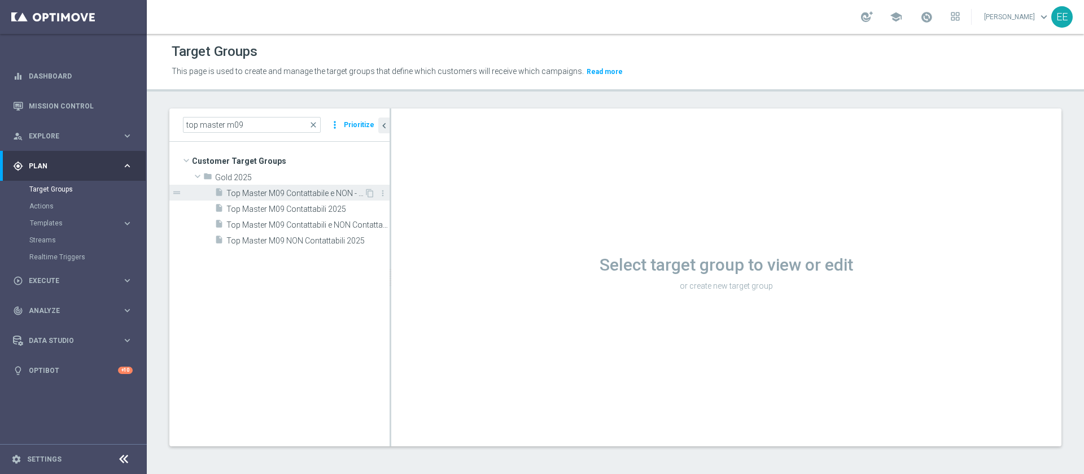
click at [334, 190] on span "Top Master M09 Contattabile e NON - Profilati e NON" at bounding box center [295, 194] width 138 height 10
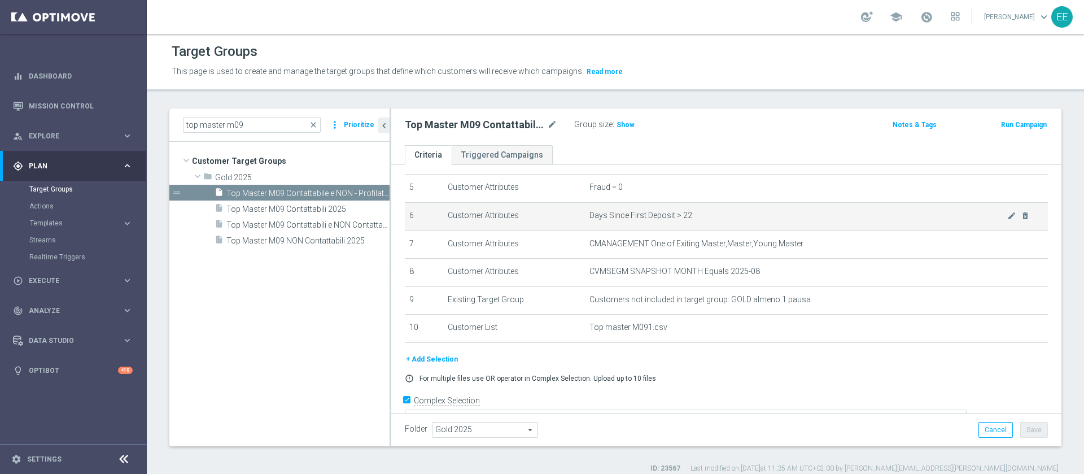
scroll to position [144, 0]
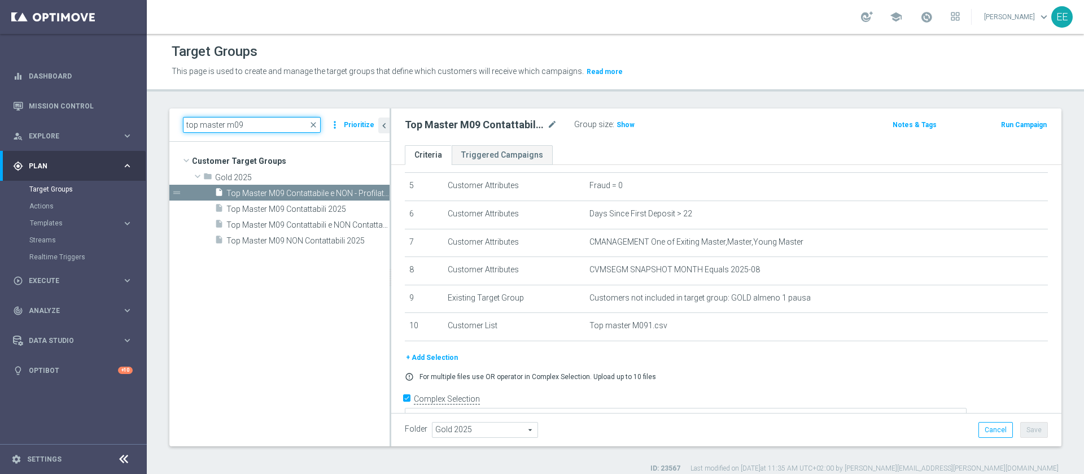
click at [260, 124] on input "top master m09" at bounding box center [252, 125] width 138 height 16
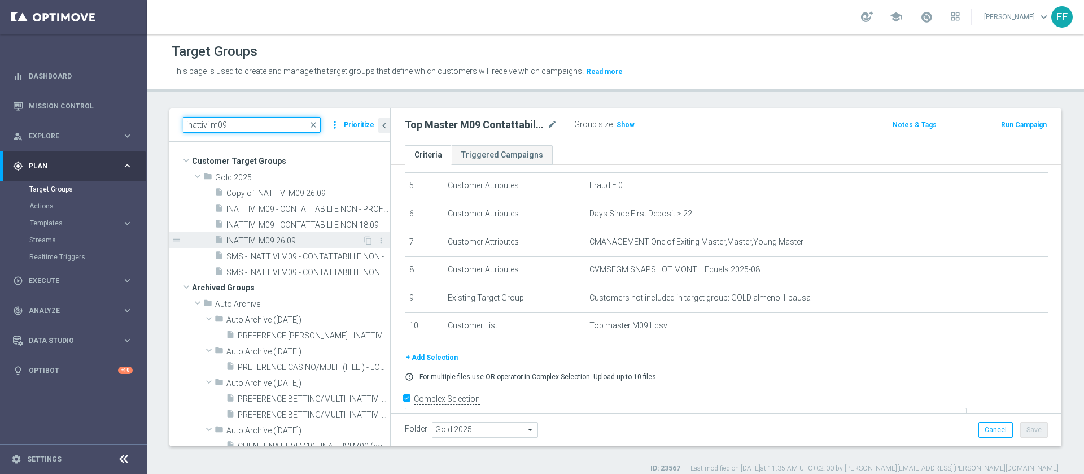
type input "inattivi m09"
click at [294, 240] on span "INATTIVI M09 26.09" at bounding box center [294, 241] width 136 height 10
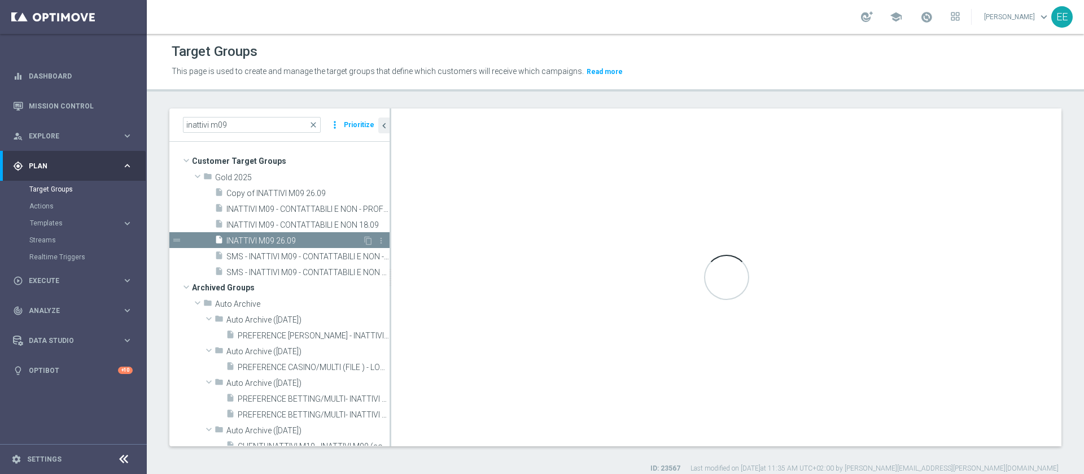
type textarea "(1 AND 2 AND 3 AND 4)"
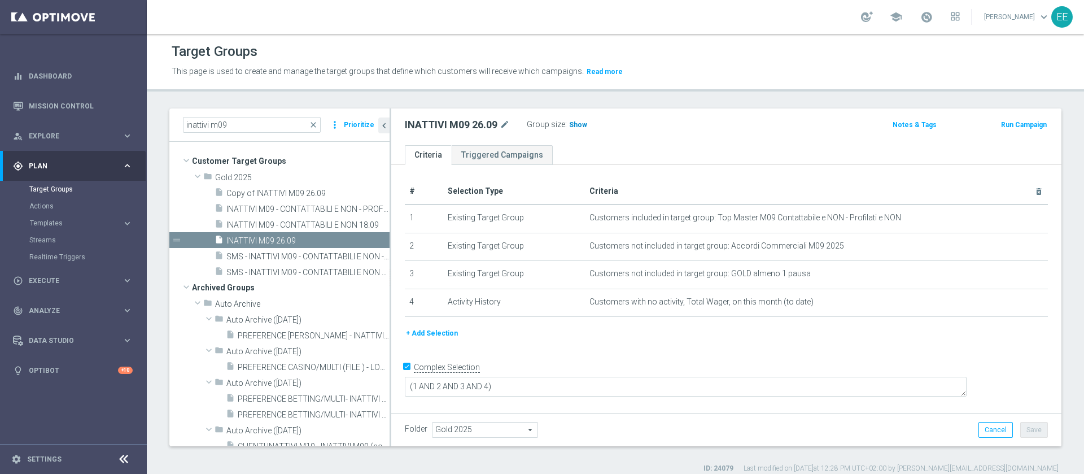
click at [570, 123] on span "Show" at bounding box center [578, 125] width 18 height 8
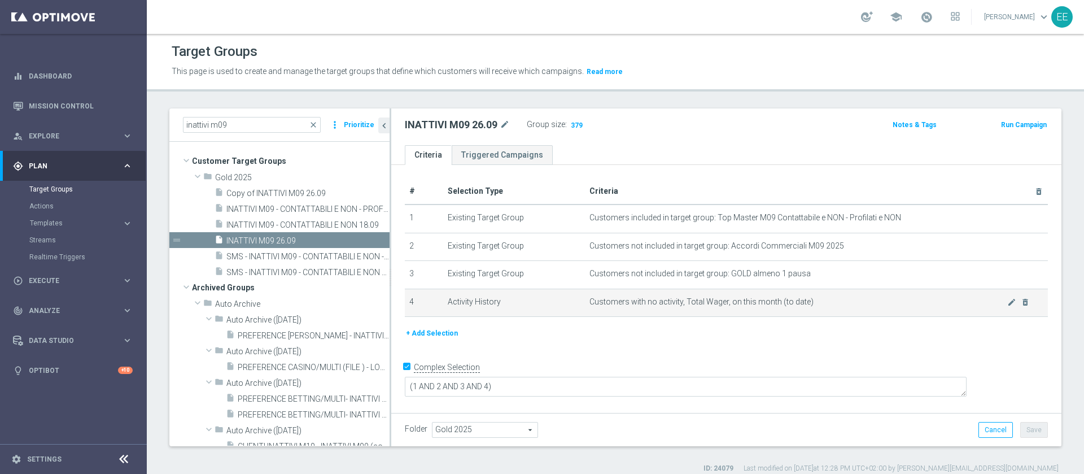
click at [771, 292] on td "Customers with no activity, Total Wager, on this month (to date) mode_edit dele…" at bounding box center [816, 303] width 463 height 28
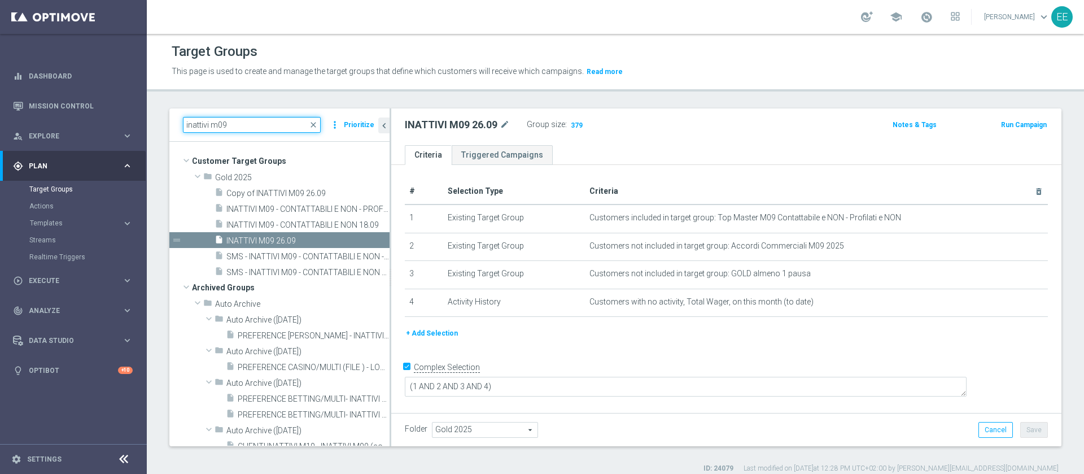
click at [265, 131] on input "inattivi m09" at bounding box center [252, 125] width 138 height 16
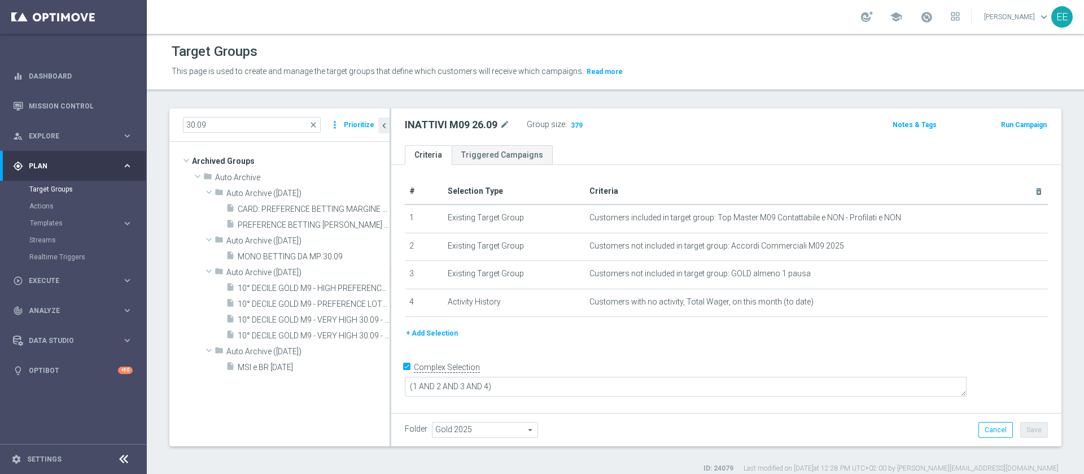
click at [765, 443] on div "Folder Gold 2025 Gold 2025 arrow_drop_down search Cancel Save Saving..." at bounding box center [726, 429] width 670 height 33
click at [379, 128] on icon "chevron_left" at bounding box center [384, 125] width 11 height 11
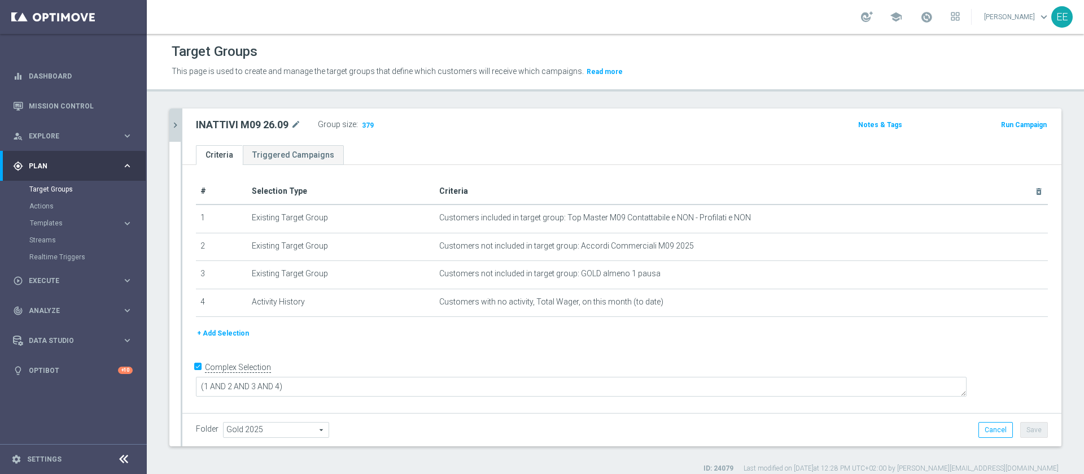
click at [174, 126] on icon "chevron_right" at bounding box center [175, 125] width 11 height 11
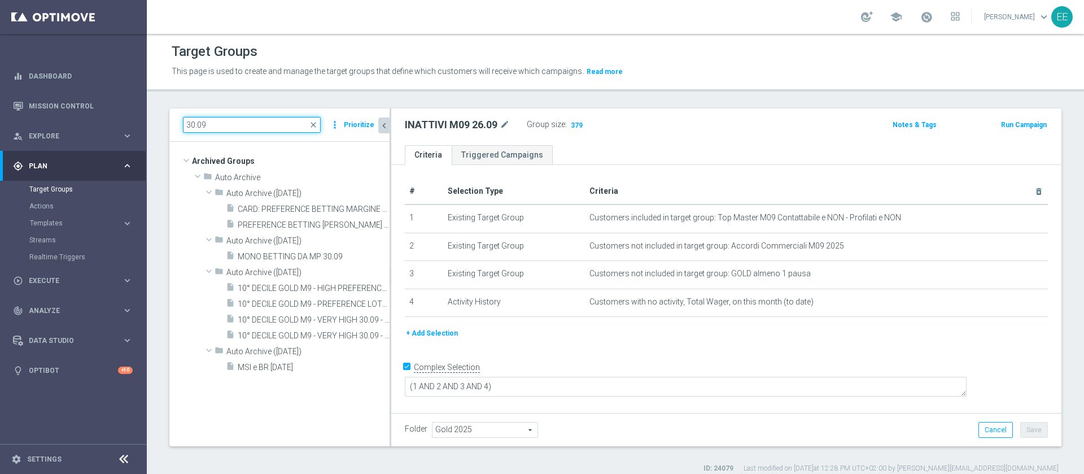
click at [273, 122] on input "30.09" at bounding box center [252, 125] width 138 height 16
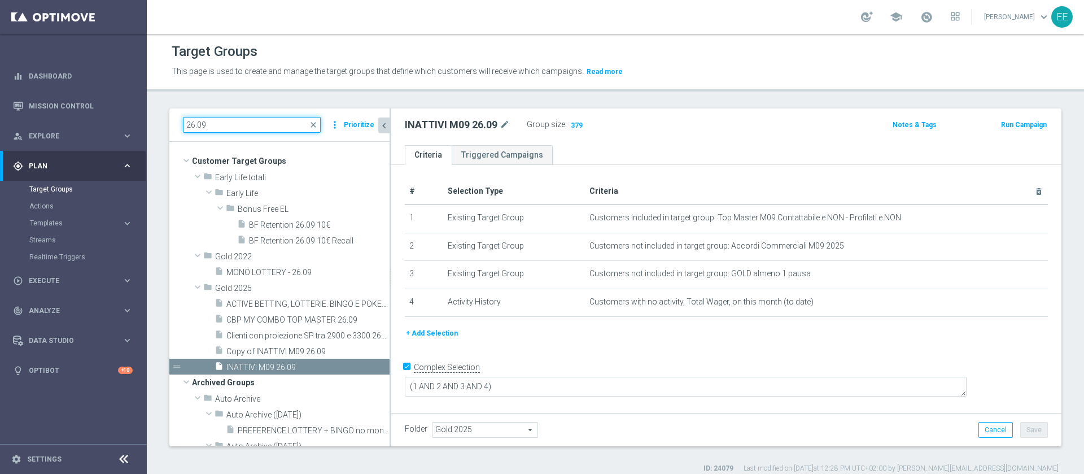
type input "26.09"
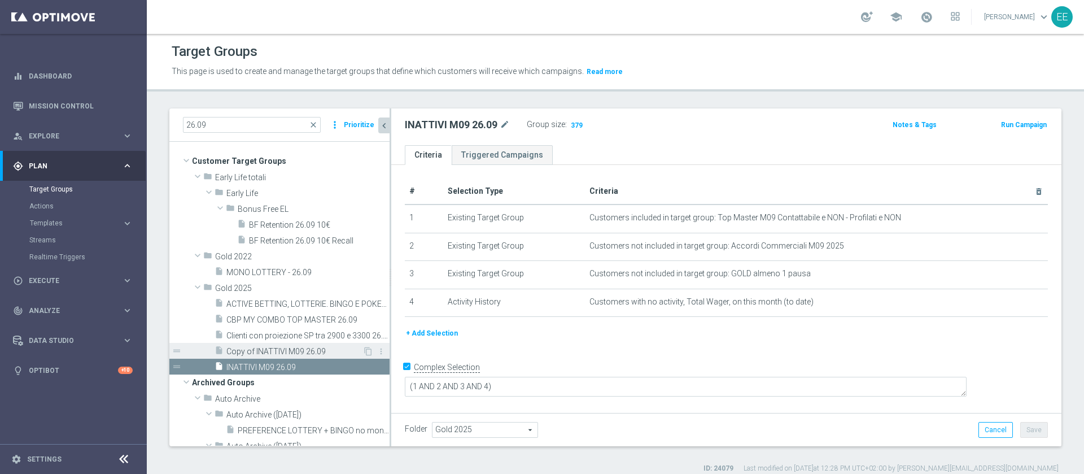
click at [316, 353] on span "Copy of INATTIVI M09 26.09" at bounding box center [294, 352] width 136 height 10
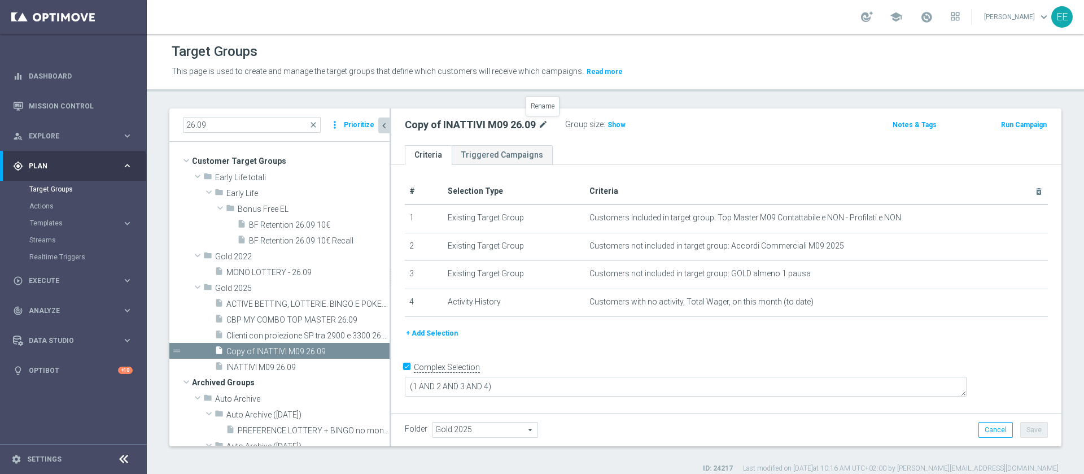
click at [548, 125] on icon "mode_edit" at bounding box center [543, 125] width 10 height 14
type input "Copy of INATTIVI M09 26.09 v2"
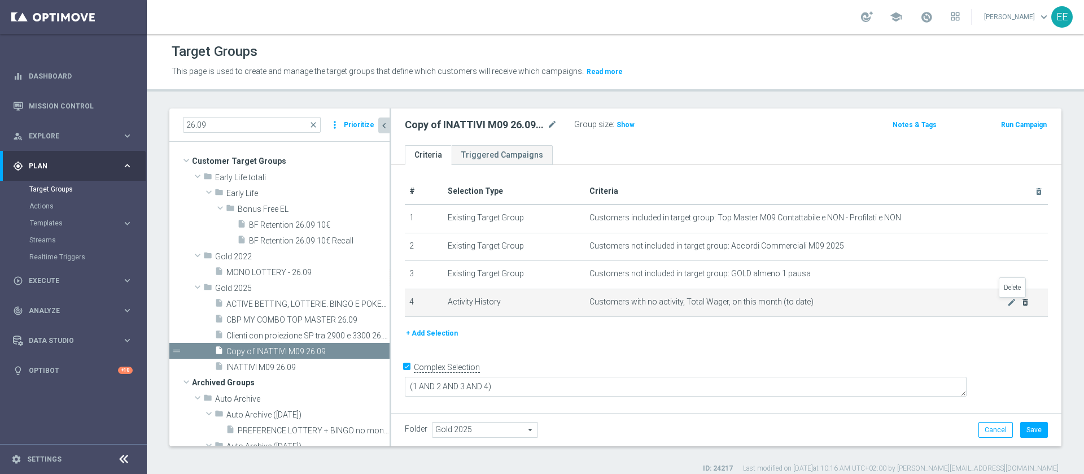
click at [1021, 304] on icon "delete_forever" at bounding box center [1025, 302] width 9 height 9
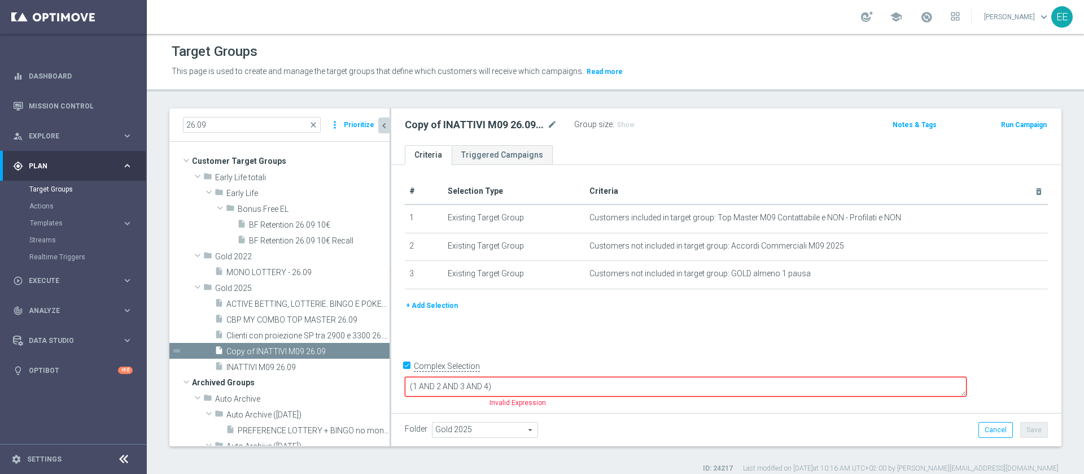
click at [417, 306] on button "+ Add Selection" at bounding box center [432, 305] width 54 height 12
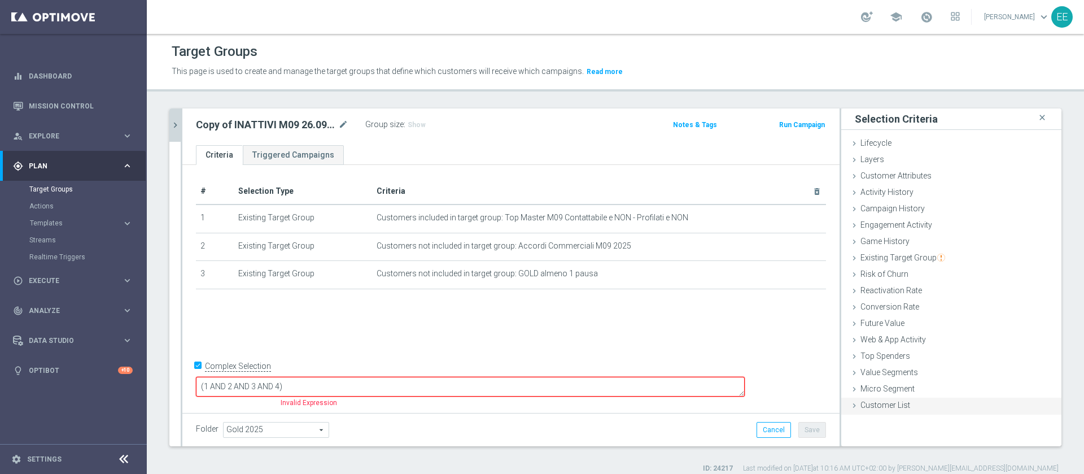
click at [870, 401] on span "Customer List" at bounding box center [886, 404] width 50 height 9
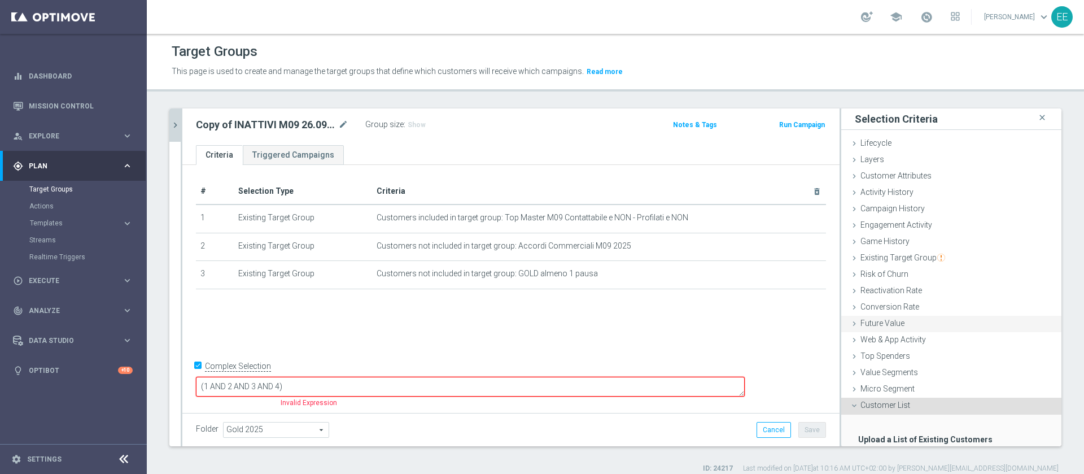
scroll to position [69, 0]
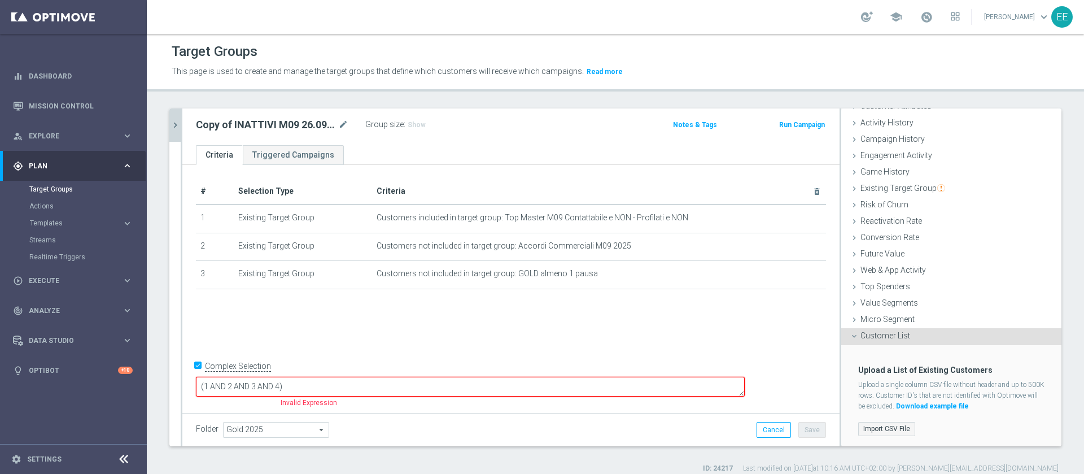
click at [886, 424] on label "Import CSV File" at bounding box center [886, 429] width 57 height 14
click at [0, 0] on input "Import CSV File" at bounding box center [0, 0] width 0 height 0
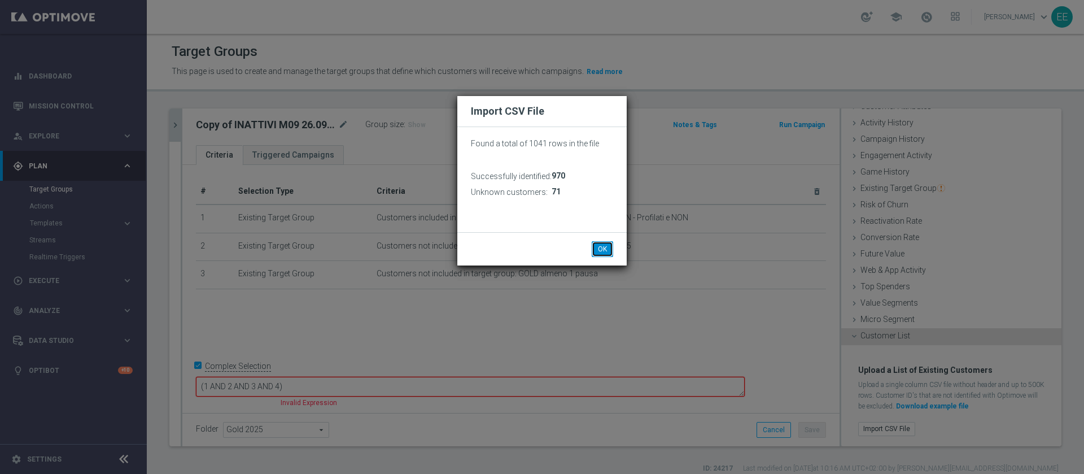
click at [609, 247] on button "OK" at bounding box center [602, 249] width 21 height 16
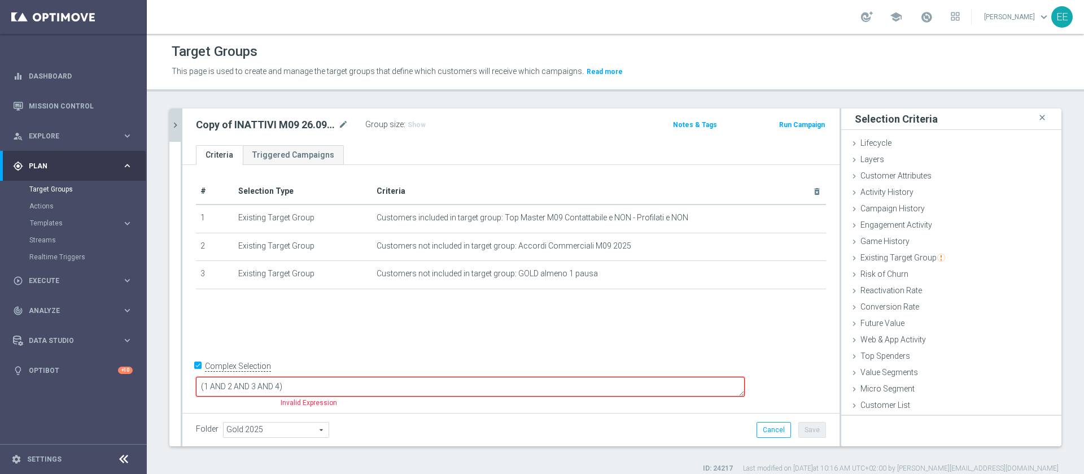
scroll to position [0, 0]
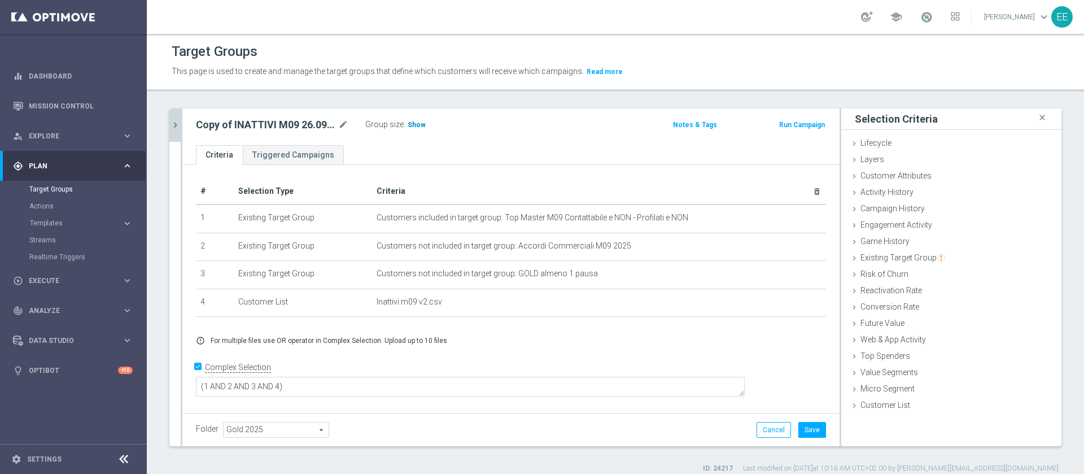
click at [418, 121] on span "Show" at bounding box center [417, 125] width 18 height 8
click at [414, 128] on span "420" at bounding box center [415, 126] width 14 height 11
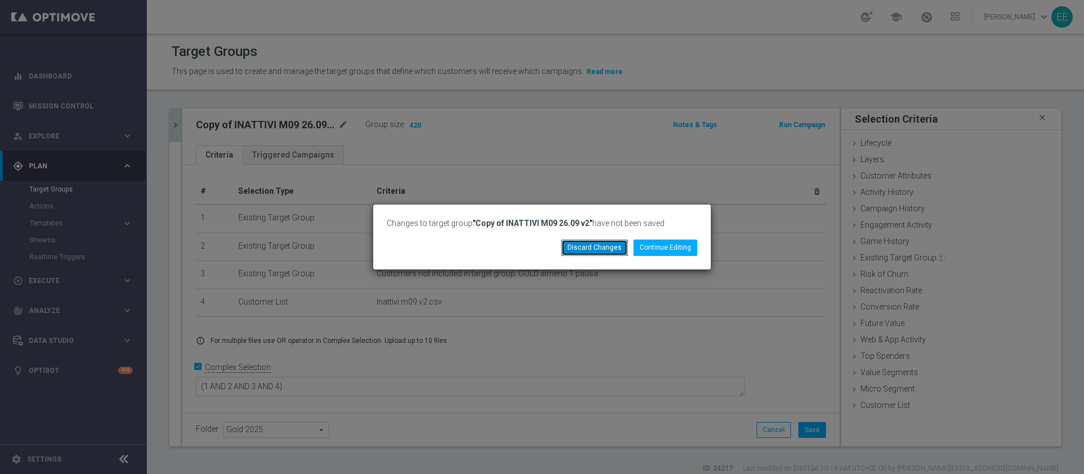
click at [605, 252] on button "Discard Changes" at bounding box center [594, 247] width 67 height 16
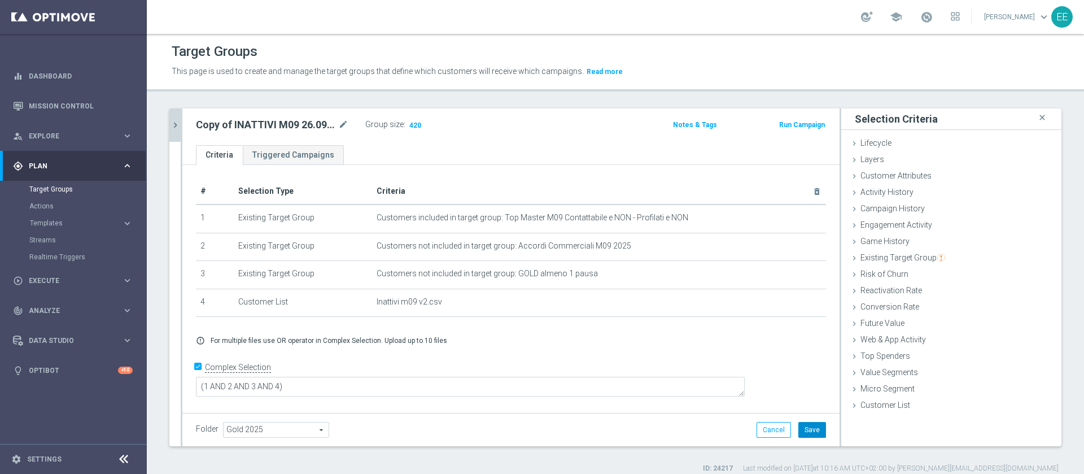
click at [810, 435] on button "Save" at bounding box center [812, 430] width 28 height 16
click at [416, 128] on span "420" at bounding box center [415, 126] width 14 height 11
click at [177, 128] on icon "chevron_right" at bounding box center [175, 125] width 11 height 11
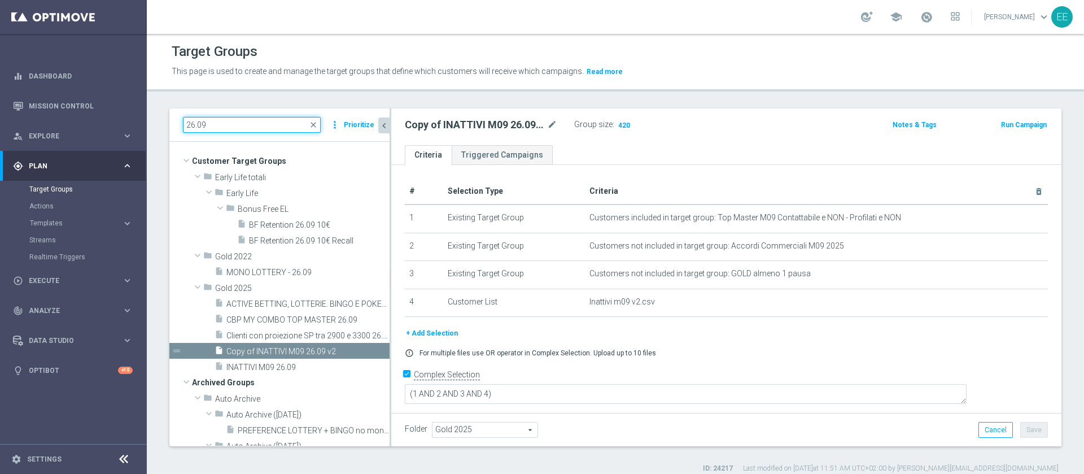
click at [261, 121] on input "26.09" at bounding box center [252, 125] width 138 height 16
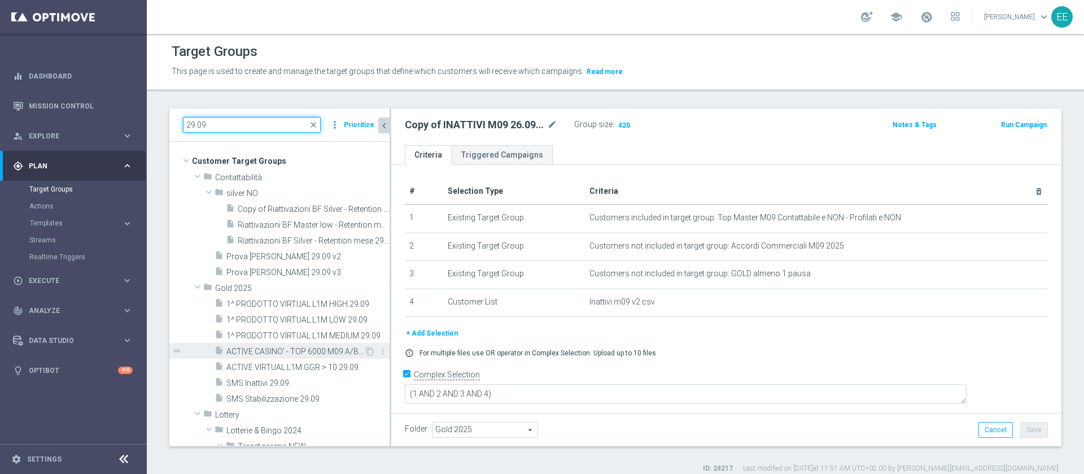
type input "29.09"
click at [290, 354] on span "ACTIVE CASINO' - TOP 6000 M09 A/B TEST 29.09" at bounding box center [295, 352] width 138 height 10
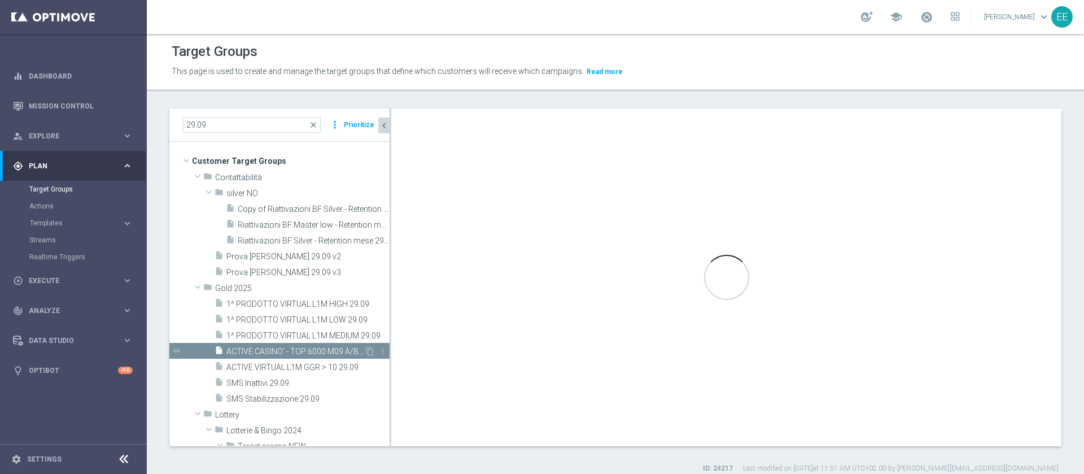
type textarea "(1 AND 2 AND 3 AND 5 and 6) or 4"
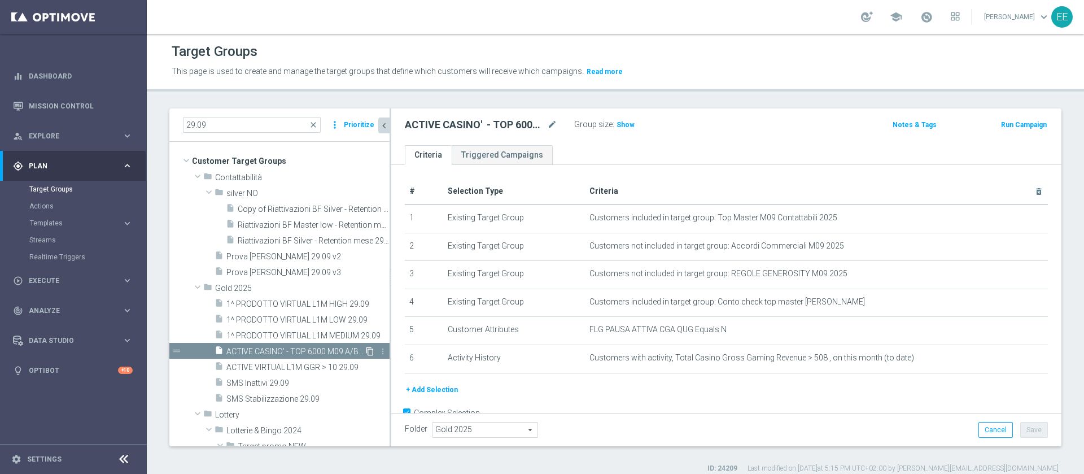
click at [365, 349] on icon "content_copy" at bounding box center [369, 351] width 9 height 9
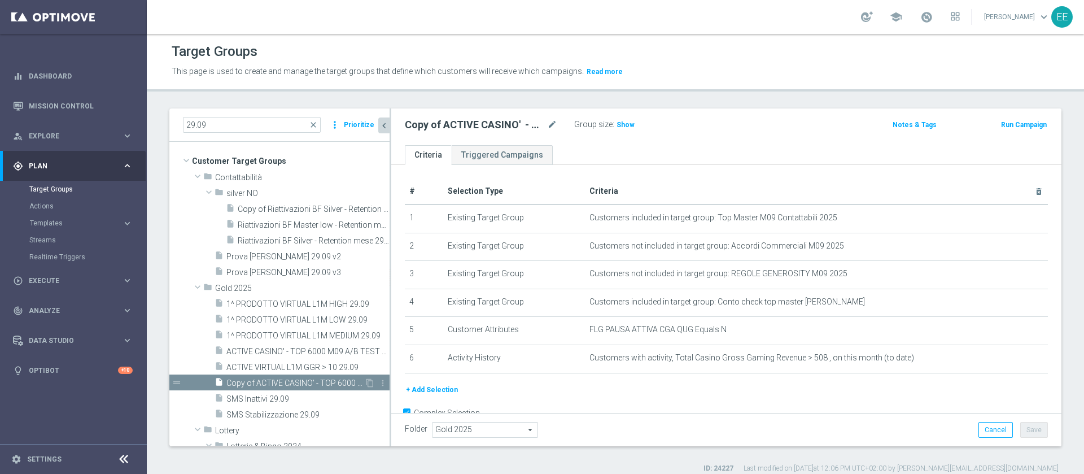
click at [302, 385] on span "Copy of ACTIVE CASINO' - TOP 6000 M09 A/B TEST 29.09" at bounding box center [295, 383] width 138 height 10
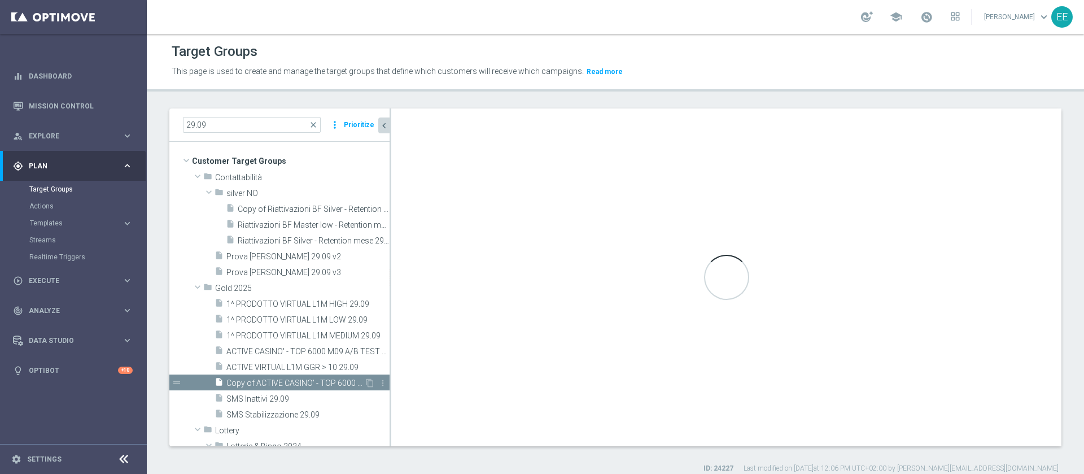
click at [302, 385] on span "Copy of ACTIVE CASINO' - TOP 6000 M09 A/B TEST 29.09" at bounding box center [295, 383] width 138 height 10
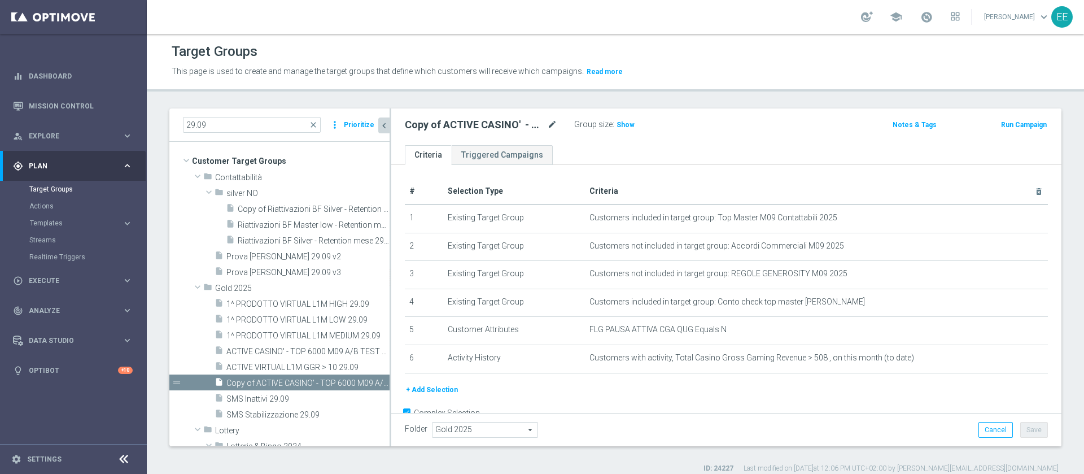
click at [552, 129] on icon "mode_edit" at bounding box center [552, 125] width 10 height 14
click at [560, 124] on div "Copy of ACTIVE CASINO' - TOP 6000 M09 A/B TEST 29.09 mode_edit" at bounding box center [489, 125] width 169 height 16
click at [555, 124] on icon "mode_edit" at bounding box center [552, 125] width 10 height 14
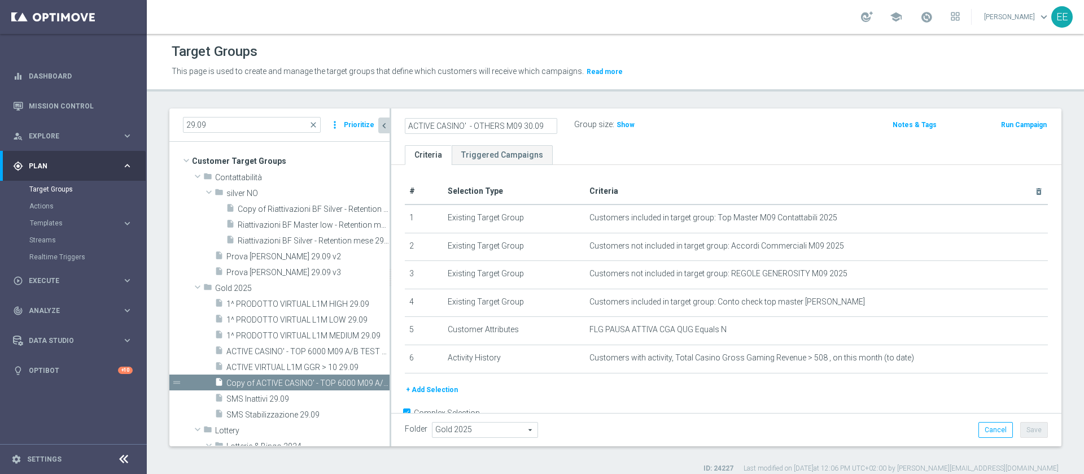
type input "ACTIVE CASINO' - OTHERS M09 30.09"
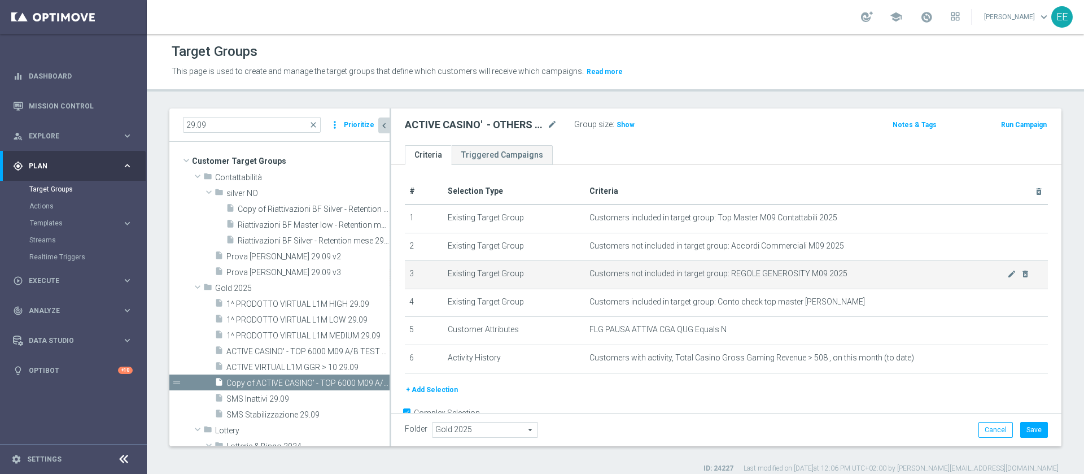
scroll to position [19, 0]
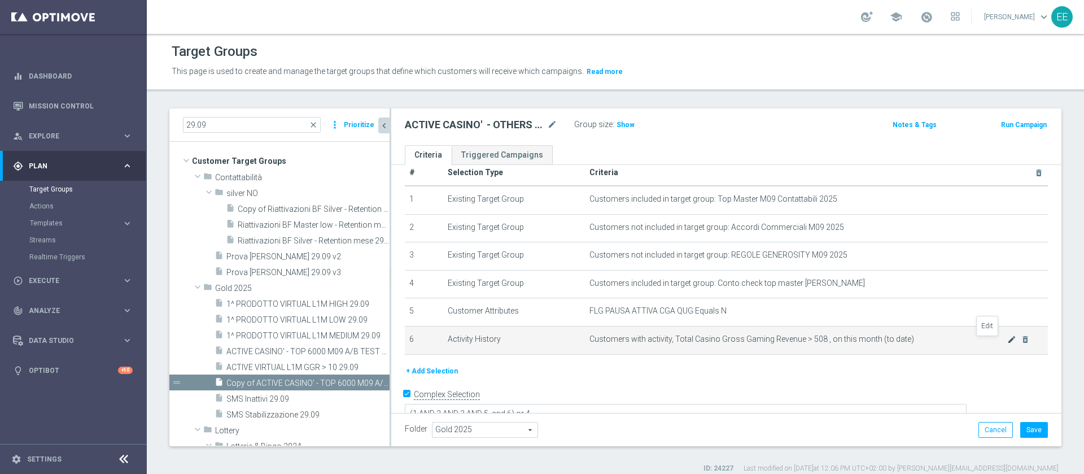
click at [1007, 341] on icon "mode_edit" at bounding box center [1011, 339] width 9 height 9
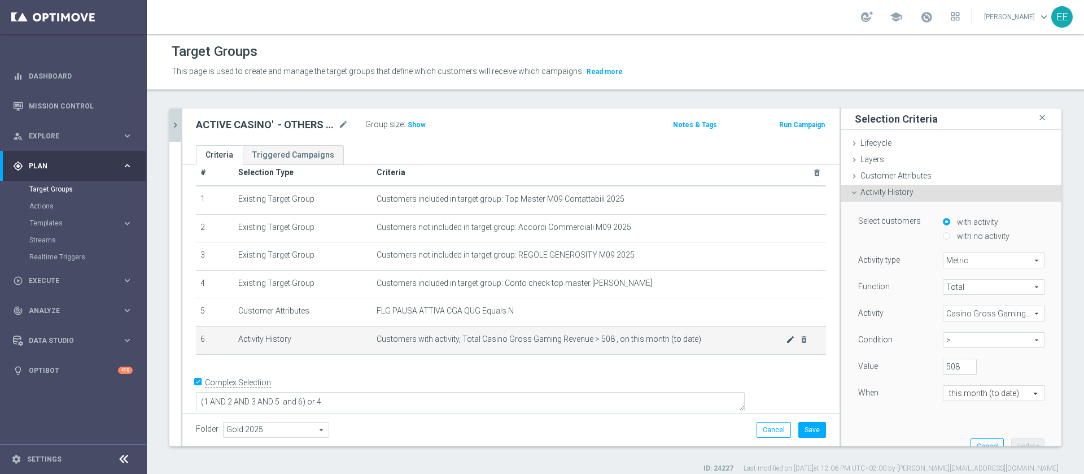
scroll to position [16, 0]
click at [955, 338] on span ">" at bounding box center [994, 340] width 101 height 15
click at [968, 438] on label "between" at bounding box center [994, 445] width 102 height 15
type input "between"
click at [943, 368] on input "508" at bounding box center [960, 367] width 34 height 16
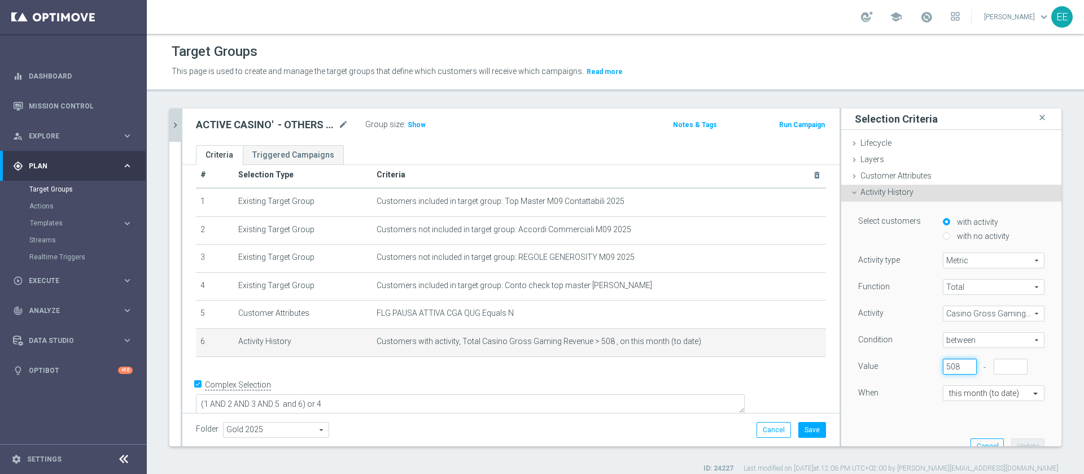
click at [943, 368] on input "508" at bounding box center [960, 367] width 34 height 16
click at [994, 363] on input "number" at bounding box center [1011, 367] width 34 height 16
type input "508"
click at [943, 369] on input "508" at bounding box center [960, 367] width 34 height 16
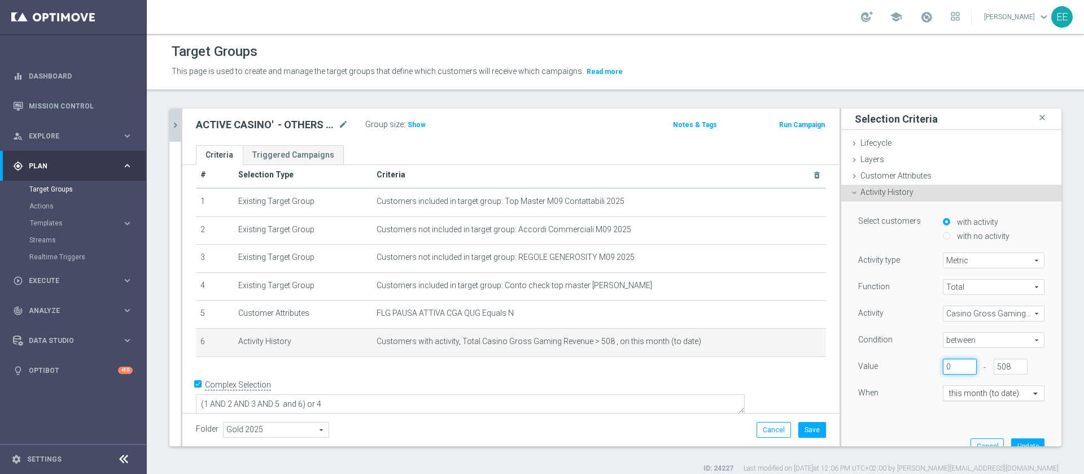
scroll to position [53, 0]
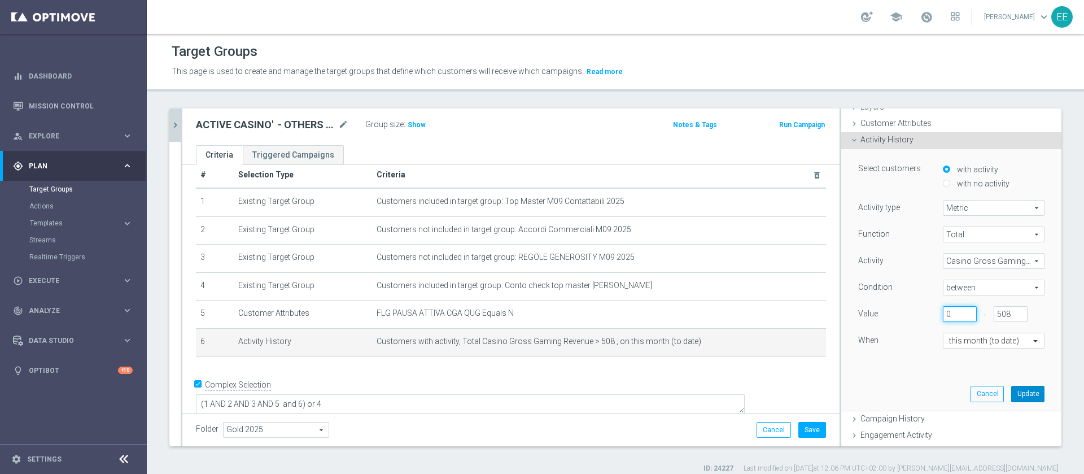
type input "0"
click at [1011, 391] on button "Update" at bounding box center [1027, 394] width 33 height 16
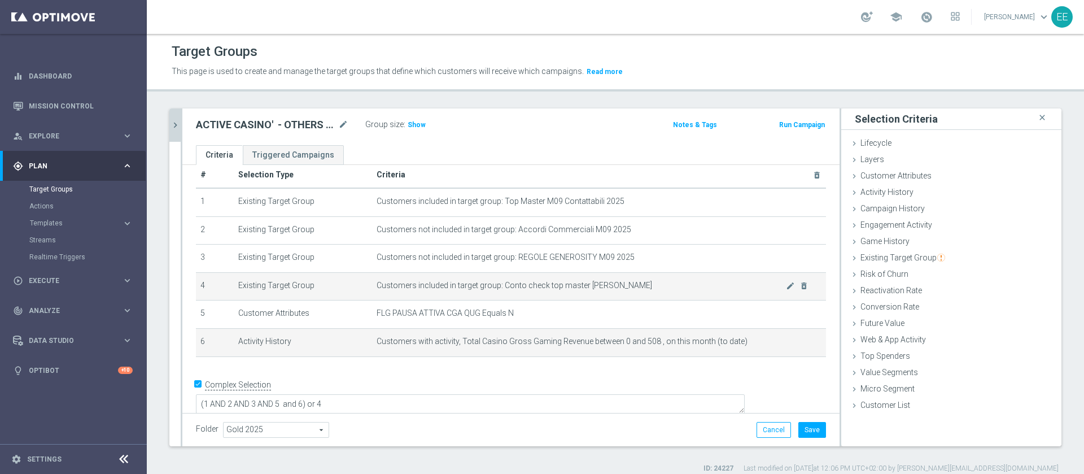
scroll to position [10, 0]
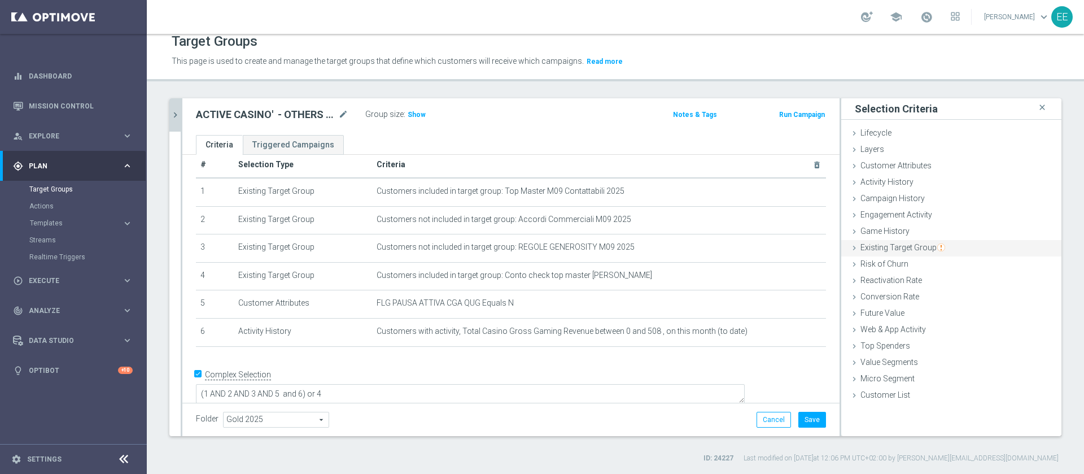
click at [914, 245] on span "Existing Target Group" at bounding box center [903, 247] width 85 height 9
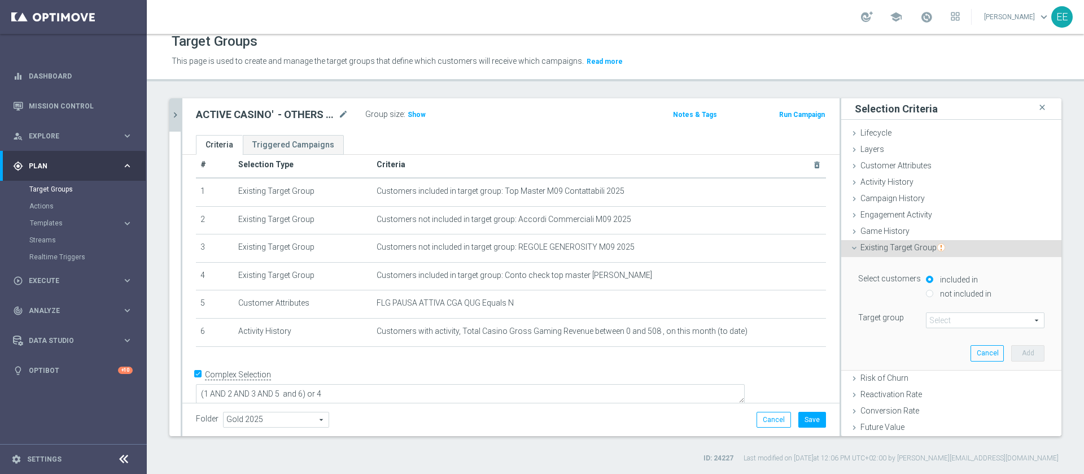
click at [968, 291] on label "not included in" at bounding box center [964, 294] width 54 height 10
click at [933, 291] on input "not included in" at bounding box center [929, 293] width 7 height 7
radio input "true"
click at [941, 308] on div "Select customers included in not included in Target group Select arrow_drop_dow…" at bounding box center [951, 299] width 186 height 57
click at [936, 322] on span at bounding box center [985, 320] width 117 height 15
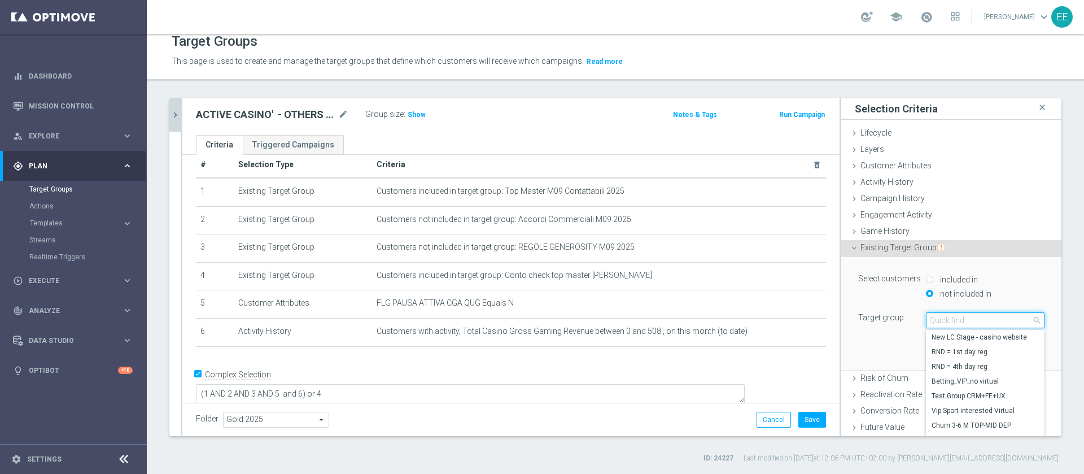
click at [936, 322] on input "search" at bounding box center [985, 320] width 119 height 16
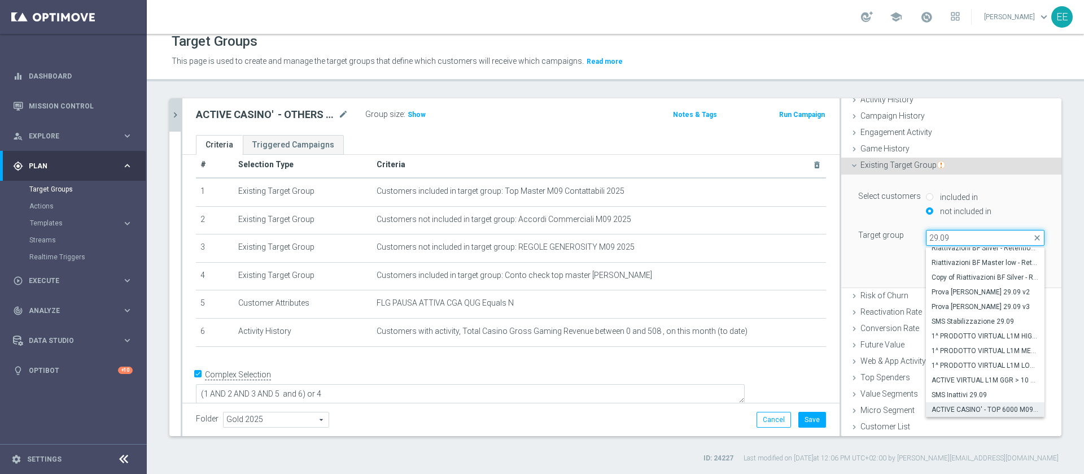
type input "29.09"
click at [963, 406] on span "ACTIVE CASINO' - TOP 6000 M09 A/B TEST 29.09" at bounding box center [985, 409] width 107 height 9
type input "ACTIVE CASINO' - TOP 6000 M09 A/B TEST 29.09"
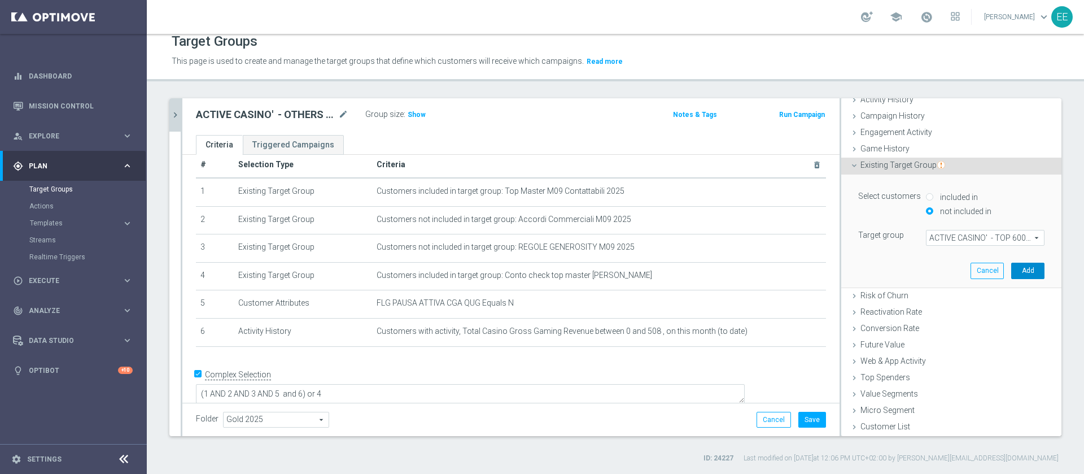
click at [1011, 267] on button "Add" at bounding box center [1027, 271] width 33 height 16
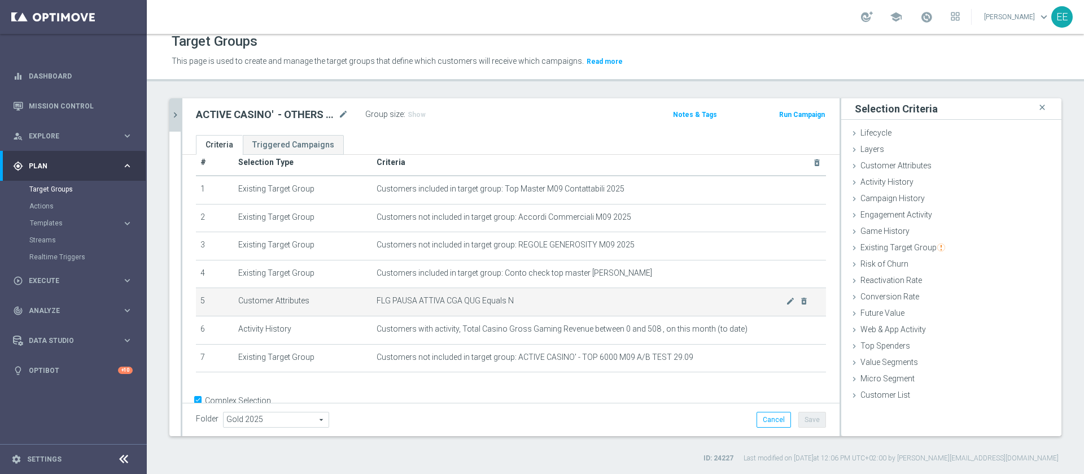
scroll to position [46, 0]
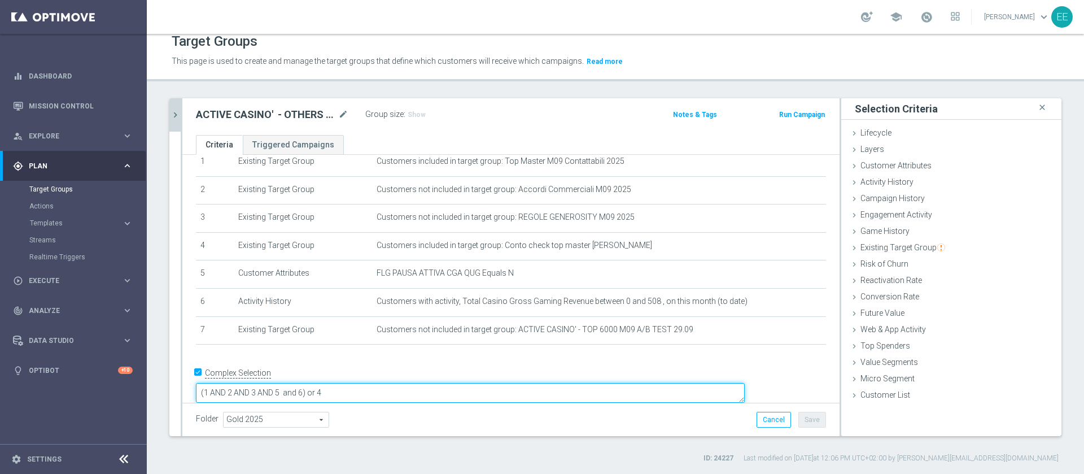
click at [386, 383] on textarea "(1 AND 2 AND 3 AND 5 and 6) or 4" at bounding box center [470, 393] width 549 height 20
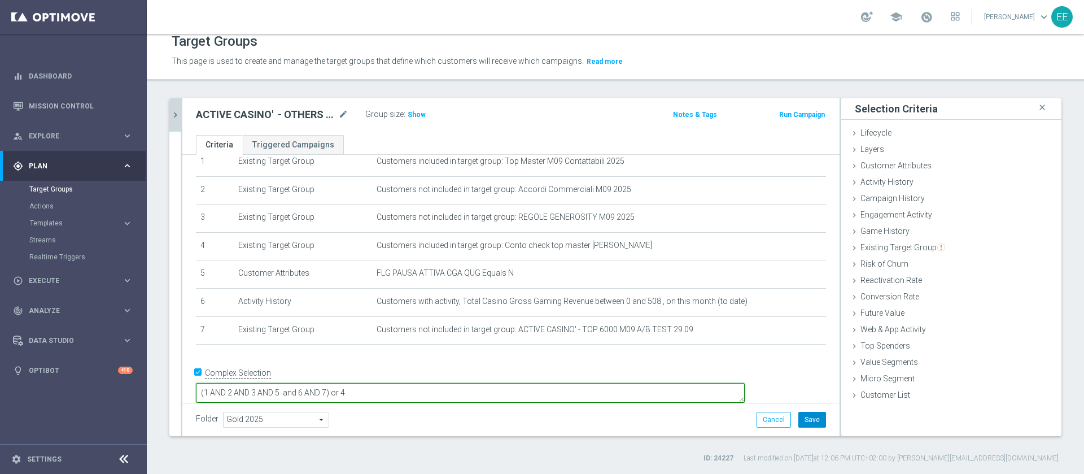
type textarea "(1 AND 2 AND 3 AND 5 and 6 AND 7) or 4"
click at [804, 414] on button "Save" at bounding box center [812, 420] width 28 height 16
click at [420, 113] on span "Show" at bounding box center [417, 115] width 18 height 8
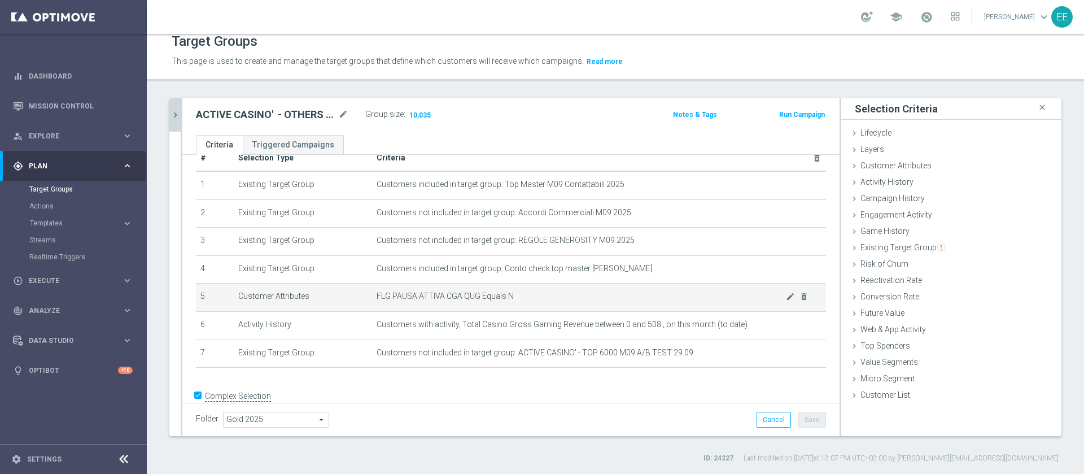
scroll to position [0, 0]
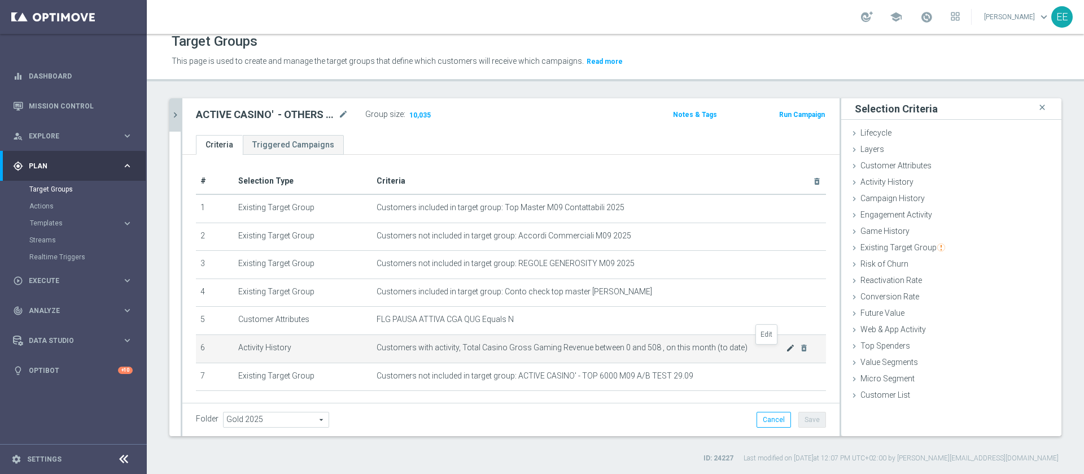
click at [786, 351] on icon "mode_edit" at bounding box center [790, 347] width 9 height 9
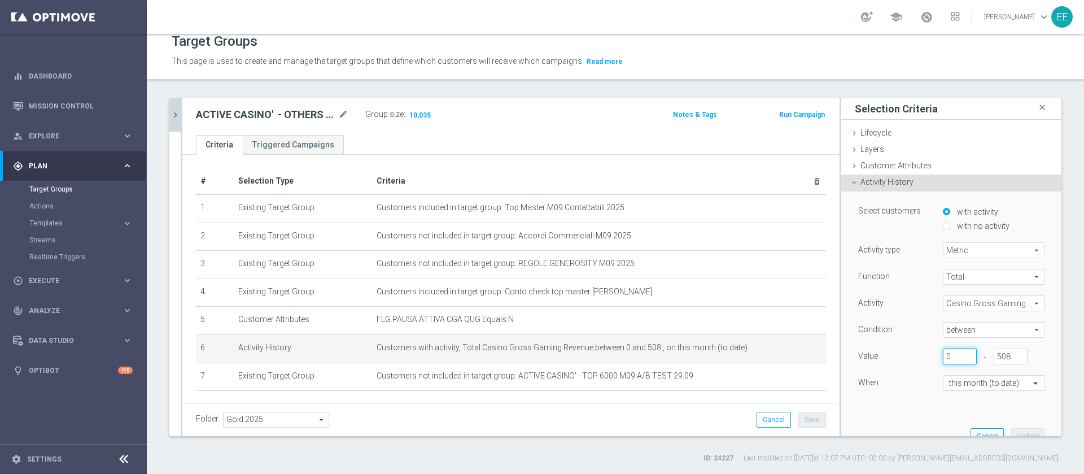
click at [943, 352] on input "0" at bounding box center [960, 356] width 34 height 16
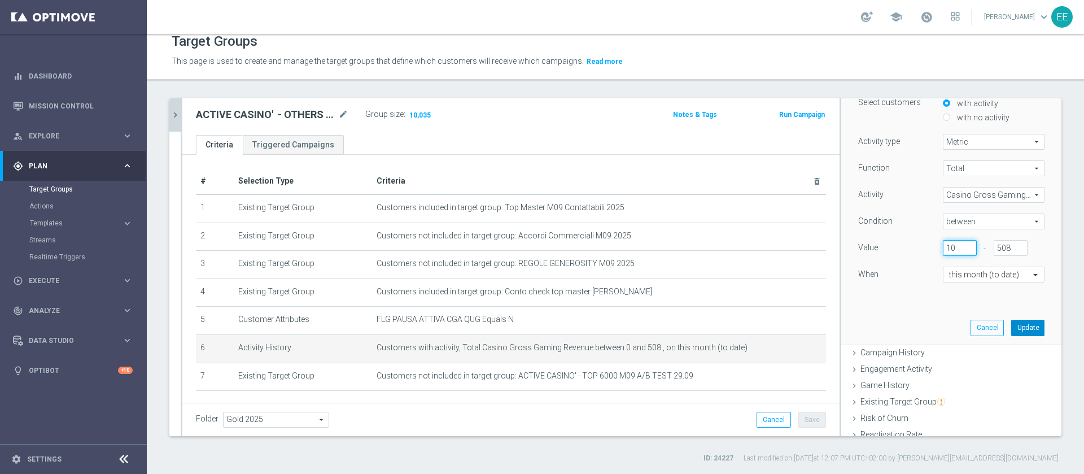
type input "10"
click at [1011, 328] on button "Update" at bounding box center [1027, 328] width 33 height 16
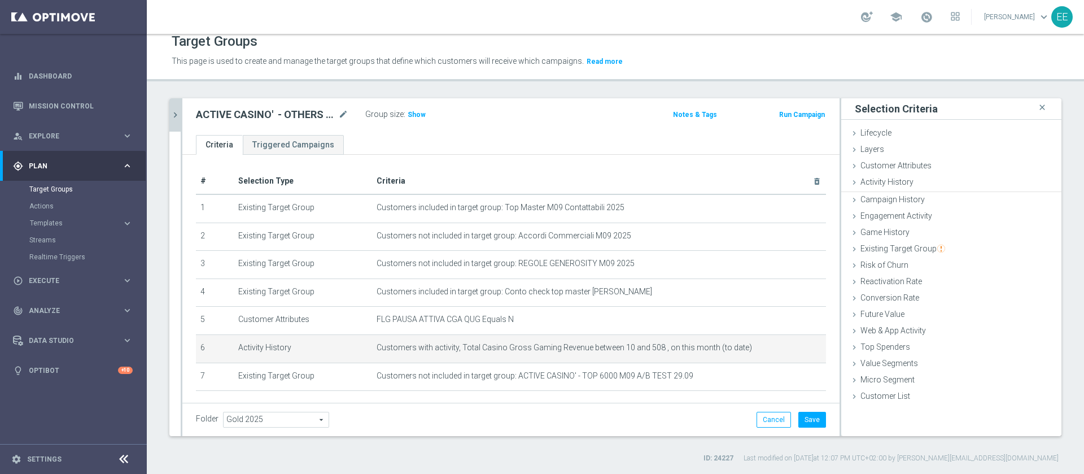
scroll to position [0, 0]
click at [425, 110] on div "Group size : Show" at bounding box center [421, 114] width 113 height 14
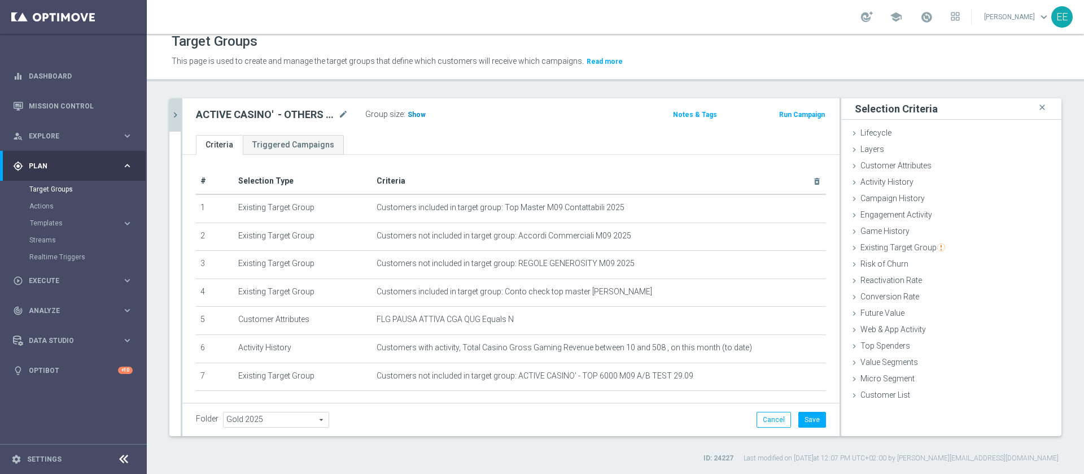
click at [420, 112] on span "Show" at bounding box center [417, 115] width 18 height 8
click at [348, 112] on icon "mode_edit" at bounding box center [343, 115] width 10 height 14
click at [311, 114] on input "ACTIVE CASINO' - OTHERS M09 30.09" at bounding box center [272, 116] width 152 height 16
type input "ACTIVE CASINO' - OTHERS GGR > 10 M09 30.09"
click at [800, 417] on button "Save" at bounding box center [812, 420] width 28 height 16
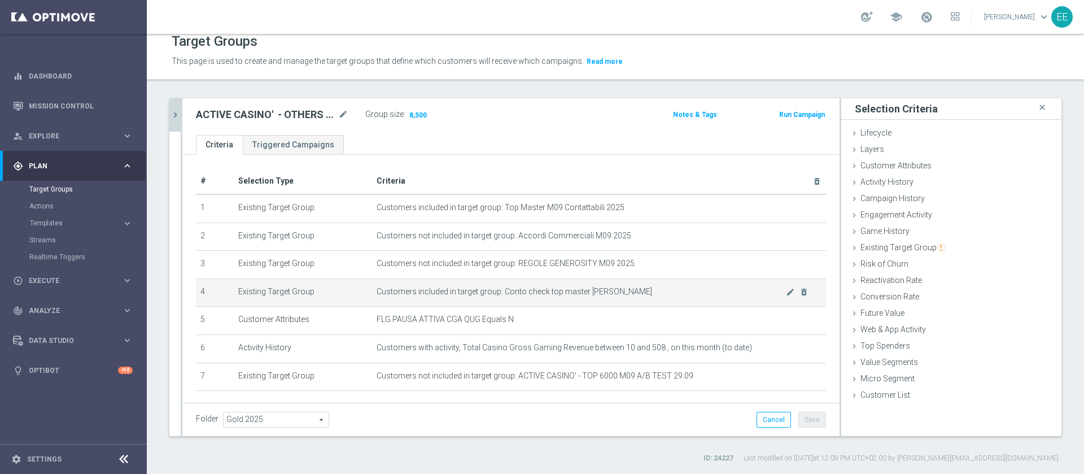
scroll to position [45, 0]
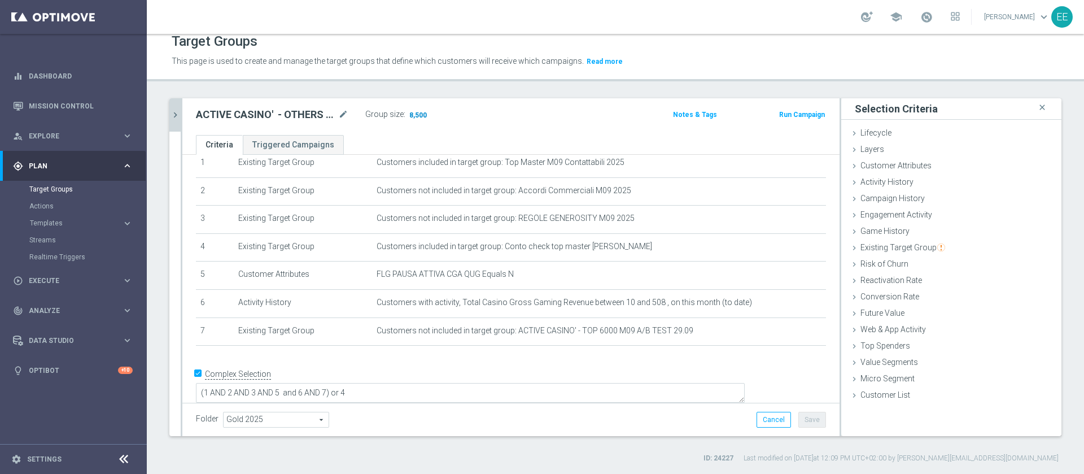
click at [417, 117] on span "8,500" at bounding box center [418, 116] width 20 height 11
click at [339, 117] on icon "mode_edit" at bounding box center [343, 115] width 10 height 14
click at [525, 114] on div "ACTIVE CASINO' - OTHERS GGR > 10 M09 30.09 mode_edit Group size : 8,500" at bounding box center [402, 116] width 431 height 18
click at [521, 139] on ul "Criteria Triggered Campaigns" at bounding box center [510, 145] width 657 height 20
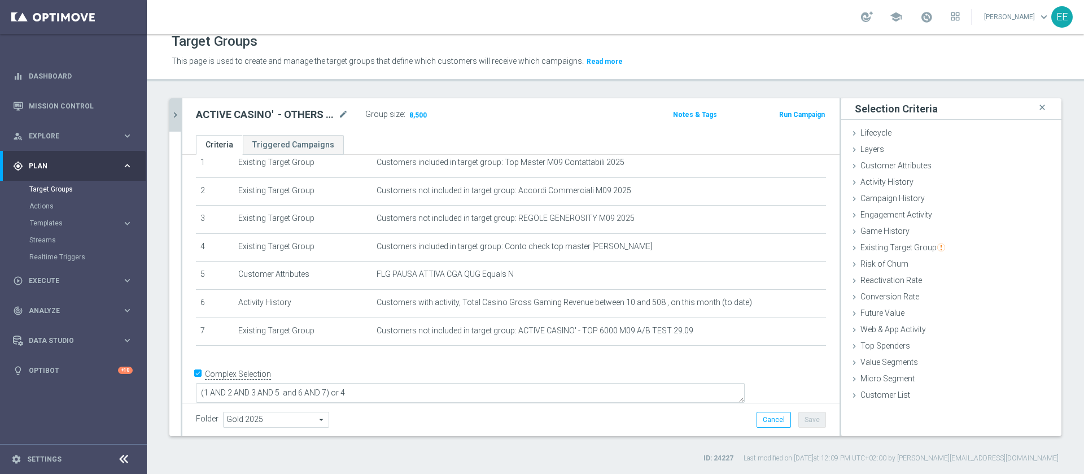
click at [518, 120] on div "ACTIVE CASINO' - OTHERS GGR > 10 M09 30.09 mode_edit Group size : 8,500" at bounding box center [402, 116] width 431 height 18
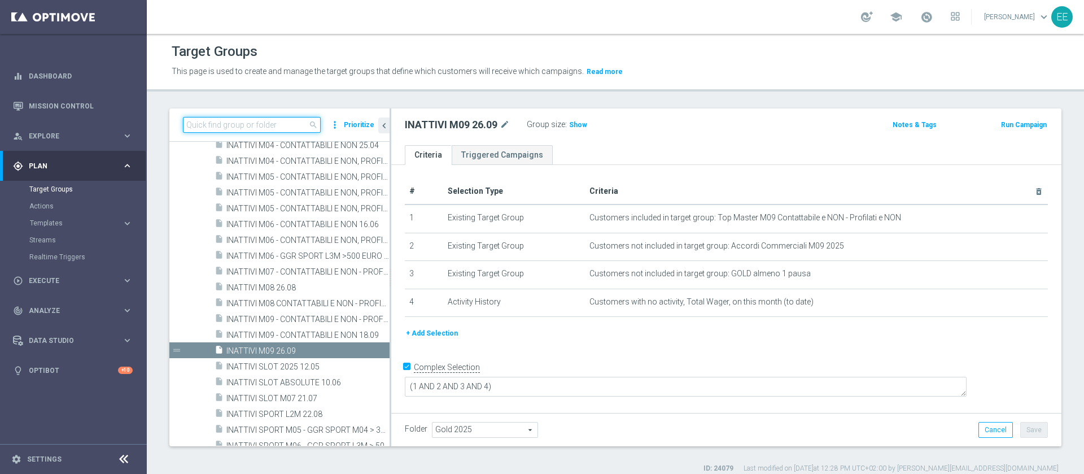
click at [277, 117] on input at bounding box center [252, 125] width 138 height 16
type input "30.09"
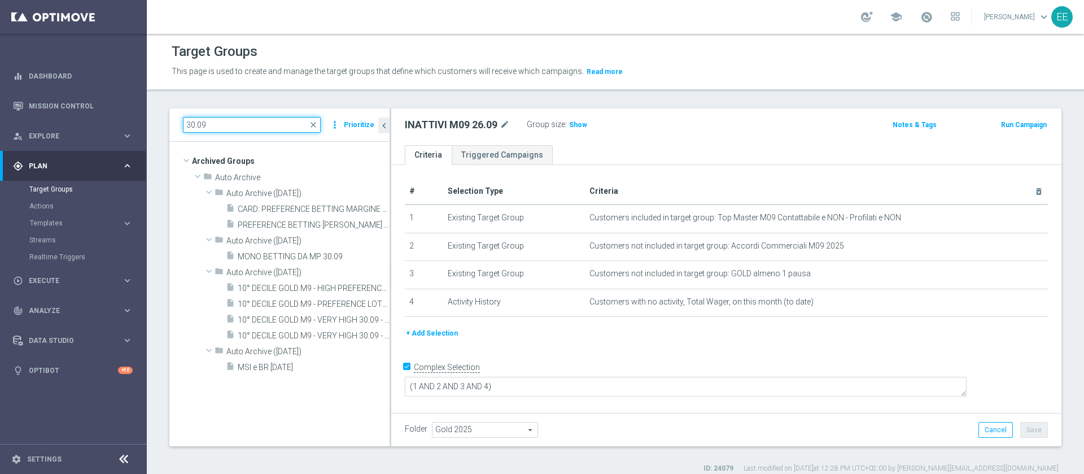
click at [231, 121] on input "30.09" at bounding box center [252, 125] width 138 height 16
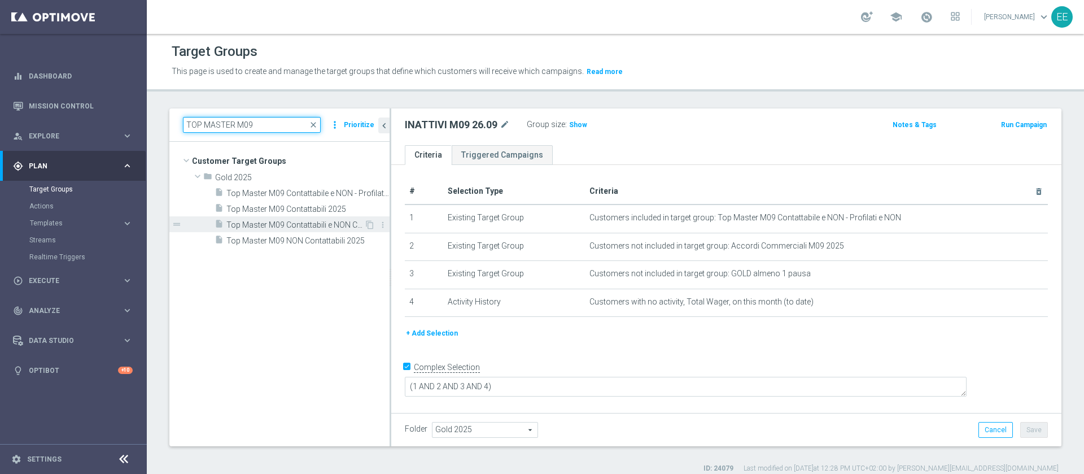
type input "TOP MASTER M09"
click at [272, 219] on div "insert_drive_file Top Master M09 Contattabili e NON Contattabili 2025" at bounding box center [290, 224] width 150 height 16
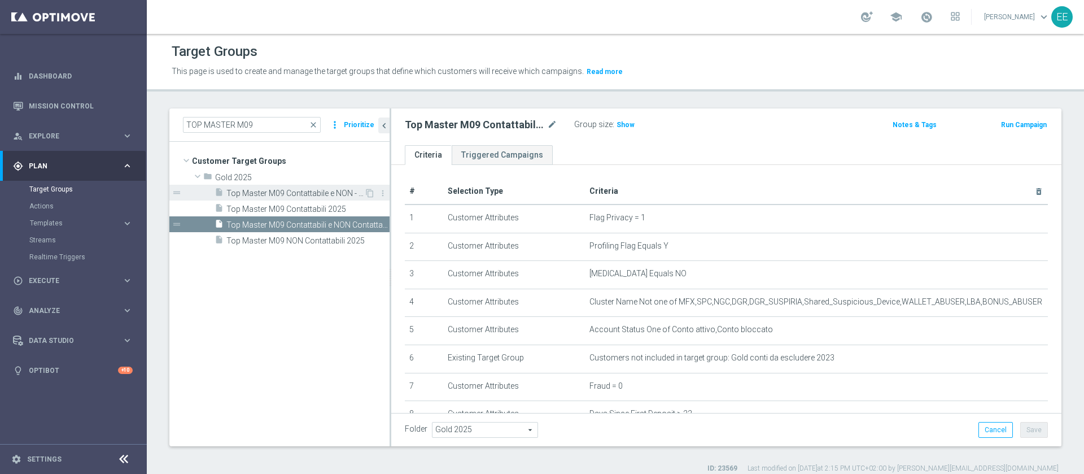
click at [311, 195] on span "Top Master M09 Contattabile e NON - Profilati e NON" at bounding box center [295, 194] width 138 height 10
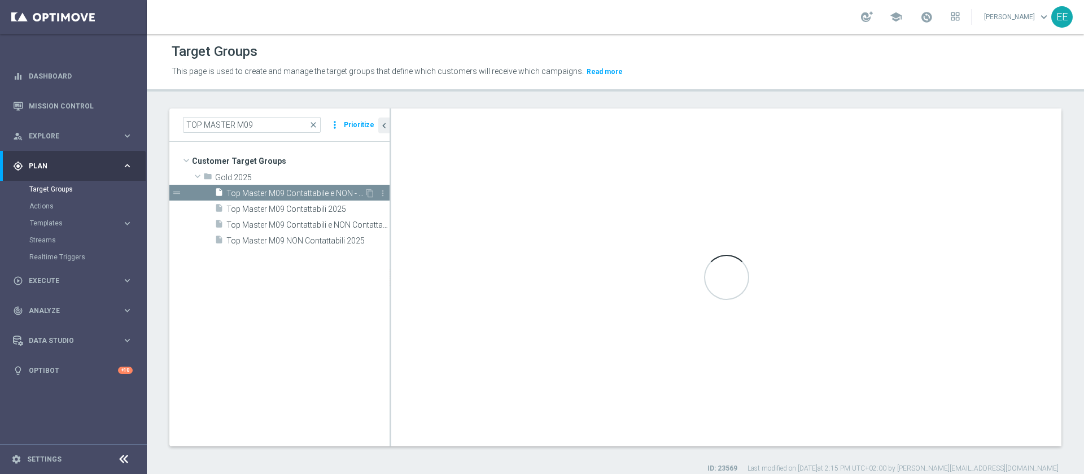
type textarea "(1 and 2 and 3 and 4 and 5 and 6 and 7 and 8 and 9 and 10)"
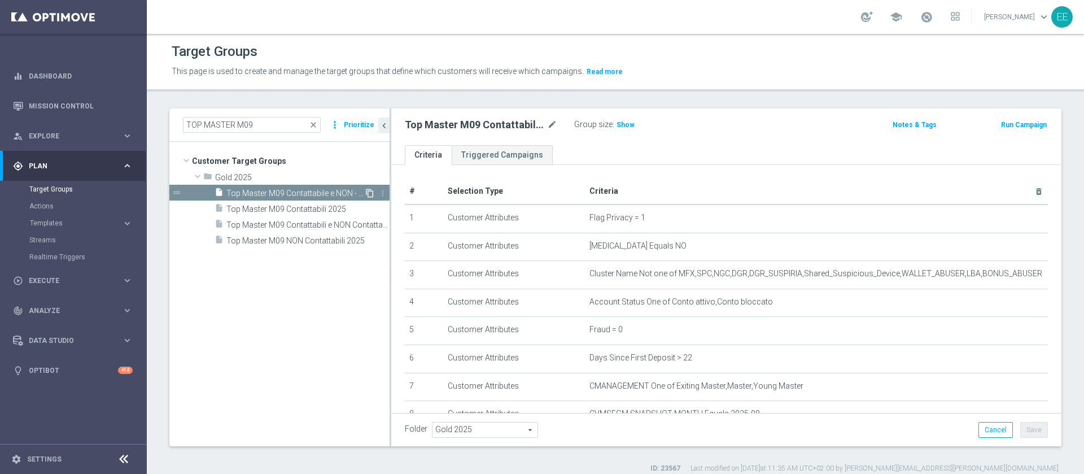
click at [370, 194] on icon "content_copy" at bounding box center [369, 193] width 9 height 9
click at [552, 119] on icon "mode_edit" at bounding box center [552, 125] width 10 height 14
type input "Inattivi m09 30.09"
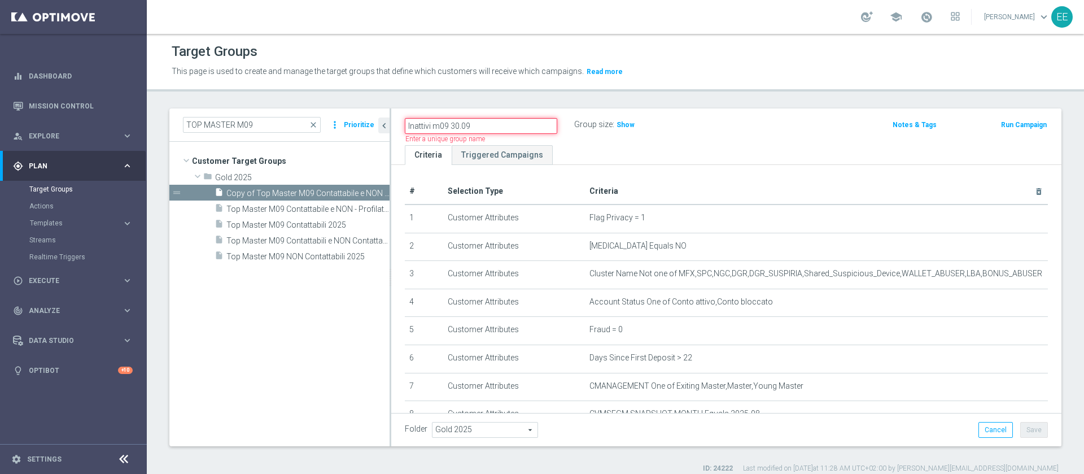
drag, startPoint x: 491, startPoint y: 123, endPoint x: 267, endPoint y: 105, distance: 224.9
click at [267, 105] on div "Target Groups This page is used to create and manage the target groups that def…" at bounding box center [615, 254] width 937 height 440
click at [228, 127] on input "TOP MASTER M09" at bounding box center [252, 125] width 138 height 16
click at [283, 126] on input "TOP MASTER M09" at bounding box center [252, 125] width 138 height 16
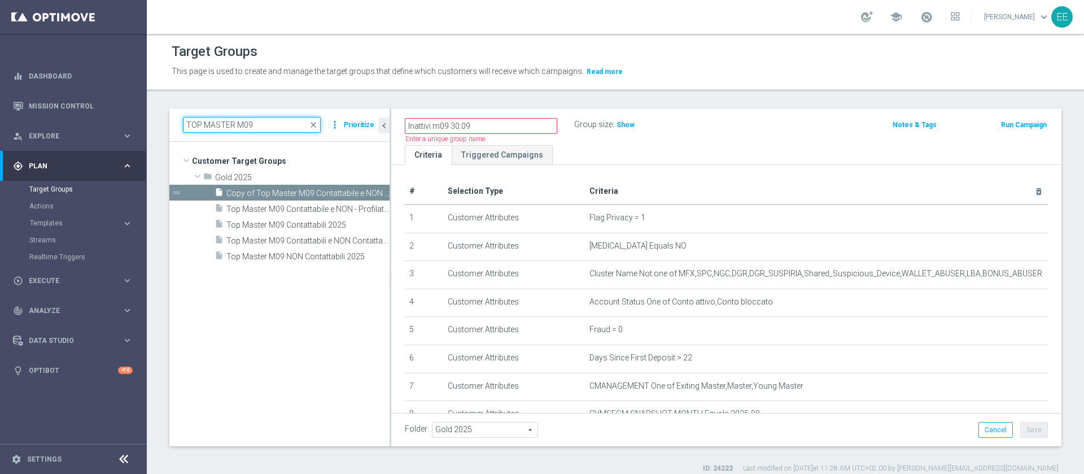
click at [283, 126] on input "TOP MASTER M09" at bounding box center [252, 125] width 138 height 16
paste input "Inattivi m09 30.09"
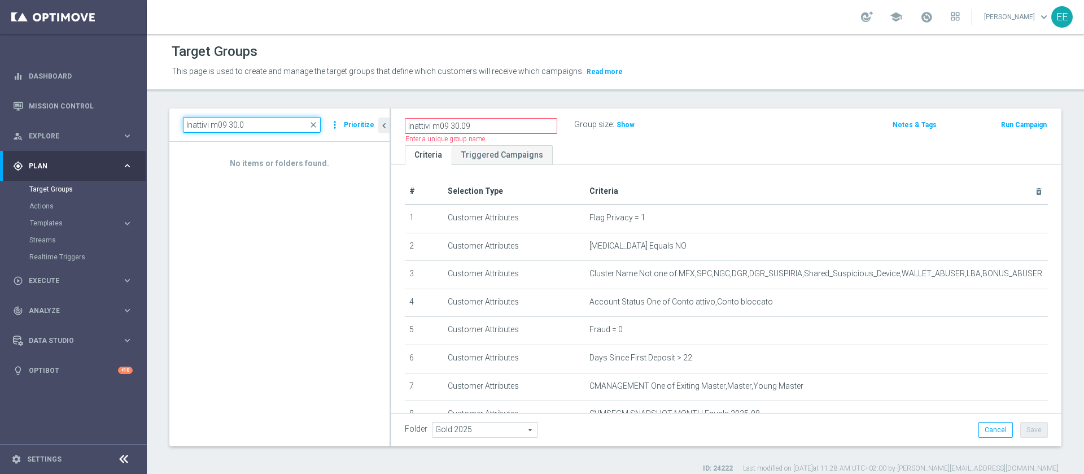
click at [283, 126] on input "Inattivi m09 30.0" at bounding box center [252, 125] width 138 height 16
type input "Inattivi m09 30.0"
click at [504, 118] on input "Inattivi m09 30.09" at bounding box center [481, 126] width 152 height 16
click at [441, 122] on input "Inattivi m09 30.09" at bounding box center [481, 126] width 152 height 16
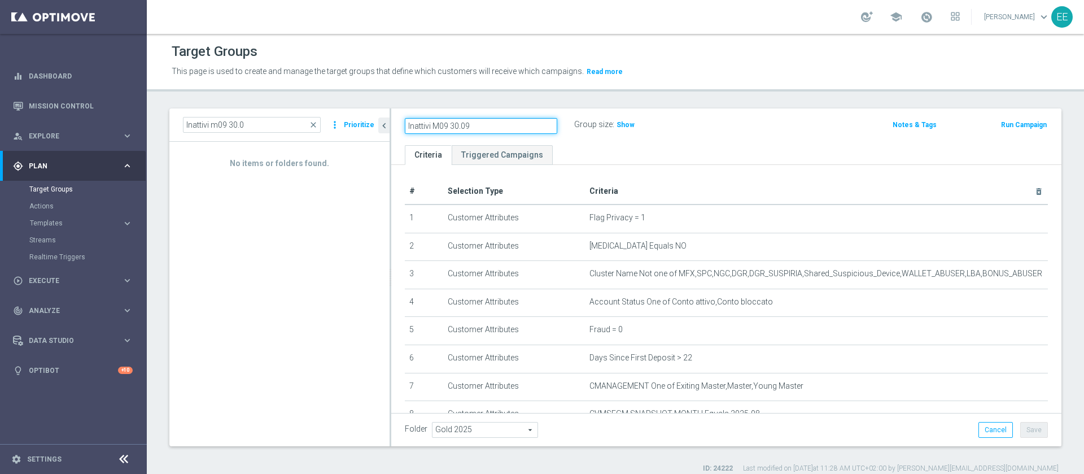
click at [409, 121] on input "Inattivi M09 30.09" at bounding box center [481, 126] width 152 height 16
click at [509, 121] on input "INATTIVI M09 30.09" at bounding box center [481, 126] width 152 height 16
click at [515, 122] on input "INATTIVI M09 30.09" at bounding box center [481, 126] width 152 height 16
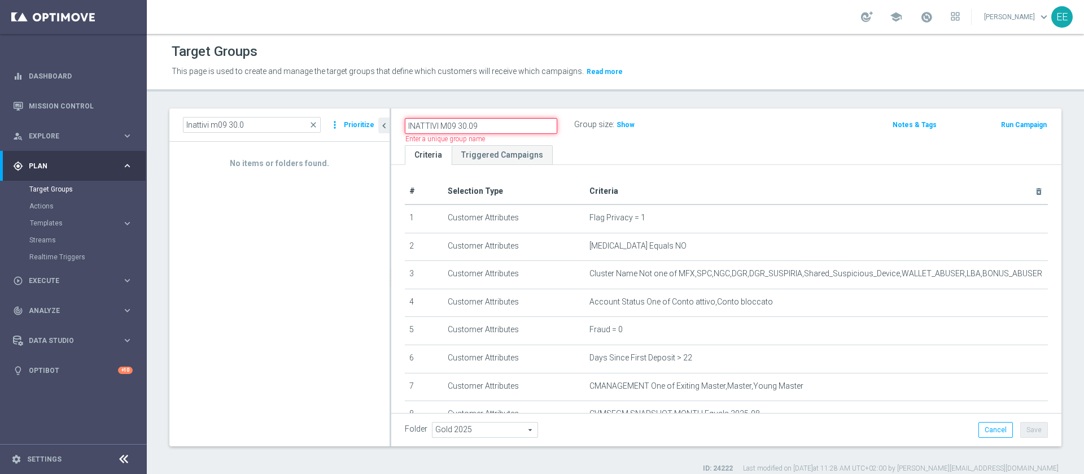
click at [458, 124] on input "INATTIVI M09 30.09" at bounding box center [481, 126] width 152 height 16
type input "INATTIVI M09 RIMANENTI30.09"
click at [558, 119] on div "INATTIVI M09 RIMANENTI30.09 mode_edit" at bounding box center [489, 125] width 169 height 16
click at [556, 119] on icon "mode_edit" at bounding box center [552, 125] width 10 height 14
click at [500, 126] on input "INATTIVI M09 RIMANENTI30.09" at bounding box center [481, 126] width 152 height 16
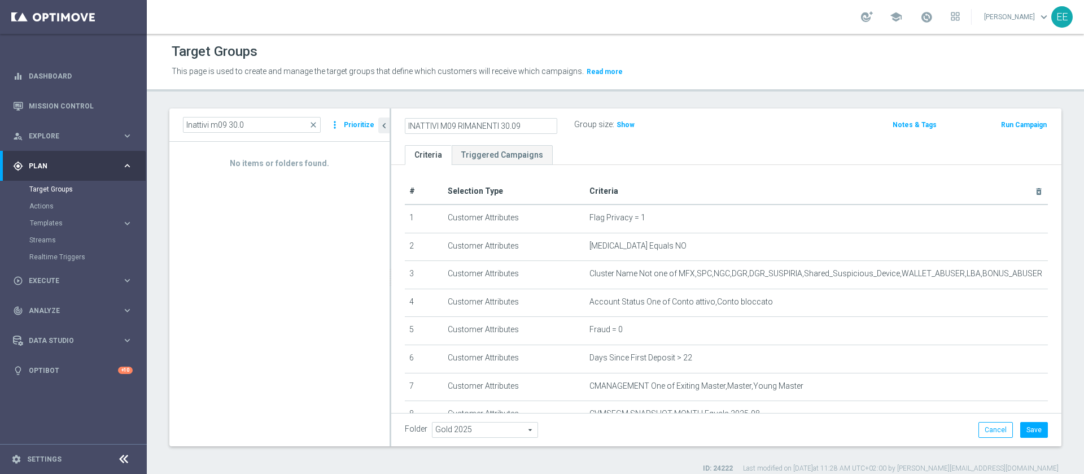
type input "INATTIVI M09 RIMANENTI 30.09"
click at [739, 137] on div "INATTIVI M09 RIMANENTI 30.09 Group size : Show Notes & Tags Run Campaign" at bounding box center [726, 126] width 670 height 37
click at [313, 125] on span "close" at bounding box center [313, 124] width 9 height 9
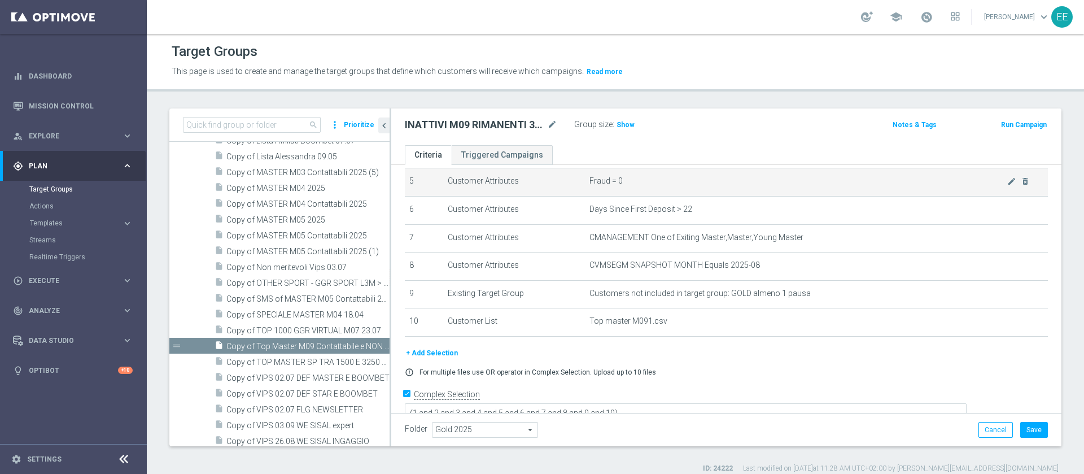
scroll to position [160, 0]
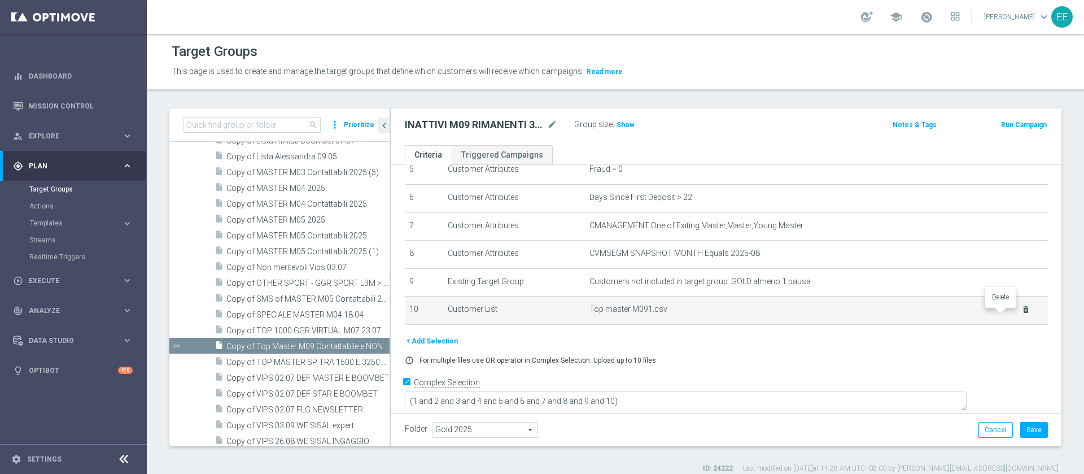
click at [1021, 314] on icon "delete_forever" at bounding box center [1025, 309] width 9 height 9
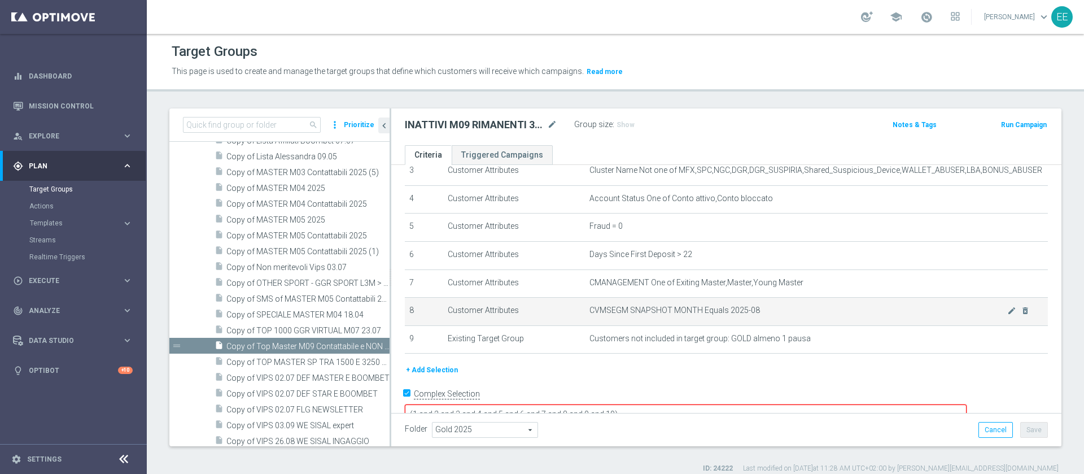
scroll to position [115, 0]
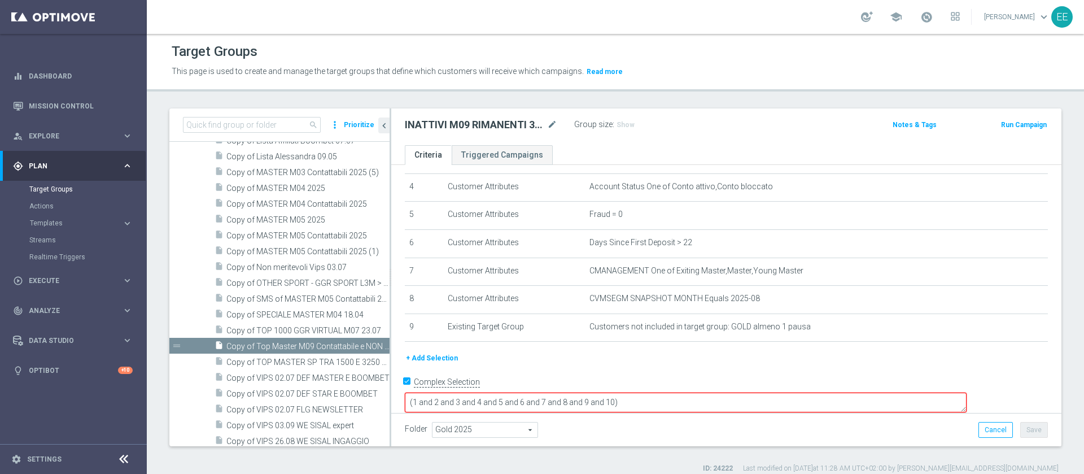
click at [437, 361] on button "+ Add Selection" at bounding box center [432, 358] width 54 height 12
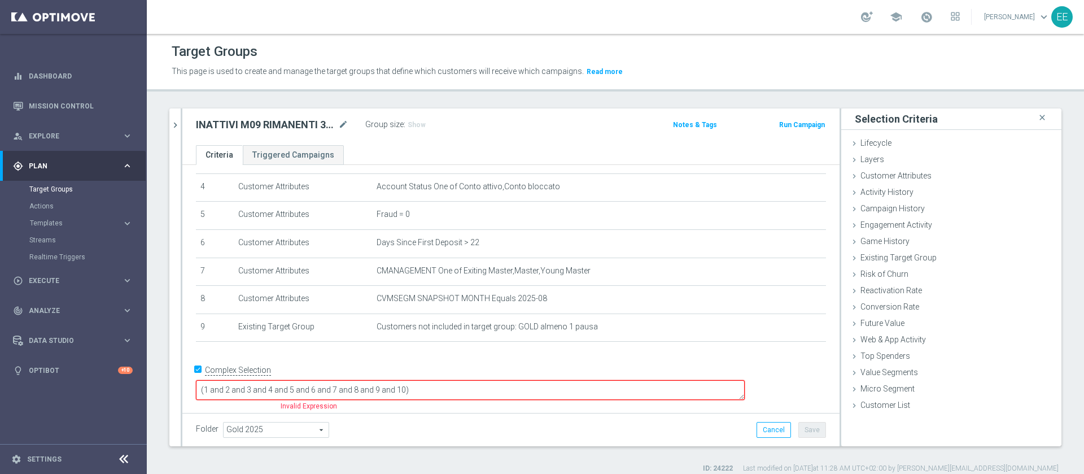
scroll to position [103, 0]
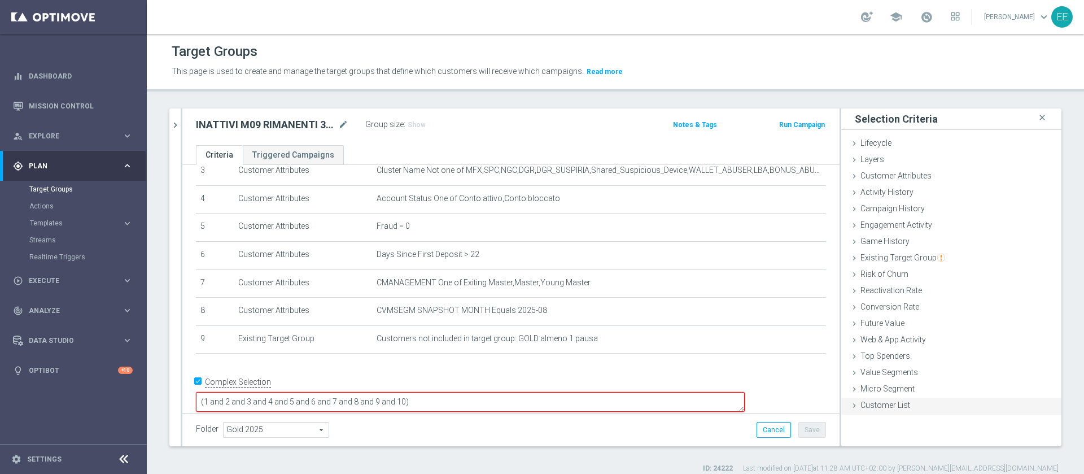
click at [900, 407] on div "Customer List done" at bounding box center [951, 406] width 220 height 17
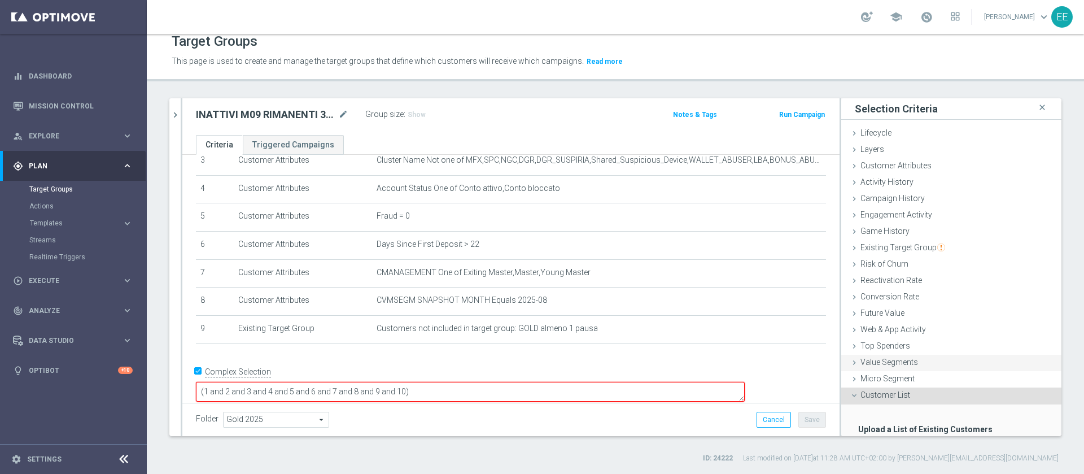
scroll to position [69, 0]
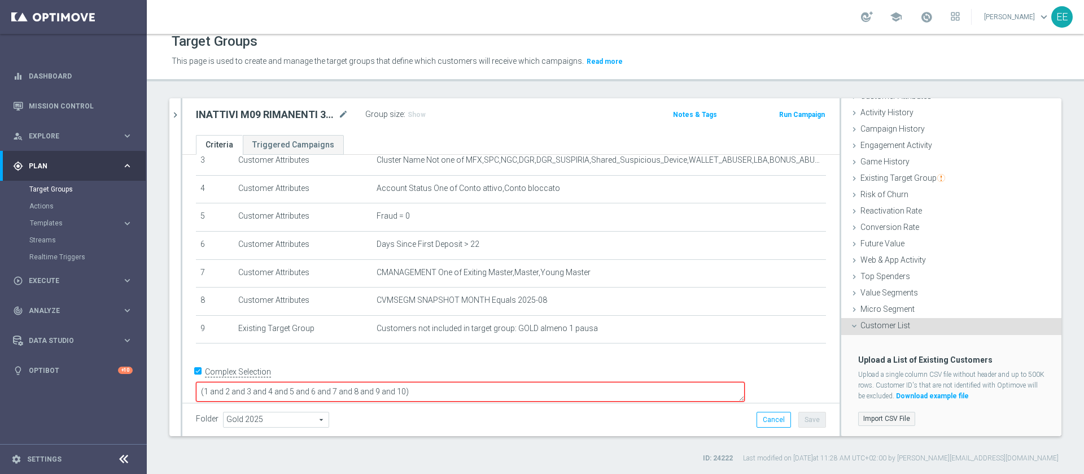
click at [868, 421] on label "Import CSV File" at bounding box center [886, 419] width 57 height 14
click at [0, 0] on input "Import CSV File" at bounding box center [0, 0] width 0 height 0
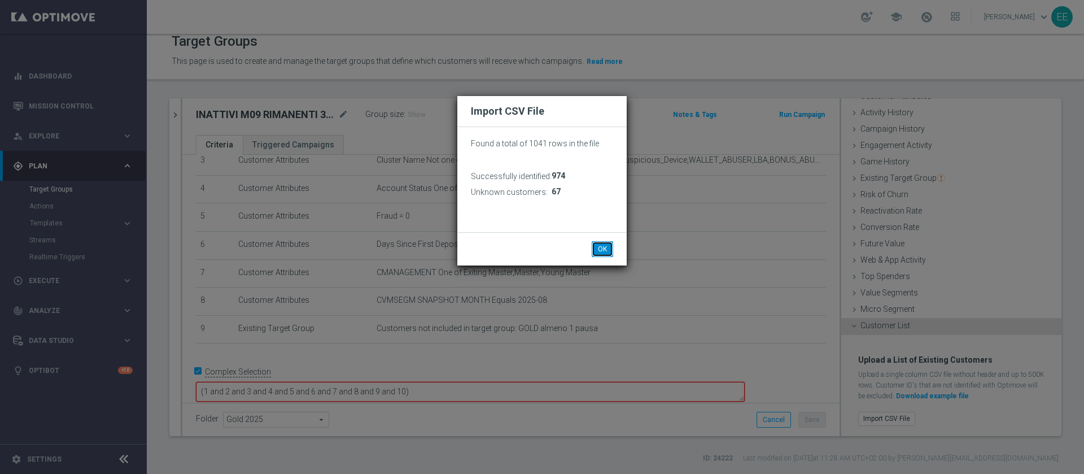
click at [593, 250] on button "OK" at bounding box center [602, 249] width 21 height 16
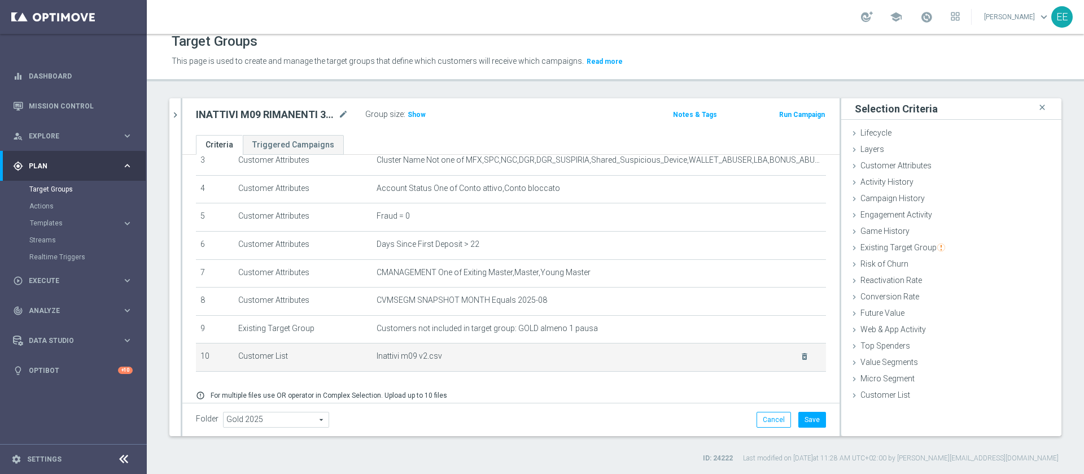
scroll to position [148, 0]
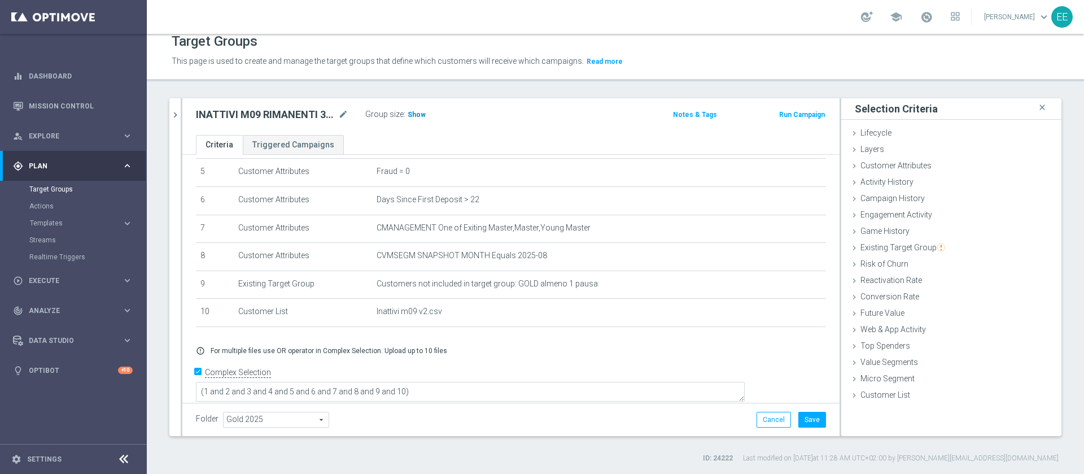
click at [422, 116] on span "Show" at bounding box center [417, 115] width 18 height 8
click at [487, 383] on textarea "(1 and 2 and 3 and 4 and 5 and 6 and 7 and 8 and 9 and 10)" at bounding box center [470, 393] width 549 height 20
type textarea "(1 and 2 and 3 and 4 and 5 and 6 and 7 and 8 and 9 and 10 and 11)"
click at [913, 201] on div "Campaign History done" at bounding box center [951, 199] width 220 height 17
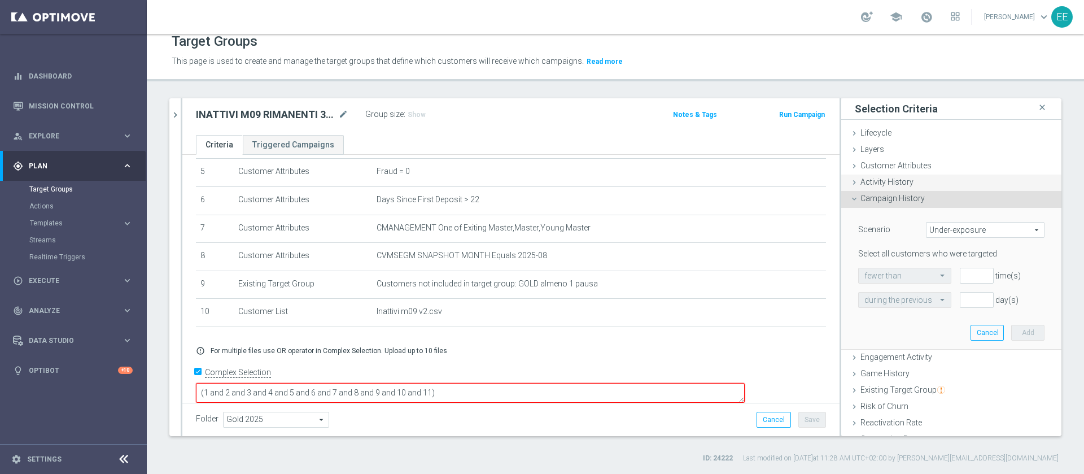
click at [905, 186] on div "Activity History done" at bounding box center [951, 182] width 220 height 17
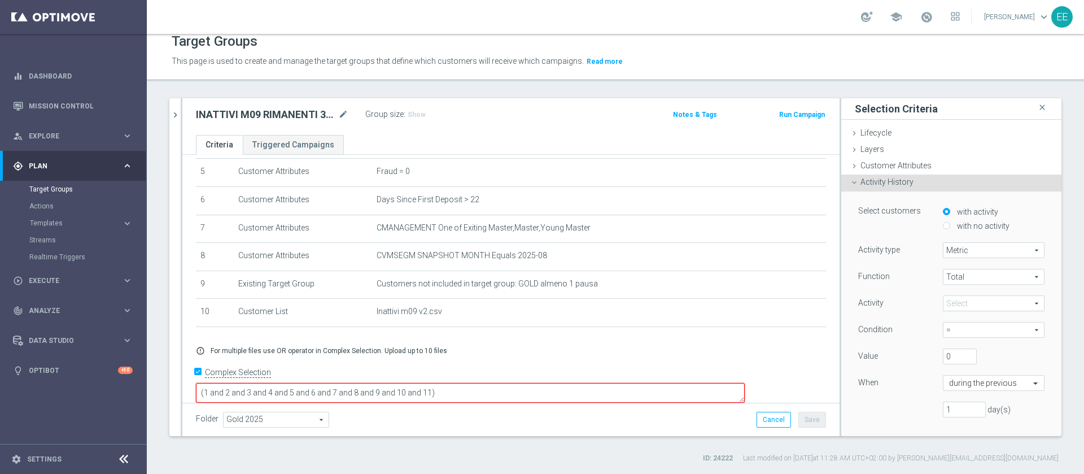
click at [954, 230] on div "with no activity" at bounding box center [994, 227] width 102 height 14
click at [957, 226] on label "with no activity" at bounding box center [981, 226] width 55 height 10
click at [950, 226] on input "with no activity" at bounding box center [946, 225] width 7 height 7
radio input "true"
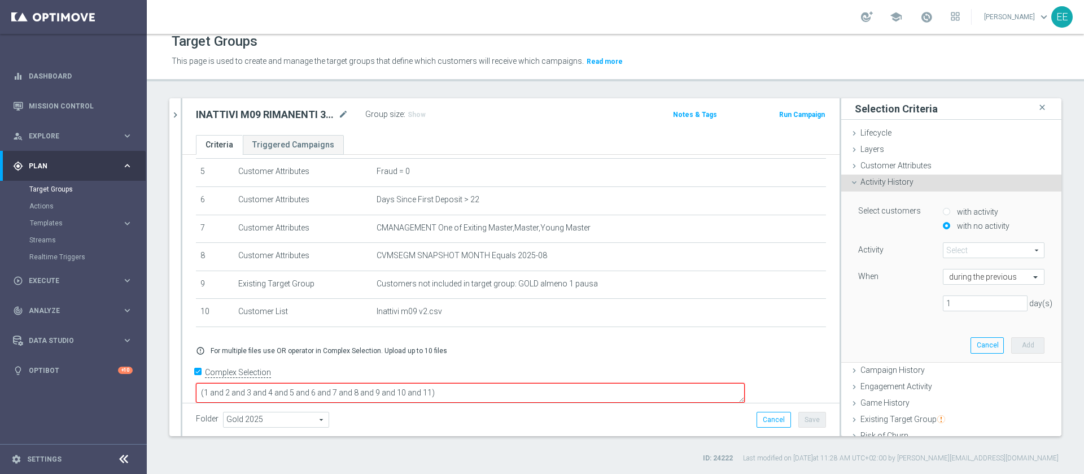
click at [968, 258] on div "Activity Select arrow_drop_down search" at bounding box center [951, 251] width 203 height 18
click at [968, 257] on div "Select arrow_drop_down search" at bounding box center [994, 250] width 102 height 16
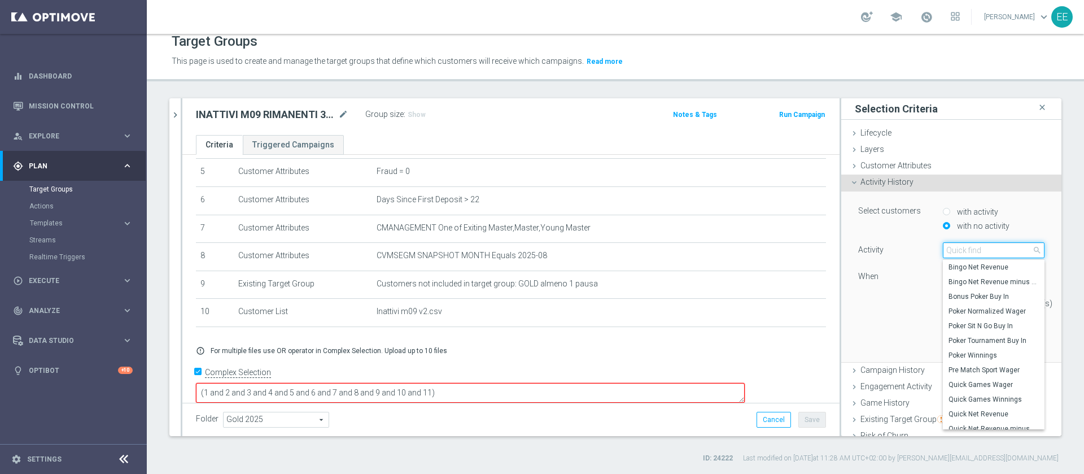
click at [966, 255] on input "search" at bounding box center [994, 250] width 102 height 16
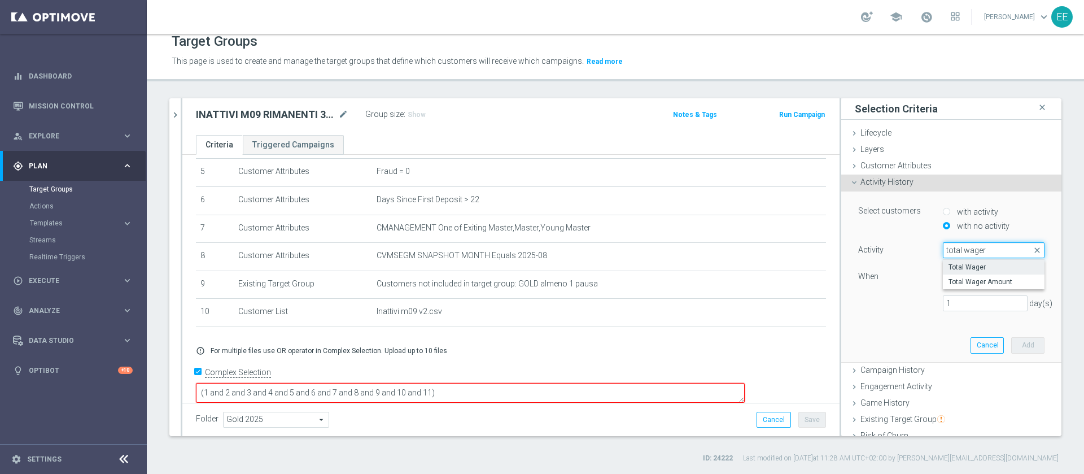
type input "total wager"
click at [962, 265] on span "Total Wager" at bounding box center [994, 267] width 90 height 9
type input "Total Wager"
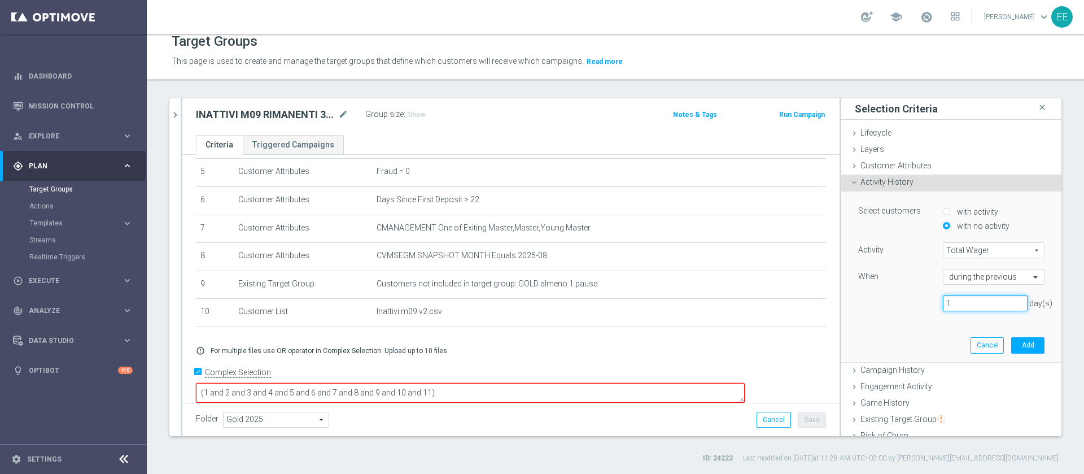
click at [966, 305] on input "1" at bounding box center [985, 303] width 85 height 16
click at [984, 282] on input "text" at bounding box center [982, 277] width 67 height 10
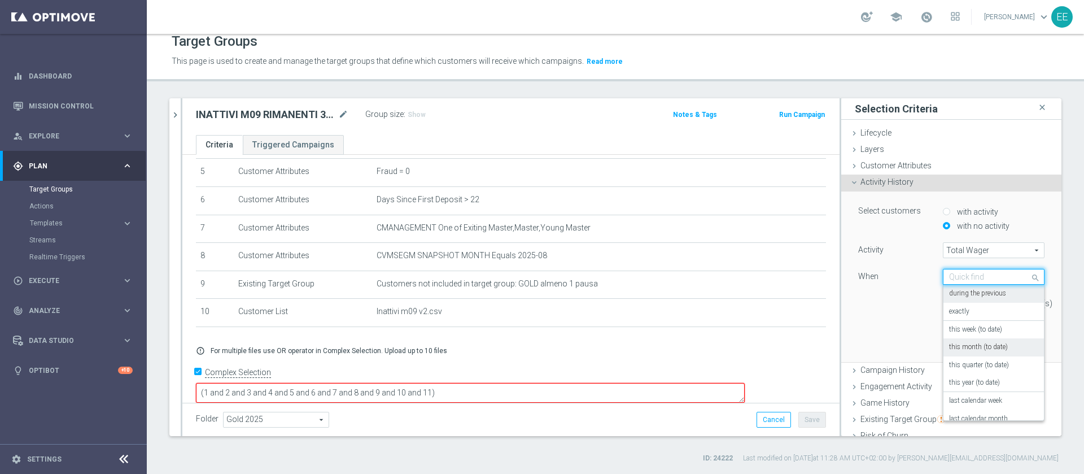
click at [963, 345] on label "this month (to date)" at bounding box center [978, 347] width 59 height 9
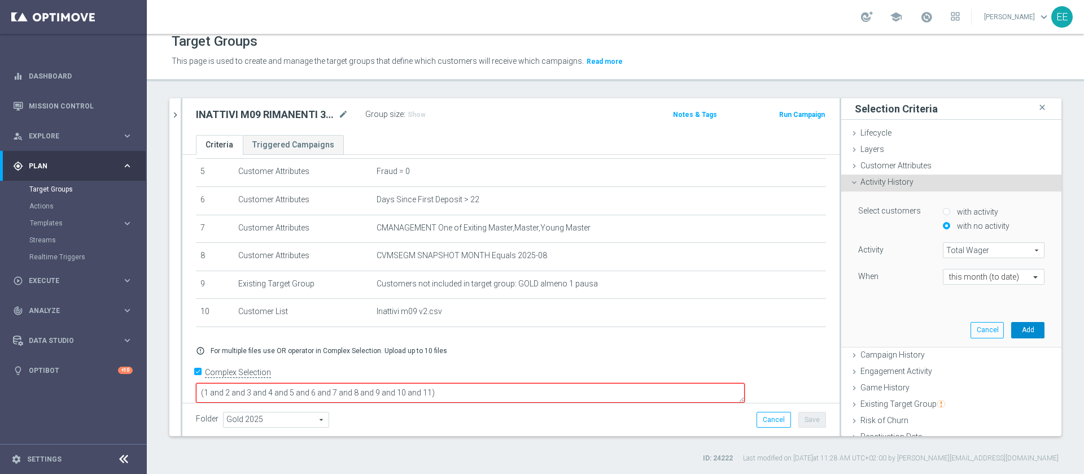
click at [1011, 336] on button "Add" at bounding box center [1027, 330] width 33 height 16
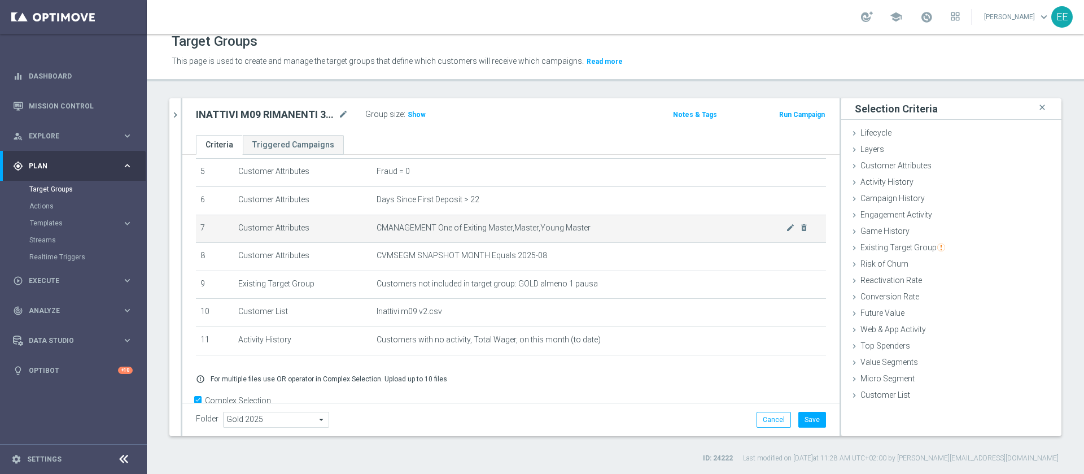
scroll to position [177, 0]
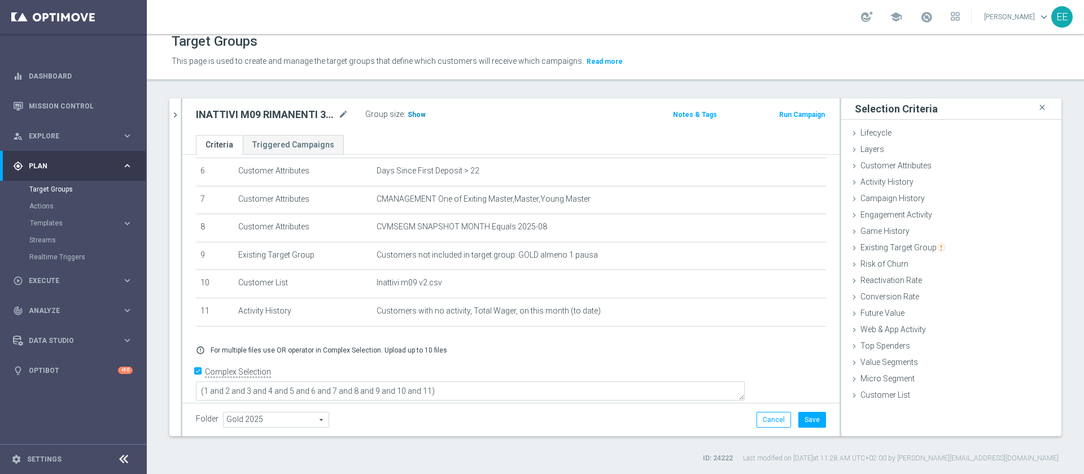
click at [408, 116] on span "Show" at bounding box center [417, 115] width 18 height 8
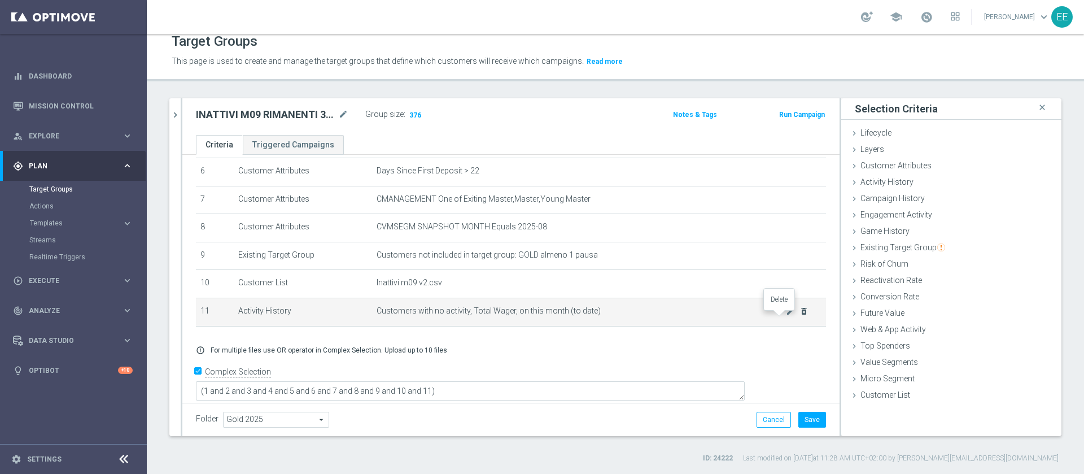
click at [800, 316] on icon "delete_forever" at bounding box center [804, 311] width 9 height 9
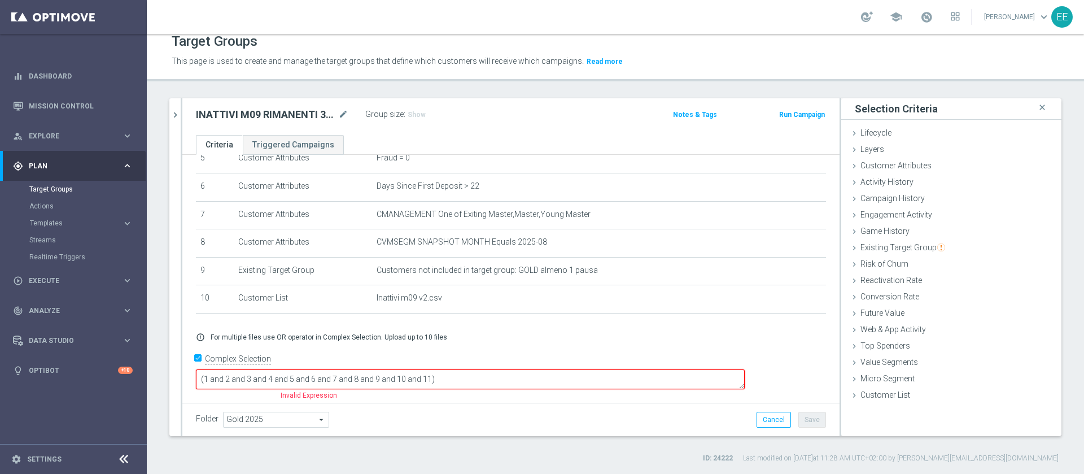
scroll to position [149, 0]
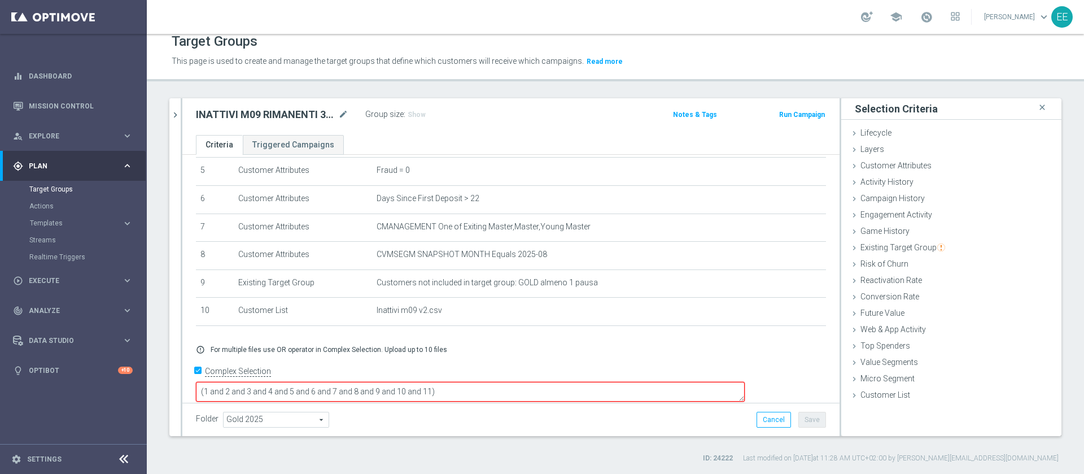
click at [496, 390] on form "Complex Selection (1 and 2 and 3 and 4 and 5 and 6 and 7 and 8 and 9 and 10 and…" at bounding box center [511, 389] width 630 height 53
drag, startPoint x: 496, startPoint y: 390, endPoint x: 506, endPoint y: 379, distance: 14.4
click at [506, 379] on form "Complex Selection (1 and 2 and 3 and 4 and 5 and 6 and 7 and 8 and 9 and 10 and…" at bounding box center [511, 389] width 630 height 53
click at [506, 382] on textarea "(1 and 2 and 3 and 4 and 5 and 6 and 7 and 8 and 9 and 10 and 11)" at bounding box center [470, 392] width 549 height 20
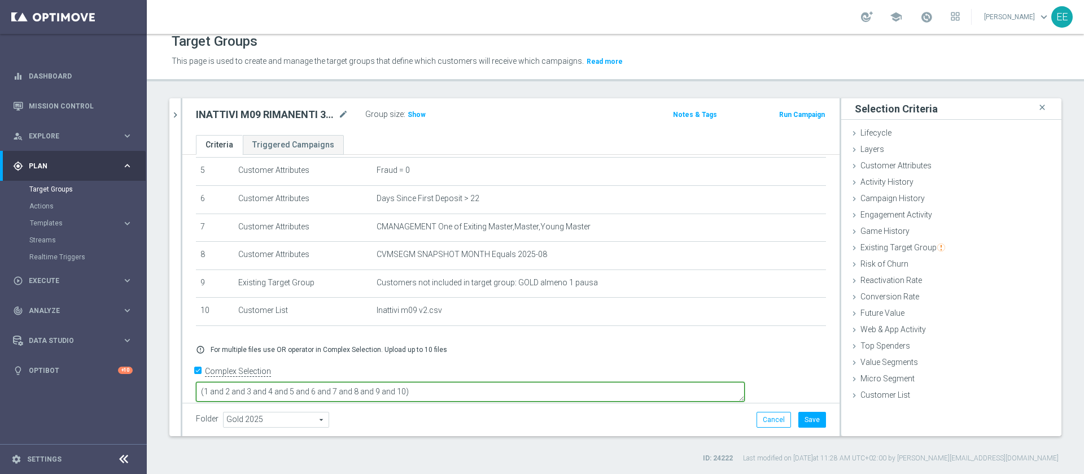
type textarea "(1 and 2 and 3 and 4 and 5 and 6 and 7 and 8 and 9 and 10)"
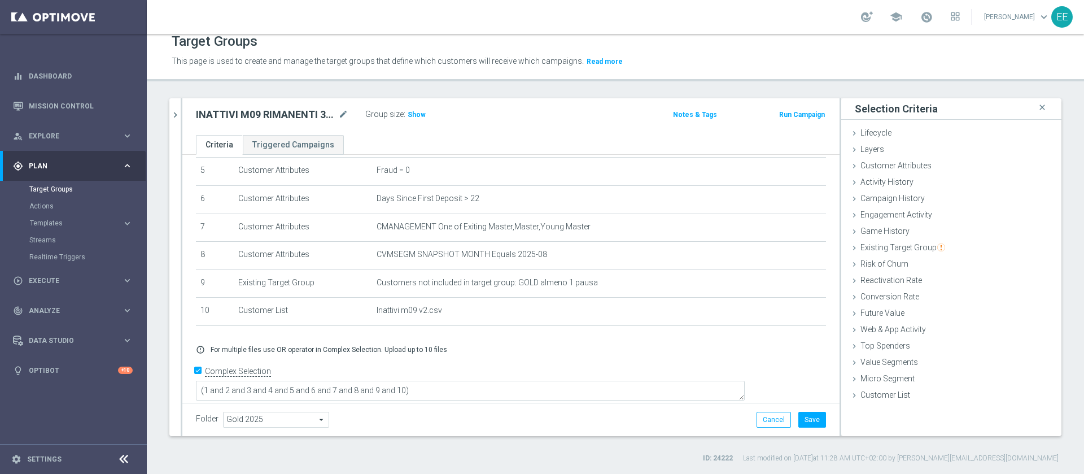
scroll to position [148, 0]
click at [410, 107] on div "Group size : Show" at bounding box center [421, 114] width 113 height 14
click at [413, 113] on span "Show" at bounding box center [417, 115] width 18 height 8
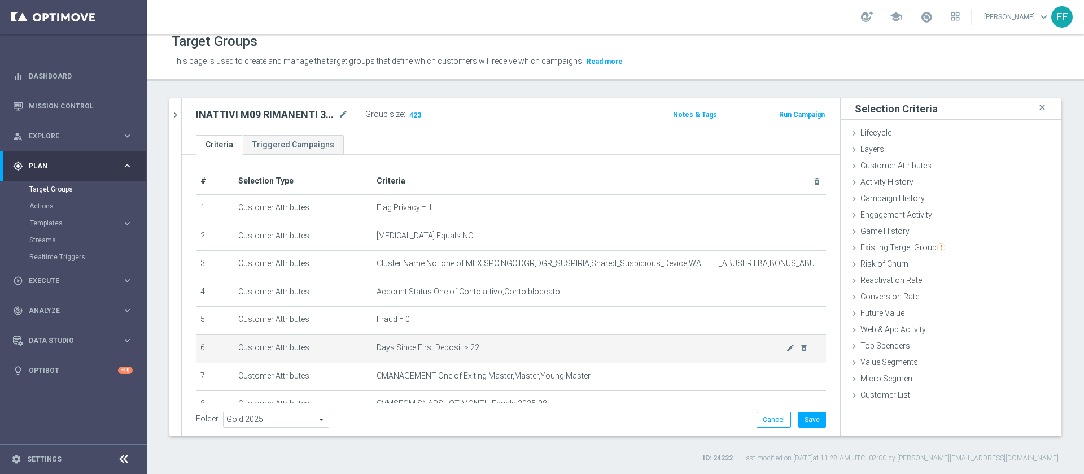
scroll to position [0, 0]
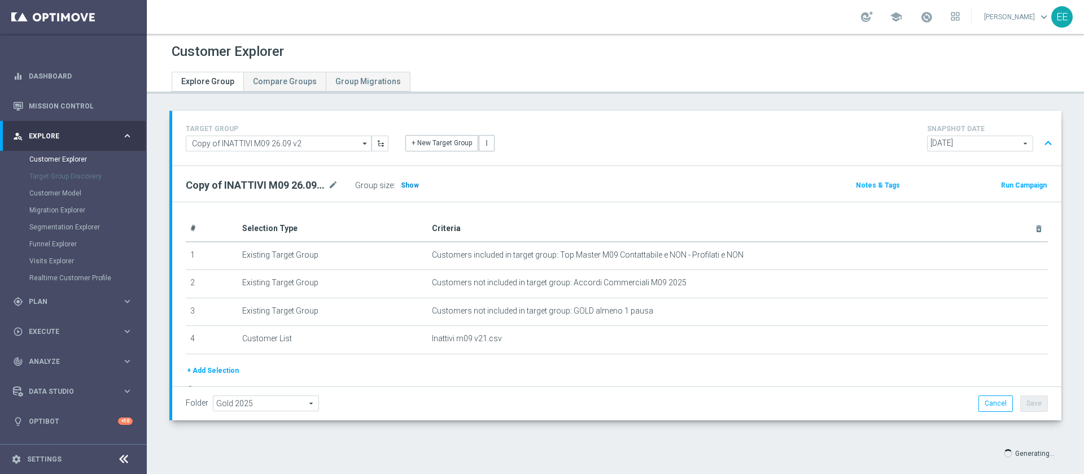
click at [412, 185] on span "Show" at bounding box center [410, 185] width 18 height 8
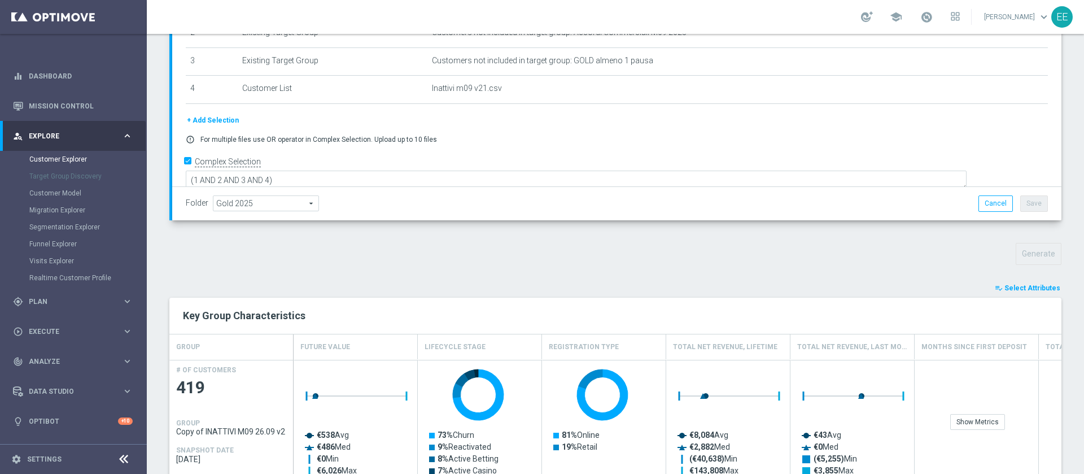
scroll to position [595, 0]
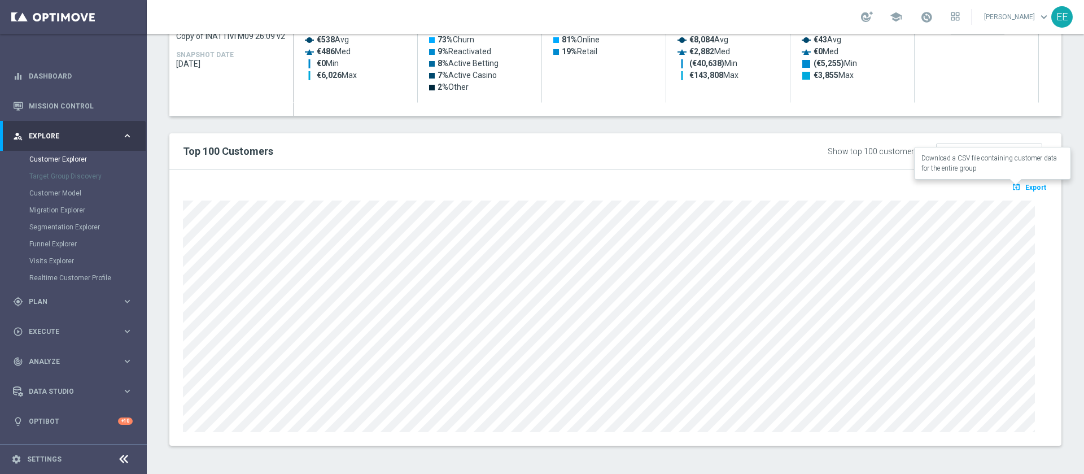
click at [1034, 190] on button "open_in_browser Export" at bounding box center [1029, 187] width 38 height 15
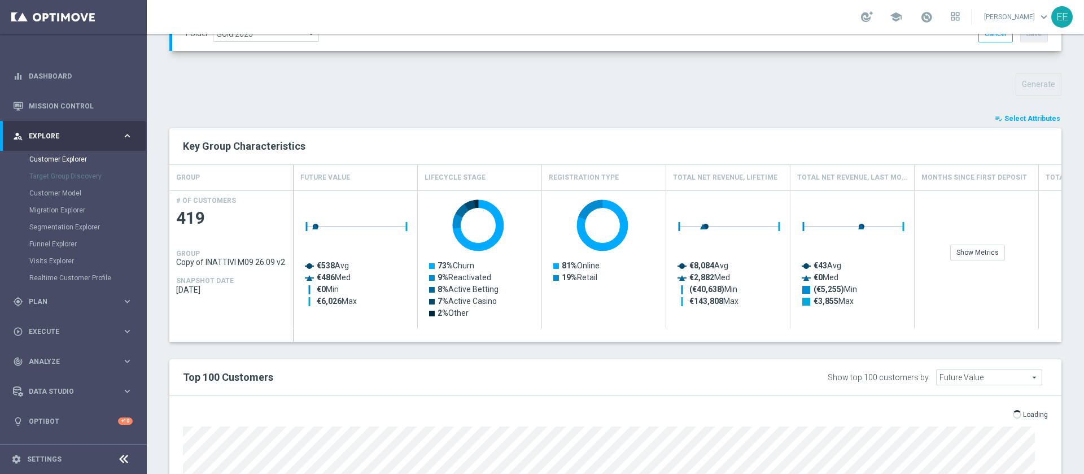
scroll to position [364, 0]
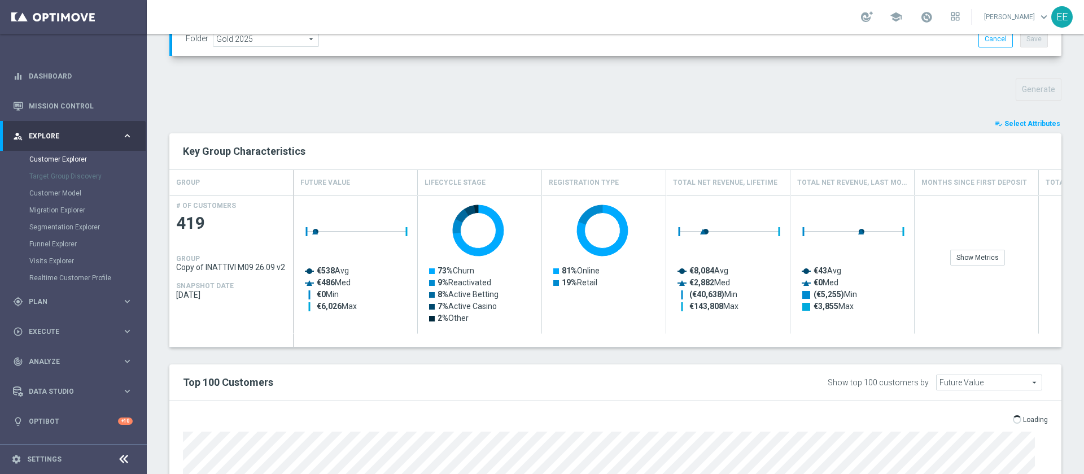
click at [1034, 129] on button "playlist_add_check Select Attributes" at bounding box center [1028, 123] width 68 height 12
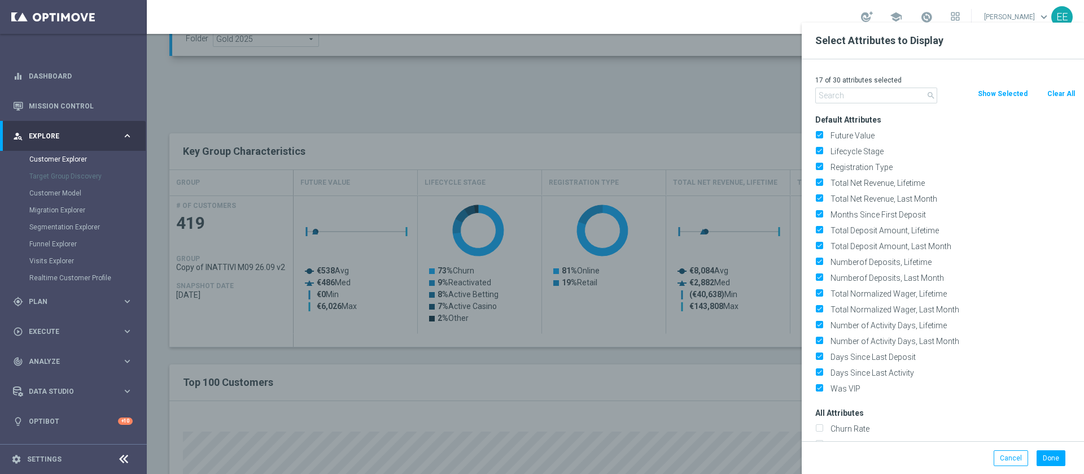
click at [1055, 90] on button "Clear All" at bounding box center [1061, 94] width 30 height 12
checkbox input "false"
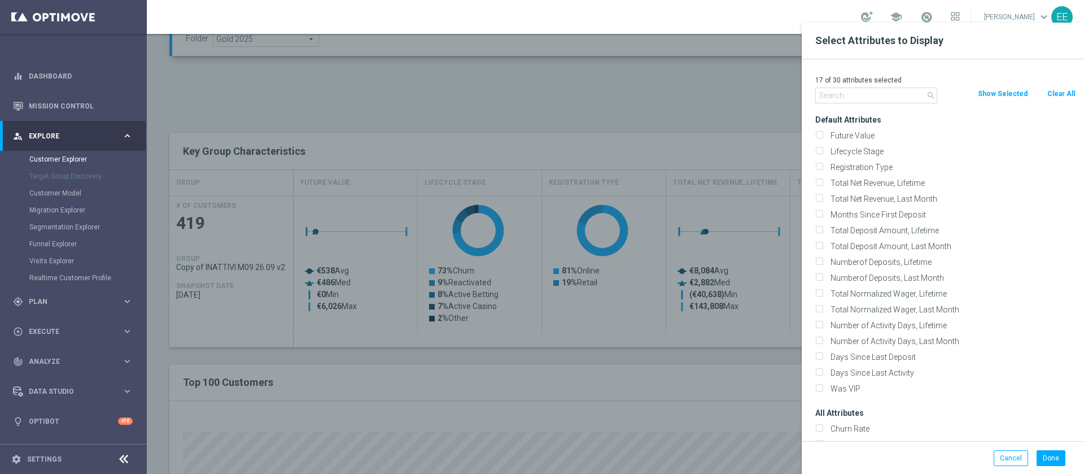
checkbox input "false"
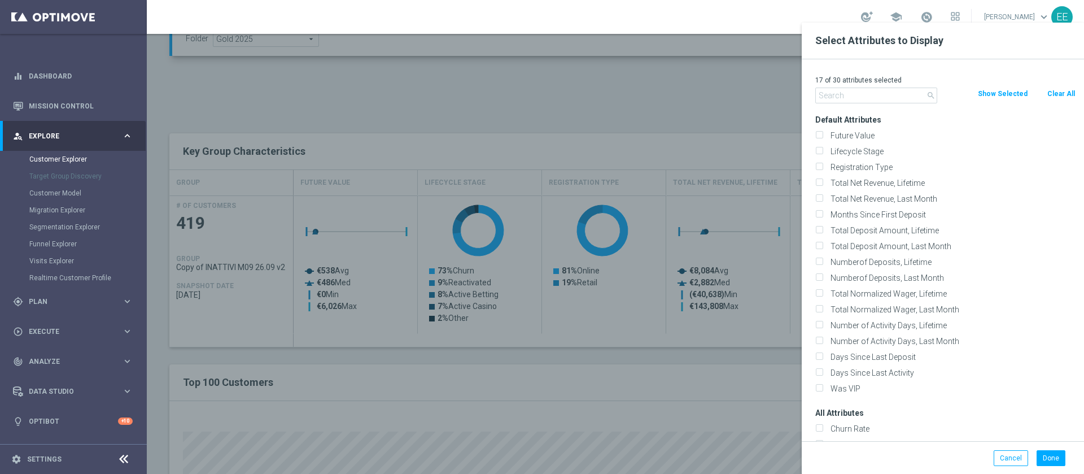
checkbox input "false"
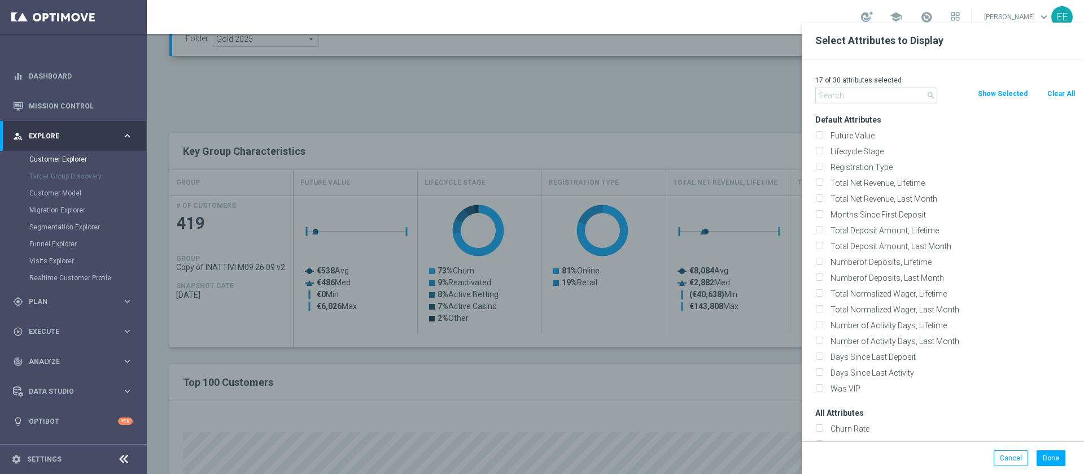
checkbox input "false"
click at [884, 80] on p "0 of 30 attributes selected" at bounding box center [945, 80] width 260 height 9
click at [855, 103] on input "text" at bounding box center [876, 96] width 122 height 16
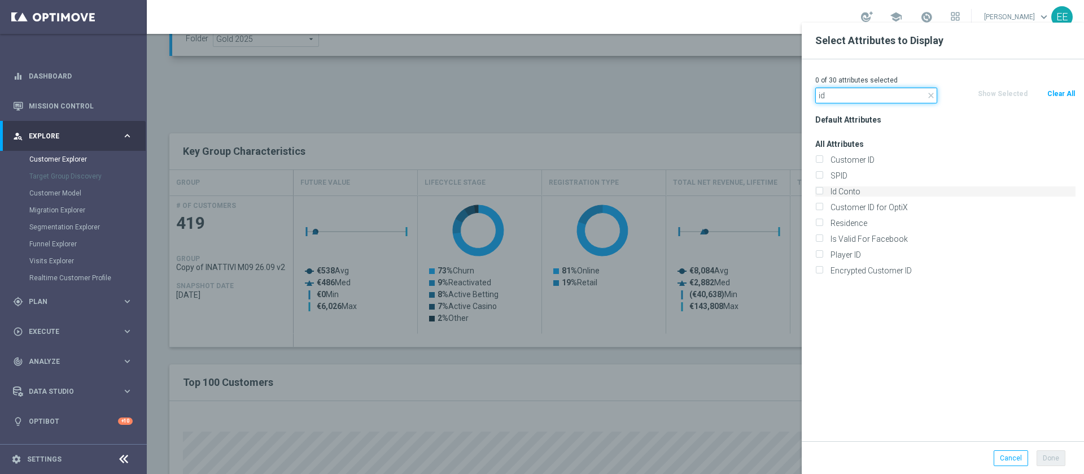
type input "id"
click at [870, 189] on label "Id Conto" at bounding box center [951, 191] width 249 height 10
click at [823, 189] on input "Id Conto" at bounding box center [818, 192] width 7 height 7
checkbox input "true"
click at [1048, 463] on button "Done" at bounding box center [1051, 458] width 29 height 16
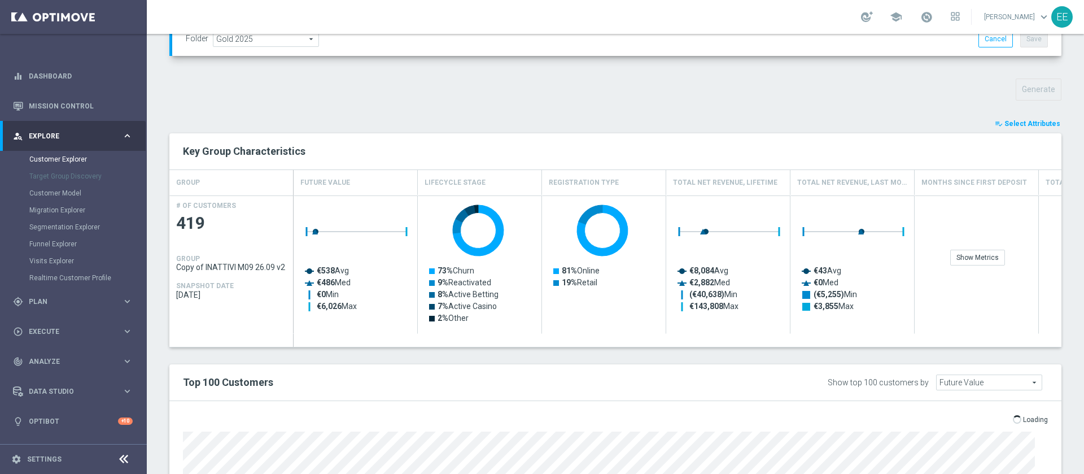
type input "Search"
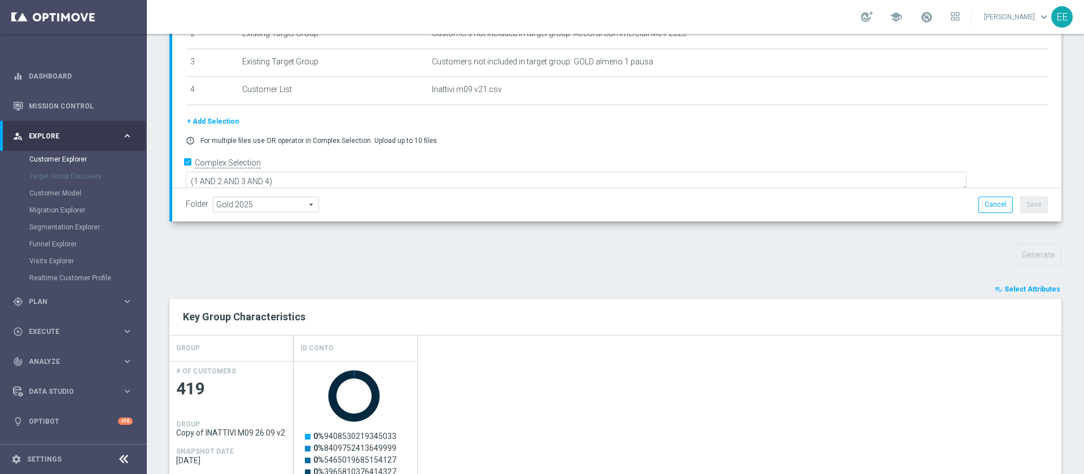
scroll to position [0, 0]
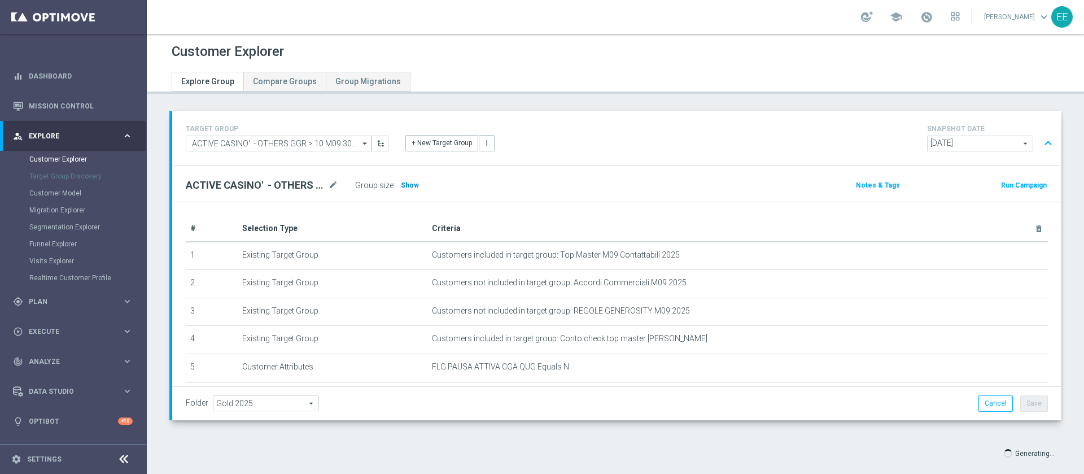
click at [411, 186] on span "Show" at bounding box center [410, 185] width 18 height 8
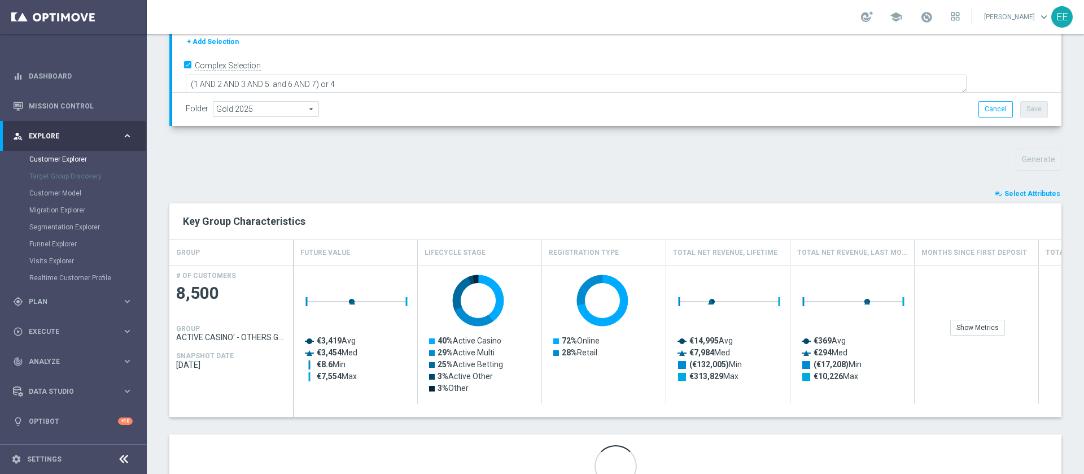
scroll to position [347, 0]
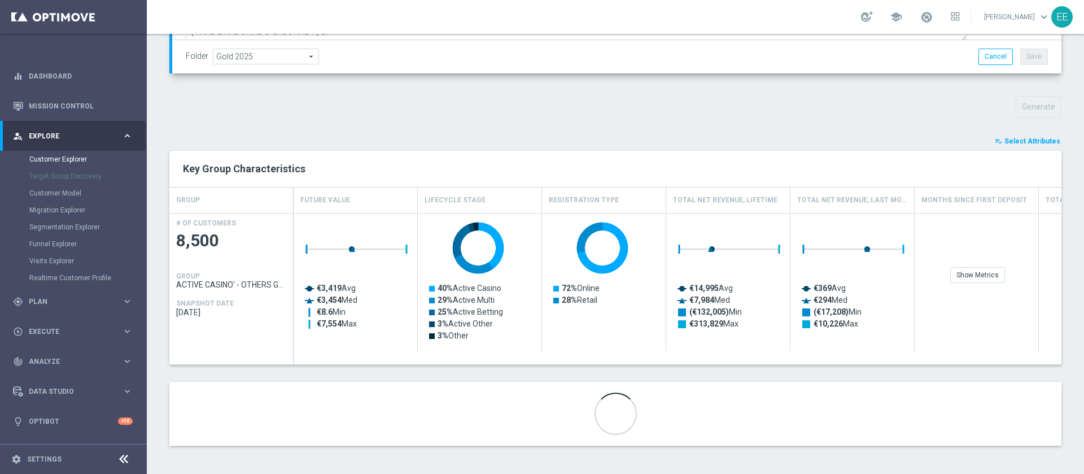
click at [1029, 146] on button "playlist_add_check Select Attributes" at bounding box center [1028, 141] width 68 height 12
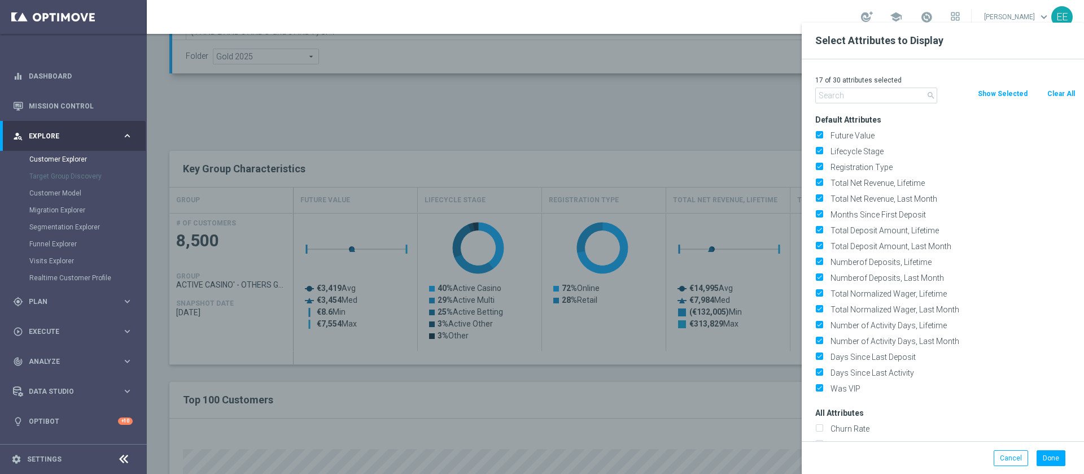
click at [1057, 99] on button "Clear All" at bounding box center [1061, 94] width 30 height 12
checkbox input "false"
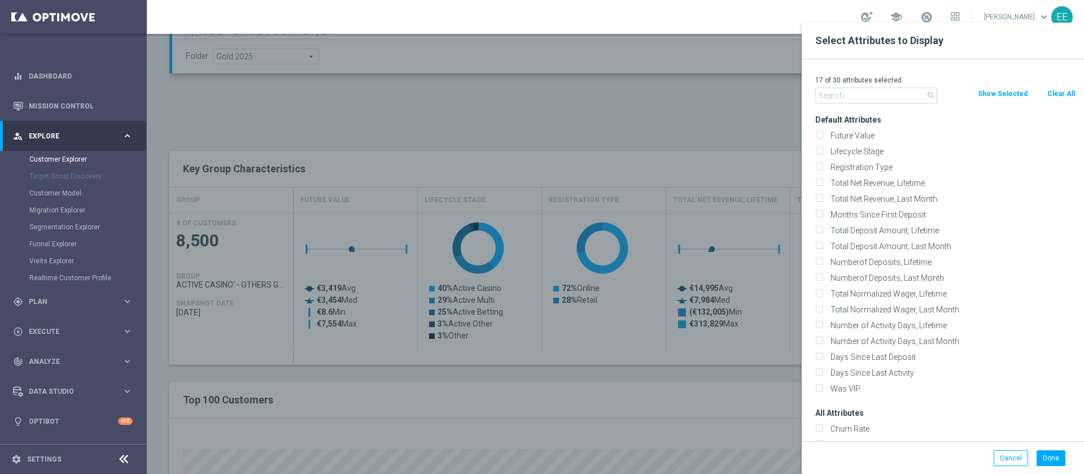
checkbox input "false"
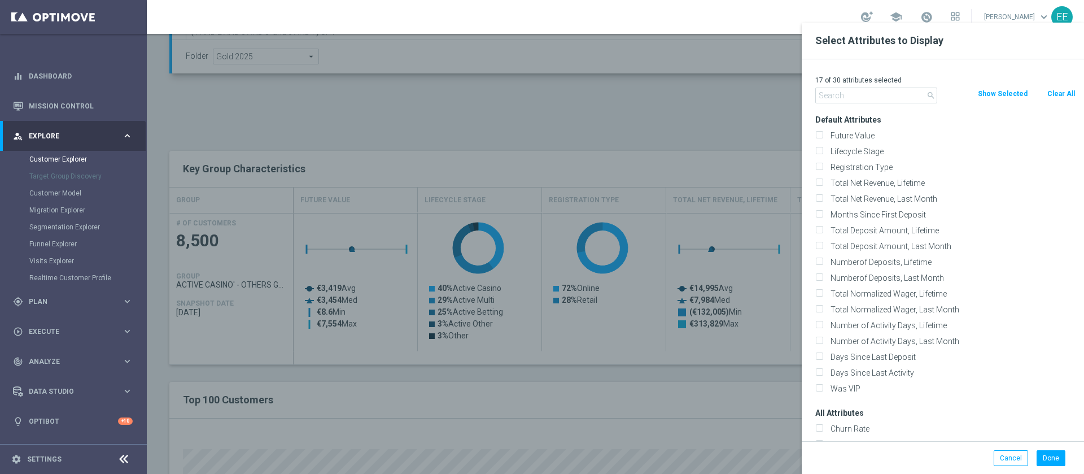
checkbox input "false"
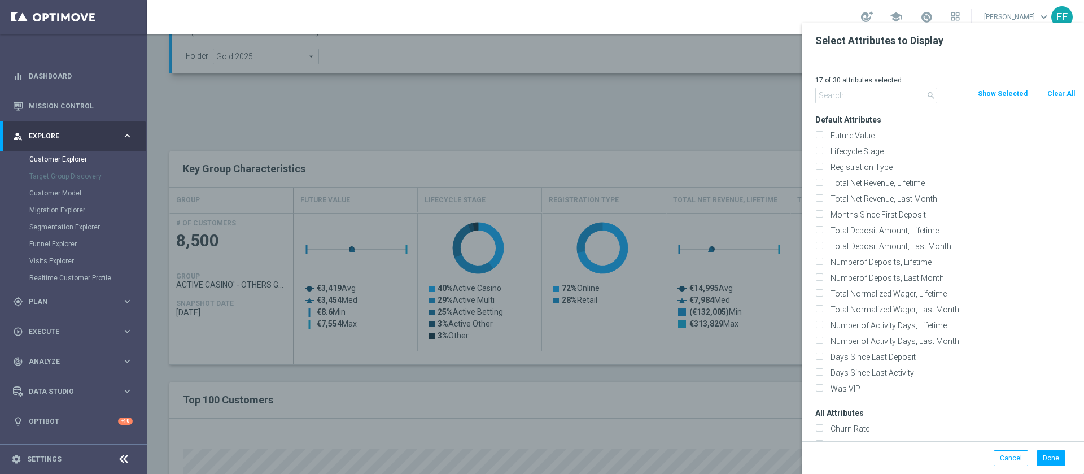
checkbox input "false"
click at [908, 91] on input "text" at bounding box center [876, 96] width 122 height 16
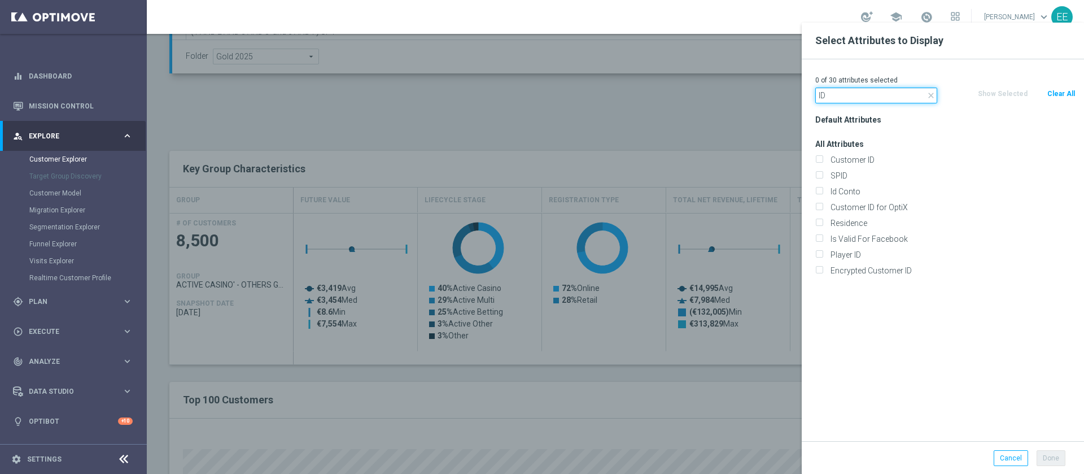
type input "ID"
click at [854, 185] on div "Id Conto" at bounding box center [945, 192] width 277 height 16
click at [852, 186] on label "Id Conto" at bounding box center [951, 191] width 249 height 10
click at [823, 189] on input "Id Conto" at bounding box center [818, 192] width 7 height 7
checkbox input "true"
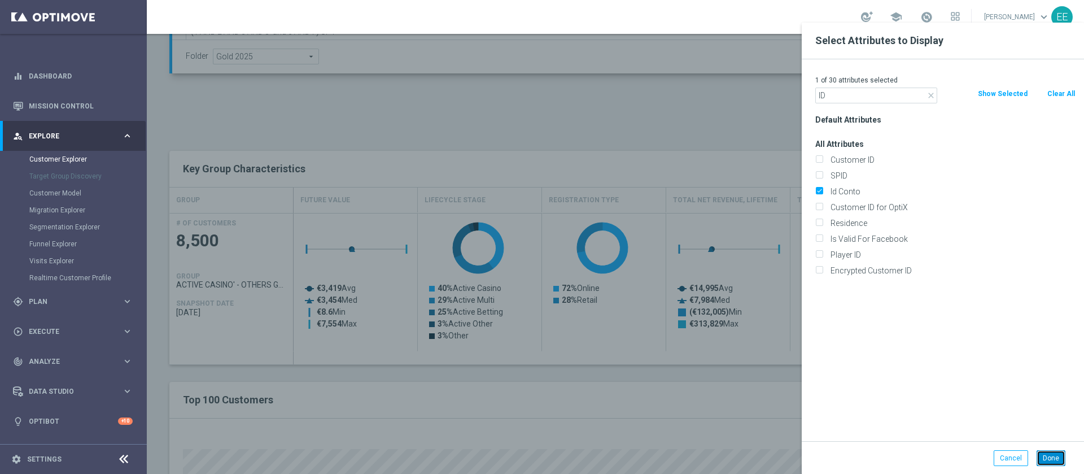
click at [1051, 455] on button "Done" at bounding box center [1051, 458] width 29 height 16
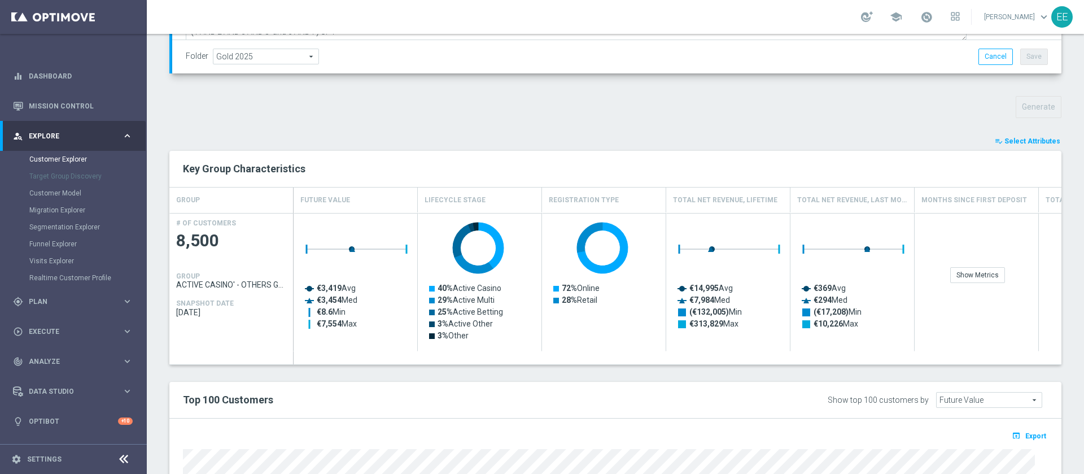
type input "Search"
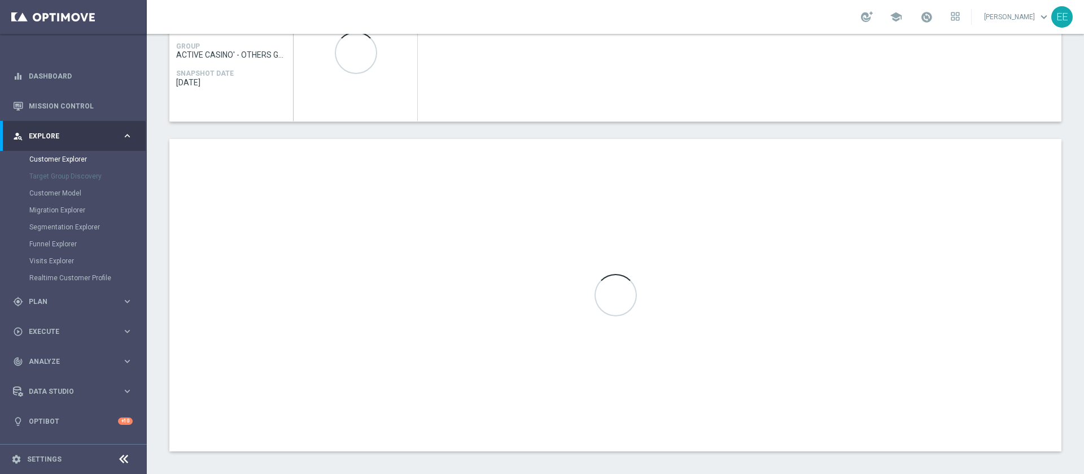
scroll to position [582, 0]
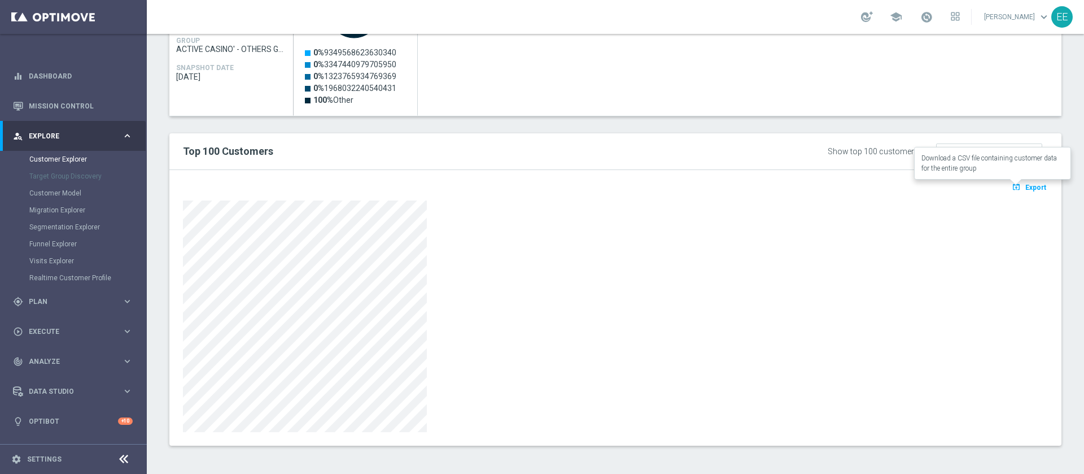
click at [1026, 190] on span "Export" at bounding box center [1035, 188] width 21 height 8
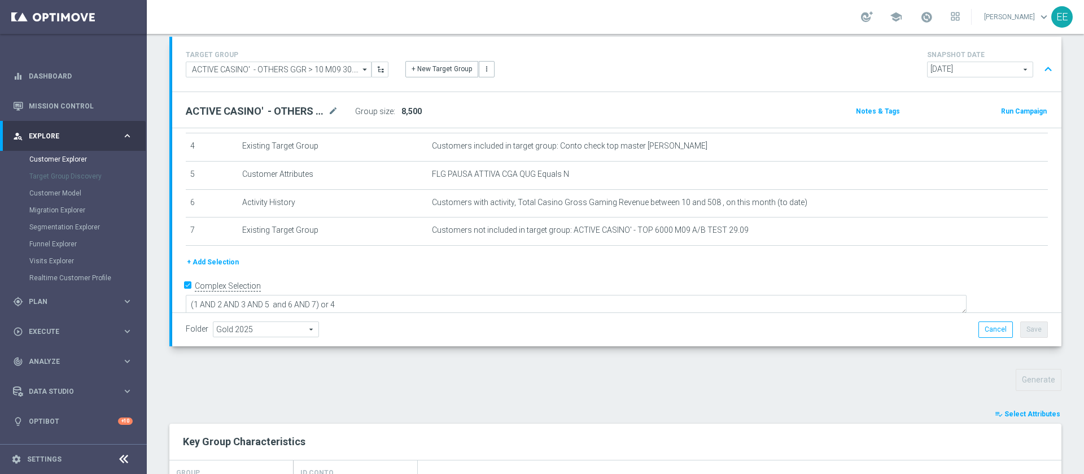
scroll to position [0, 0]
